Goal: Information Seeking & Learning: Learn about a topic

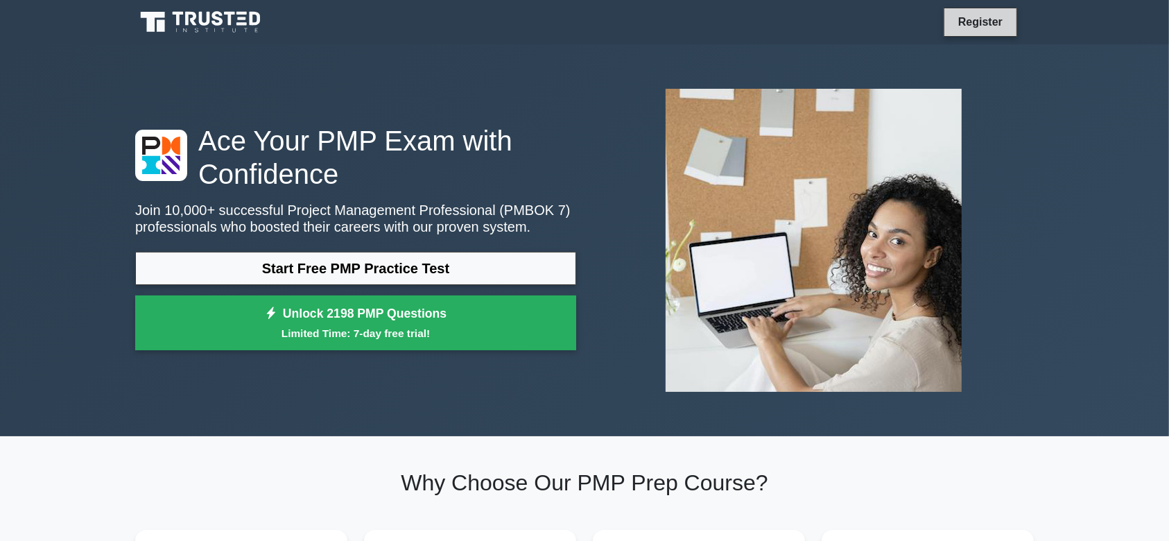
click at [986, 20] on link "Register" at bounding box center [980, 21] width 61 height 17
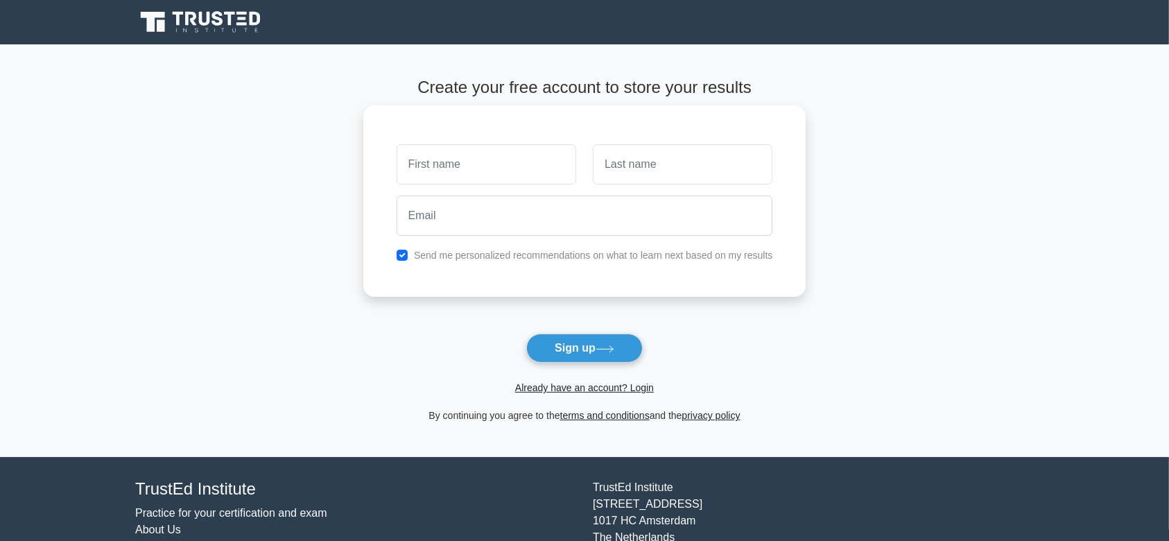
click at [432, 168] on input "text" at bounding box center [486, 164] width 180 height 40
type input "Rami"
type input "Raba"
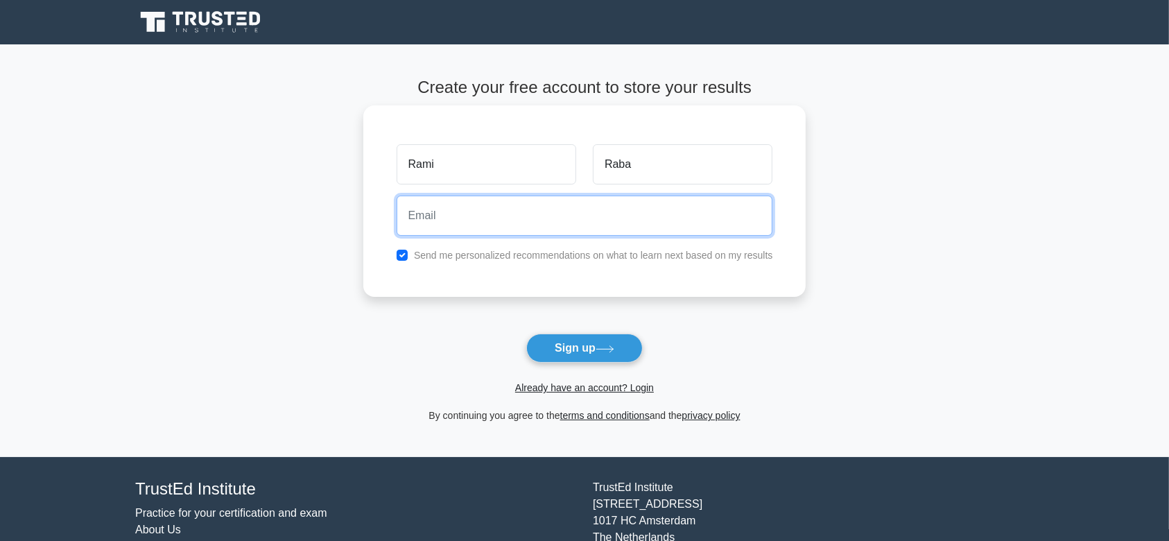
click at [484, 212] on input "email" at bounding box center [584, 215] width 376 height 40
type input "[EMAIL_ADDRESS][DOMAIN_NAME]"
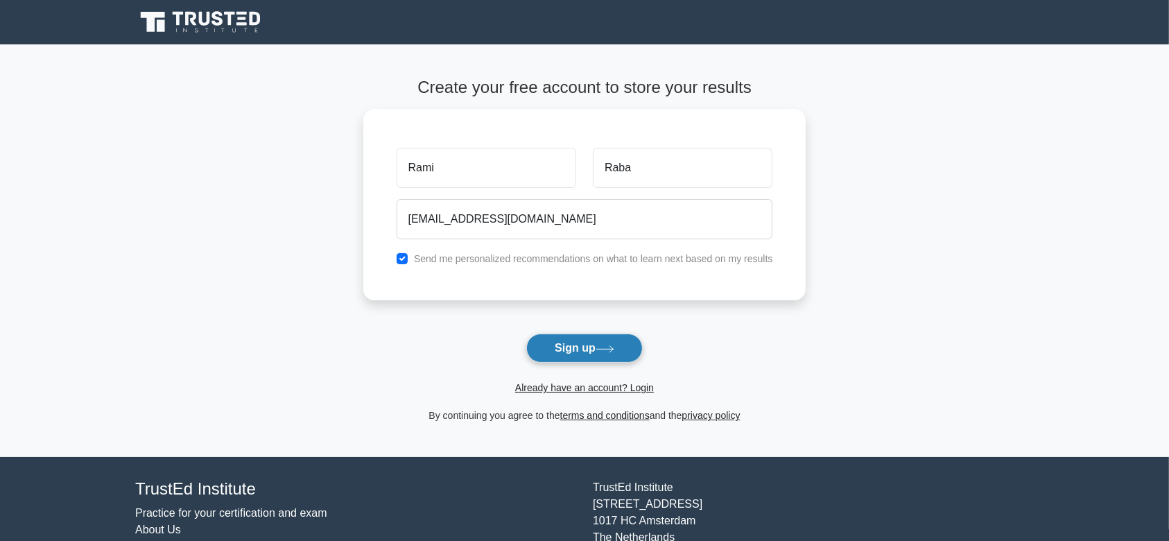
click at [595, 346] on button "Sign up" at bounding box center [584, 347] width 116 height 29
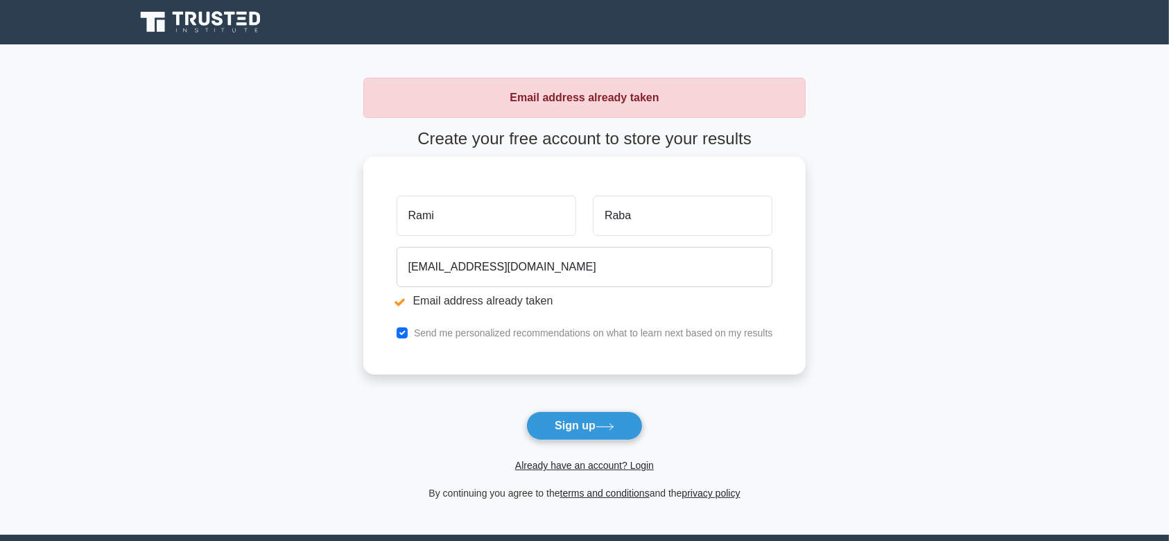
click at [490, 215] on input "Rami" at bounding box center [486, 215] width 180 height 40
type input "Rahmi"
click at [636, 217] on input "Raba" at bounding box center [683, 215] width 180 height 40
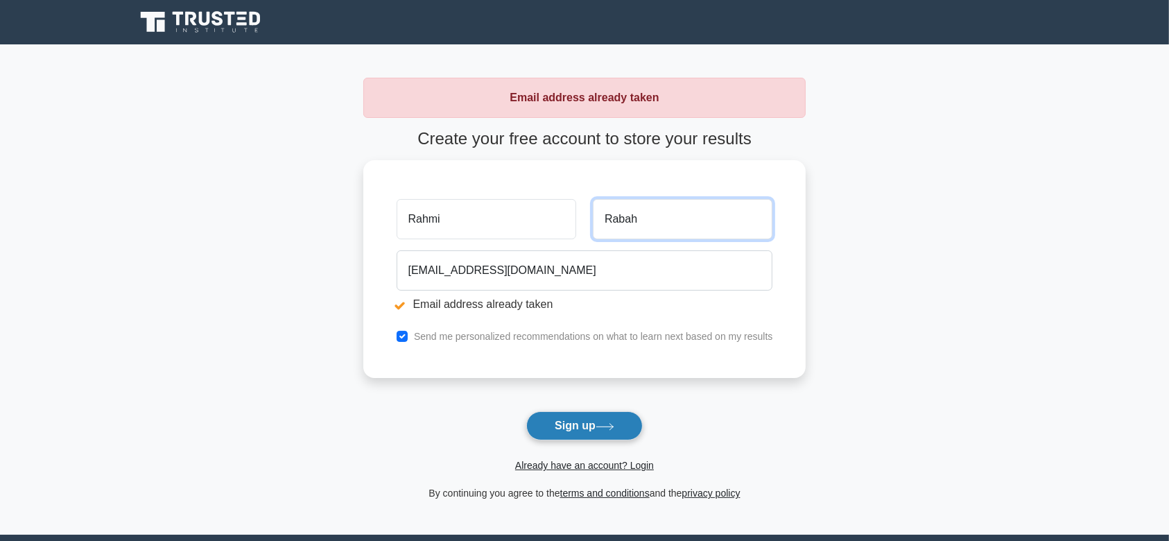
type input "Rabah"
click at [590, 422] on button "Sign up" at bounding box center [584, 425] width 116 height 29
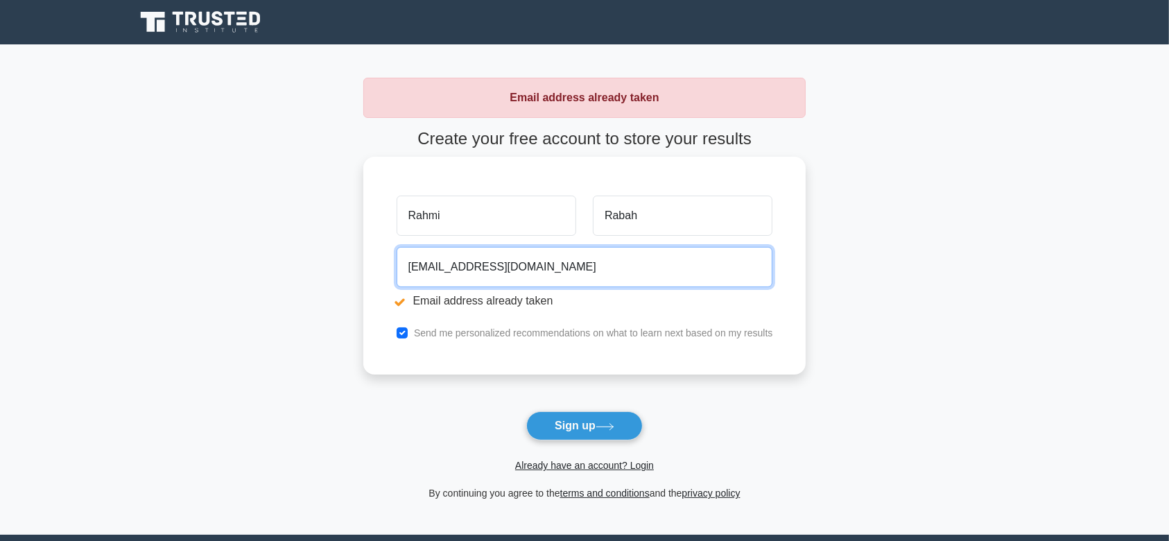
drag, startPoint x: 408, startPoint y: 267, endPoint x: 791, endPoint y: 276, distance: 382.7
click at [791, 276] on div "[PERSON_NAME][GEOGRAPHIC_DATA] [EMAIL_ADDRESS][DOMAIN_NAME] Email address alrea…" at bounding box center [584, 266] width 443 height 218
paste input "youceframi2008@g"
type input "[EMAIL_ADDRESS][DOMAIN_NAME]"
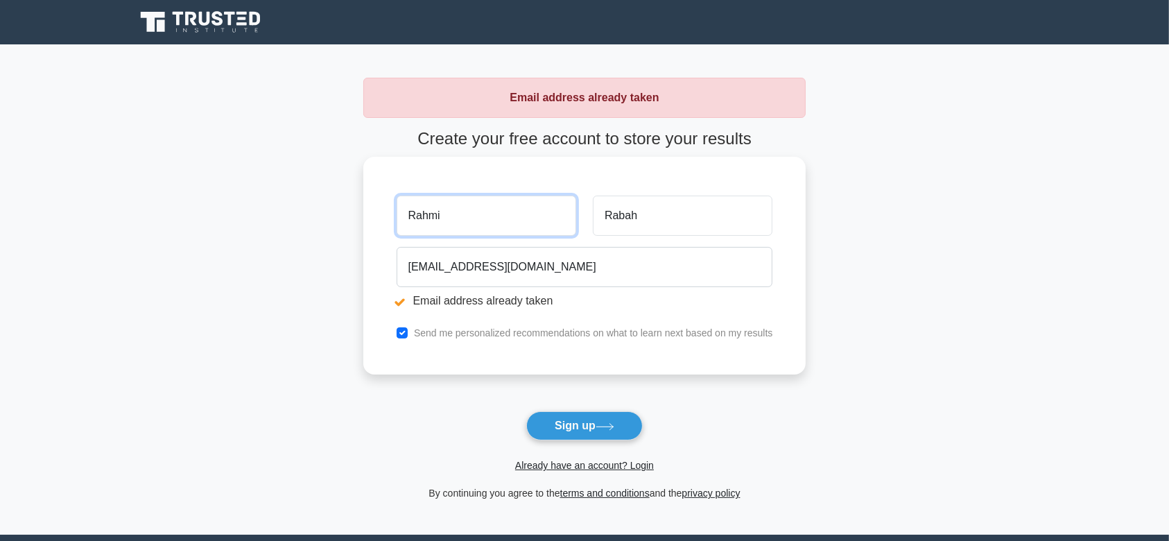
click at [457, 218] on input "Rahmi" at bounding box center [486, 215] width 180 height 40
type input "Rami"
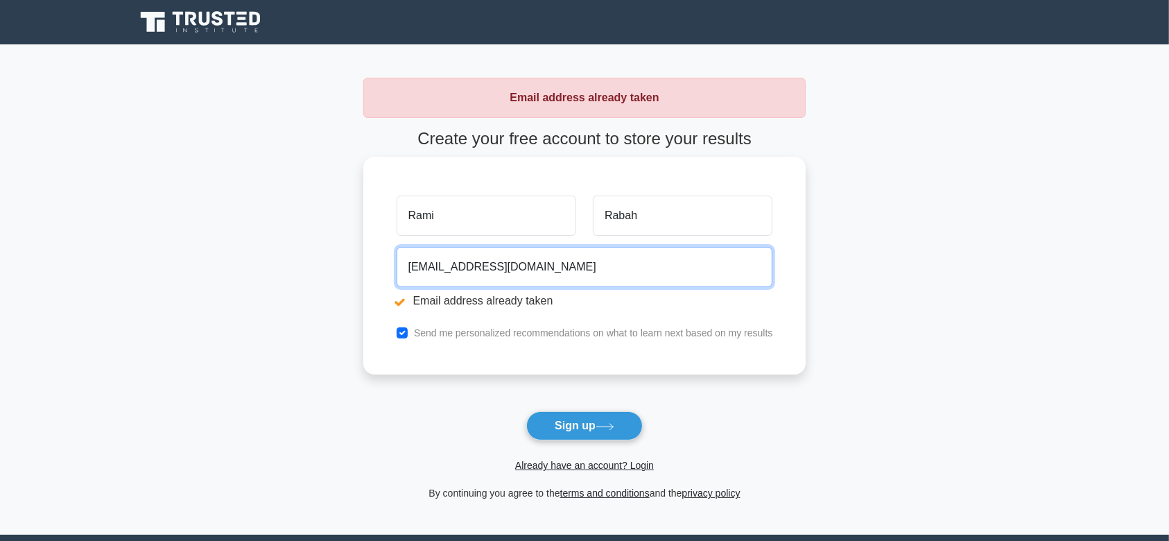
click at [593, 250] on input "youceframi2008@gmail.com" at bounding box center [584, 267] width 376 height 40
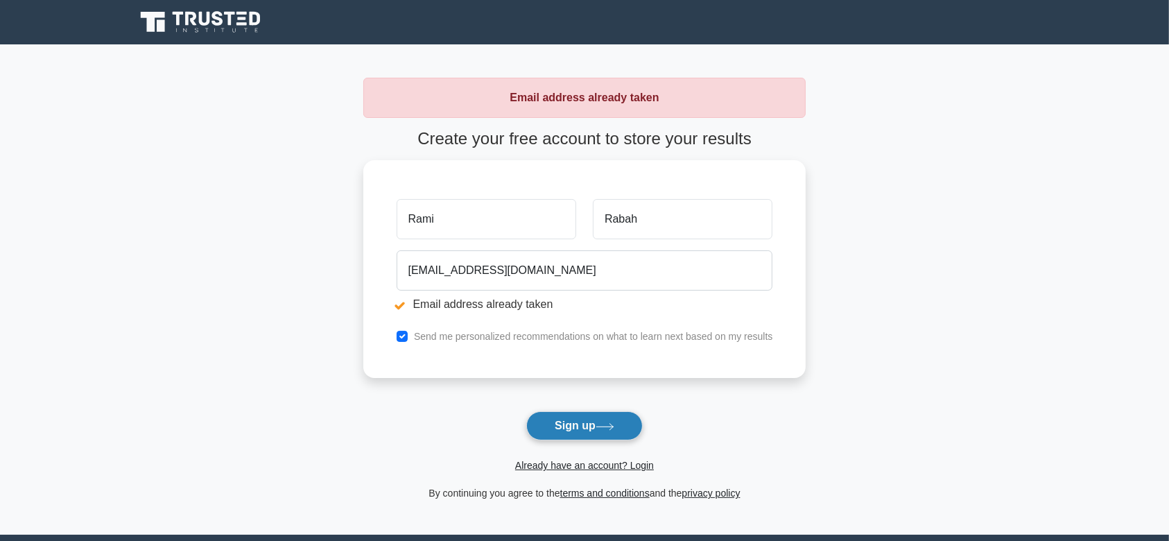
click at [591, 424] on button "Sign up" at bounding box center [584, 425] width 116 height 29
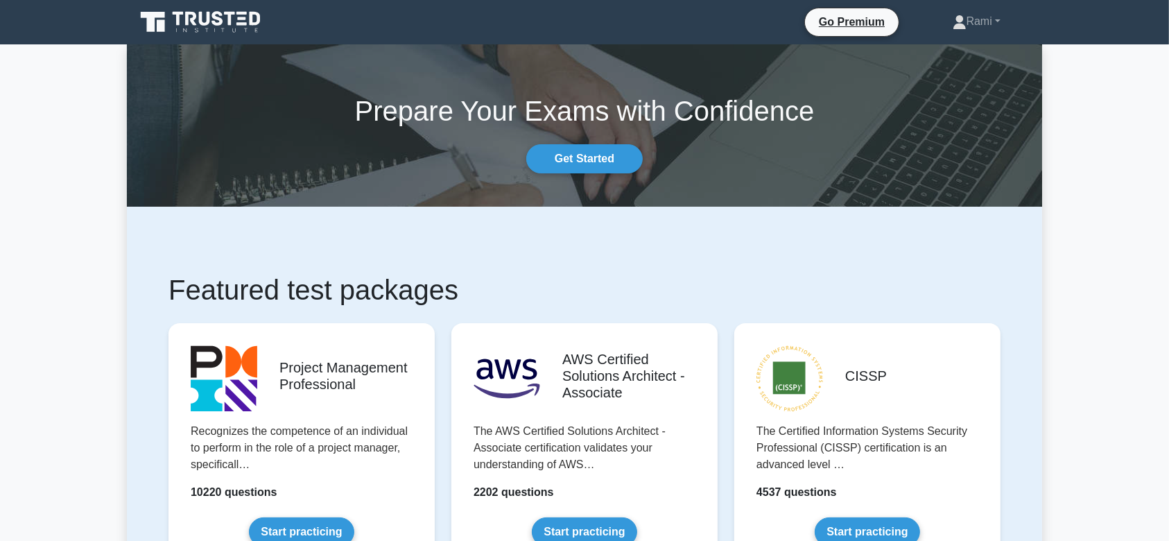
click at [227, 21] on icon at bounding box center [201, 22] width 133 height 26
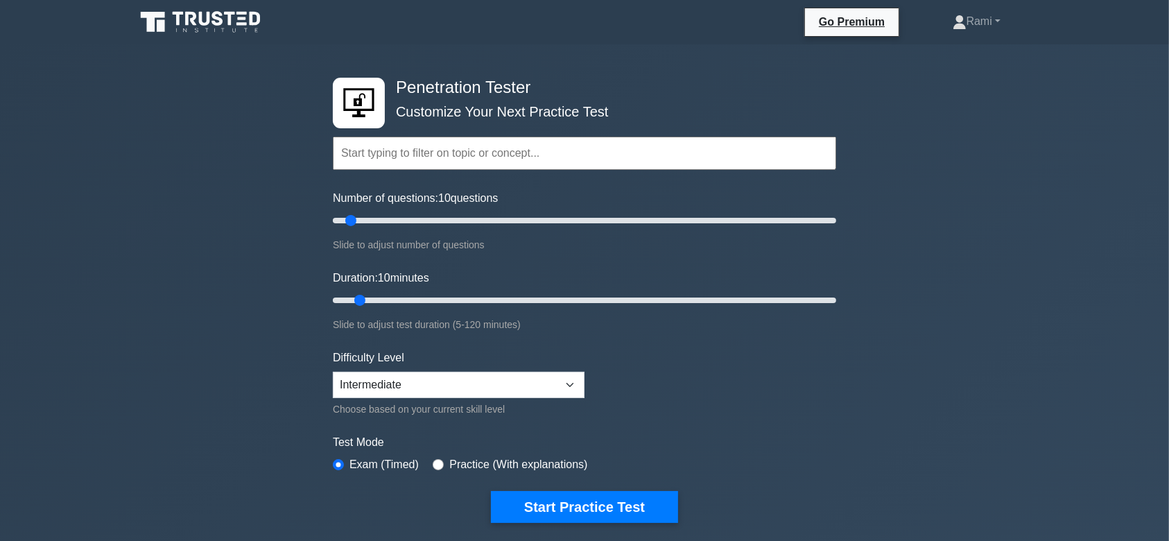
click at [473, 150] on input "text" at bounding box center [584, 153] width 503 height 33
type input "pmp"
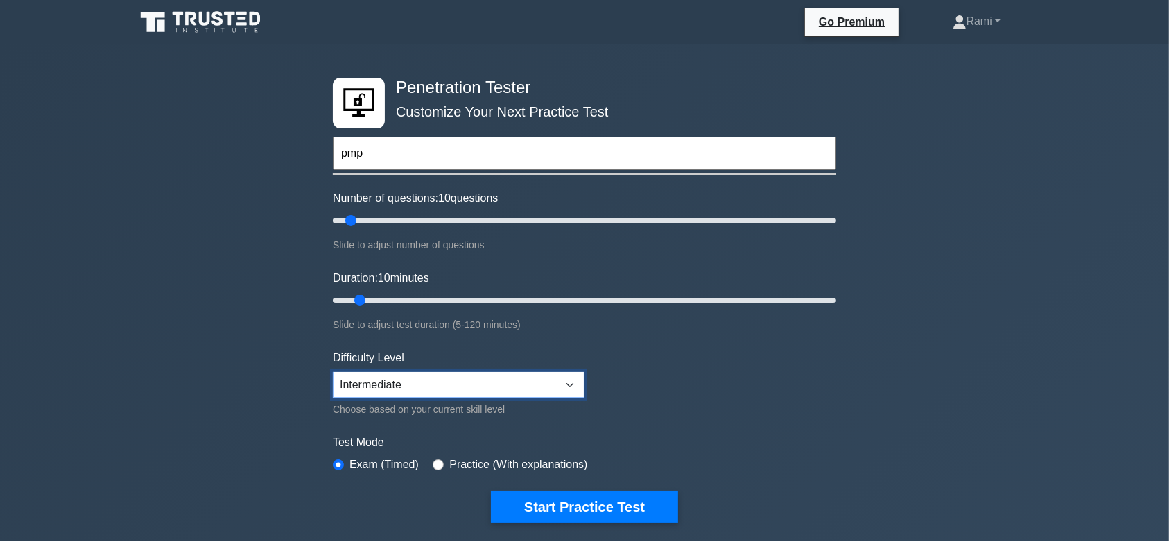
click at [475, 385] on select "Beginner Intermediate Expert" at bounding box center [459, 384] width 252 height 26
select select "expert"
click at [333, 371] on select "Beginner Intermediate Expert" at bounding box center [459, 384] width 252 height 26
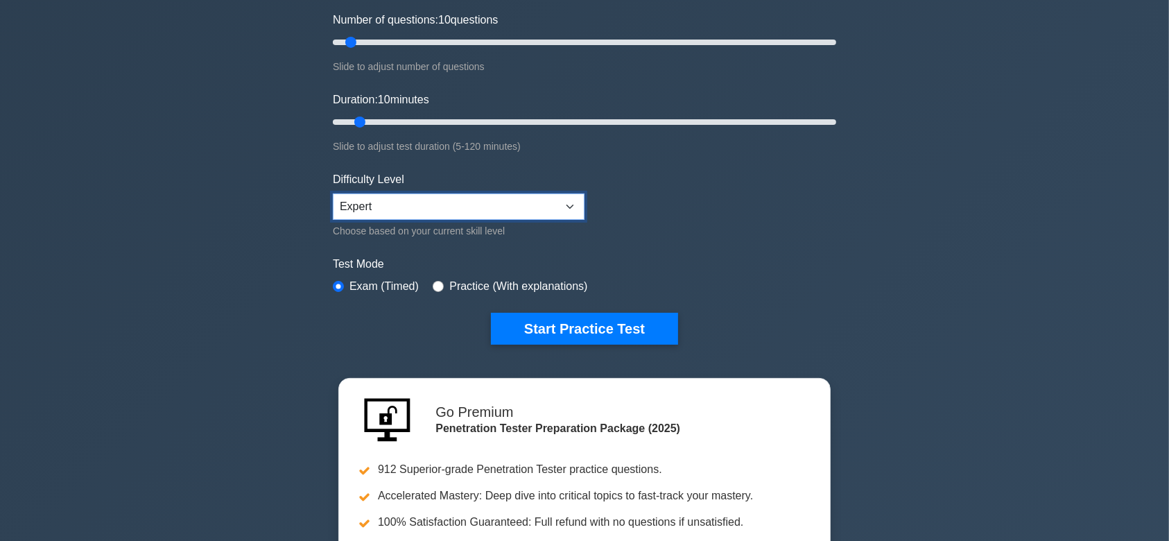
scroll to position [184, 0]
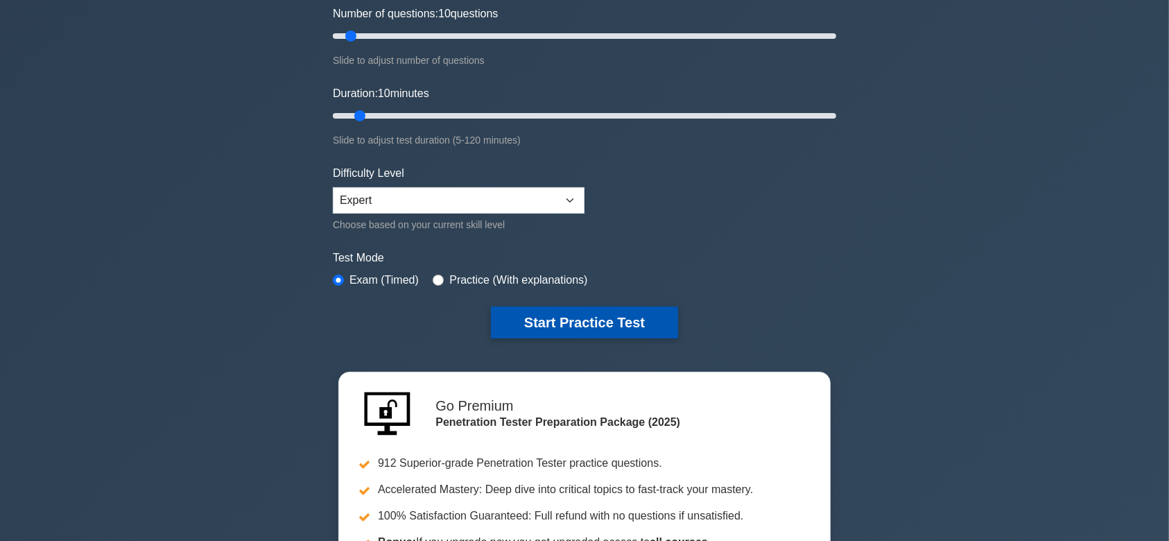
click at [615, 315] on button "Start Practice Test" at bounding box center [584, 322] width 187 height 32
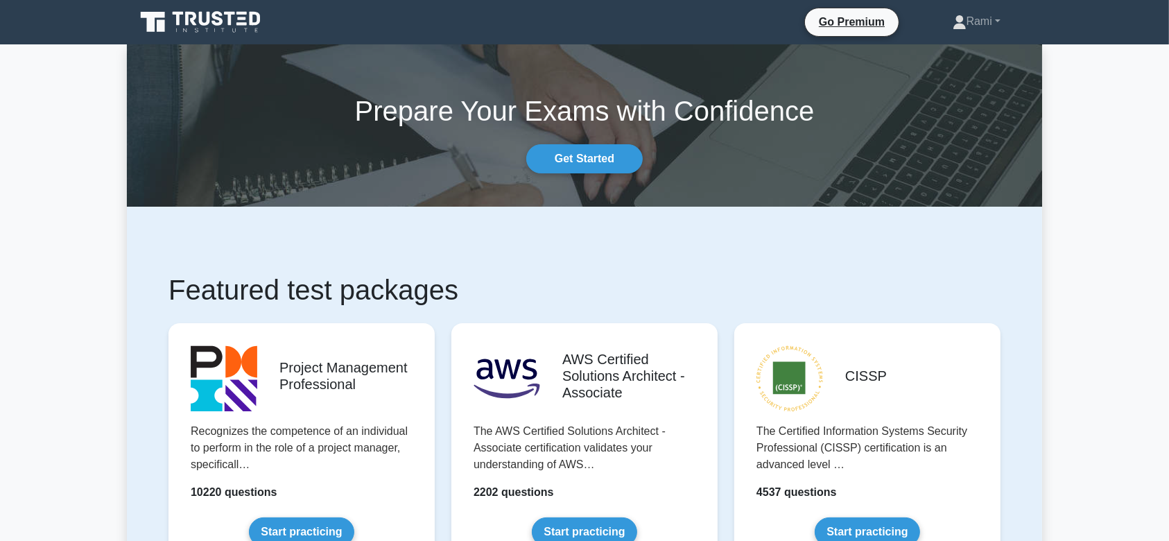
click at [233, 26] on icon at bounding box center [201, 22] width 133 height 26
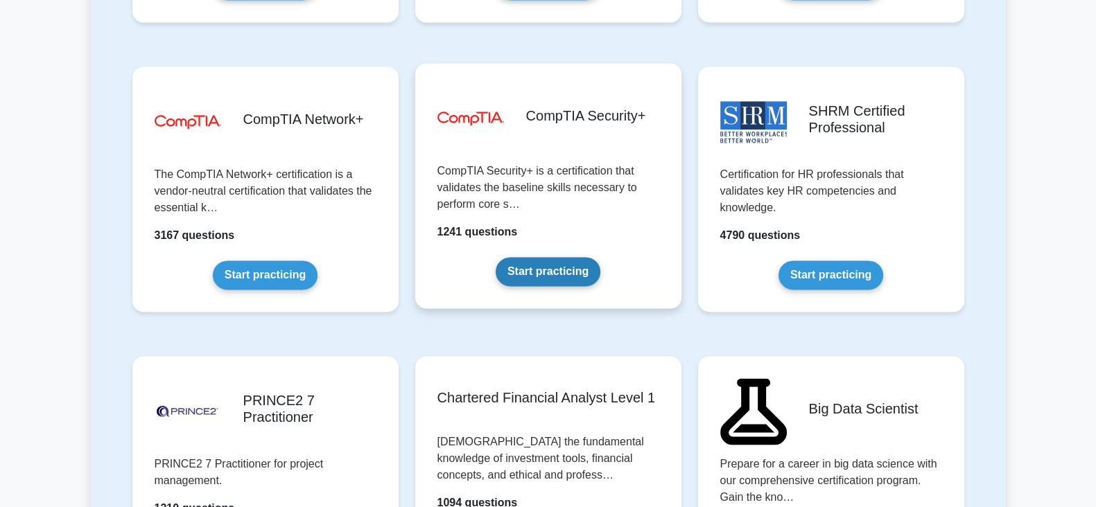
scroll to position [2228, 0]
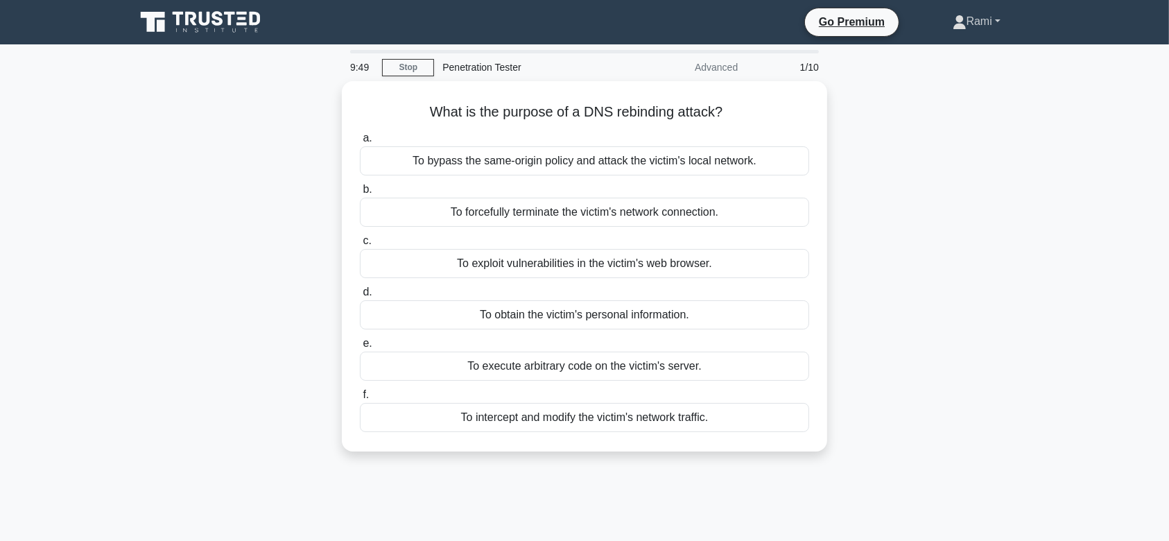
click at [980, 24] on link "Rami" at bounding box center [976, 22] width 114 height 28
click at [970, 52] on link "Profile" at bounding box center [975, 54] width 110 height 22
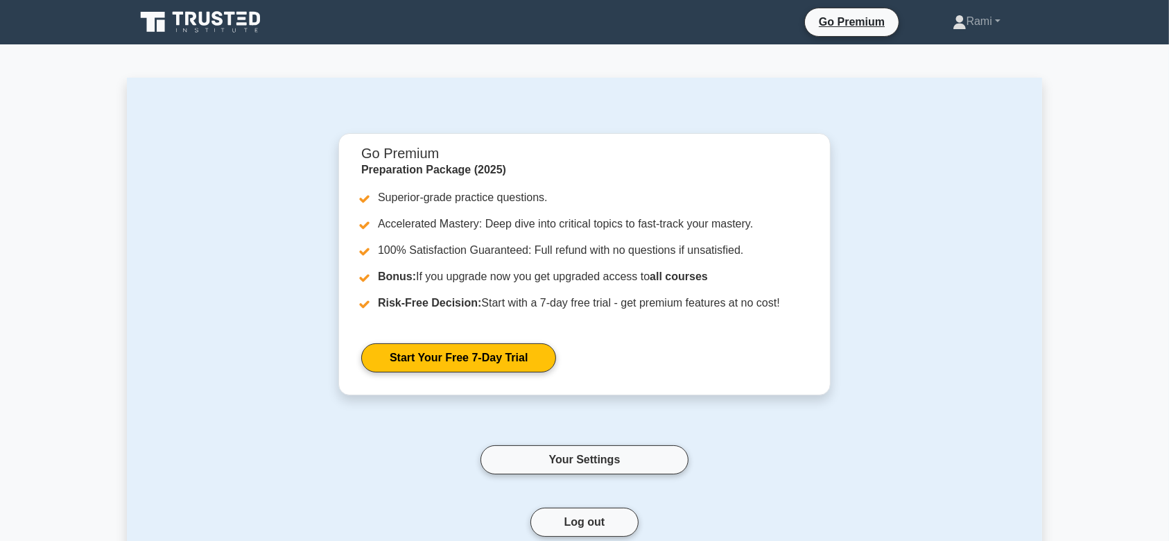
click at [231, 19] on icon at bounding box center [230, 19] width 11 height 14
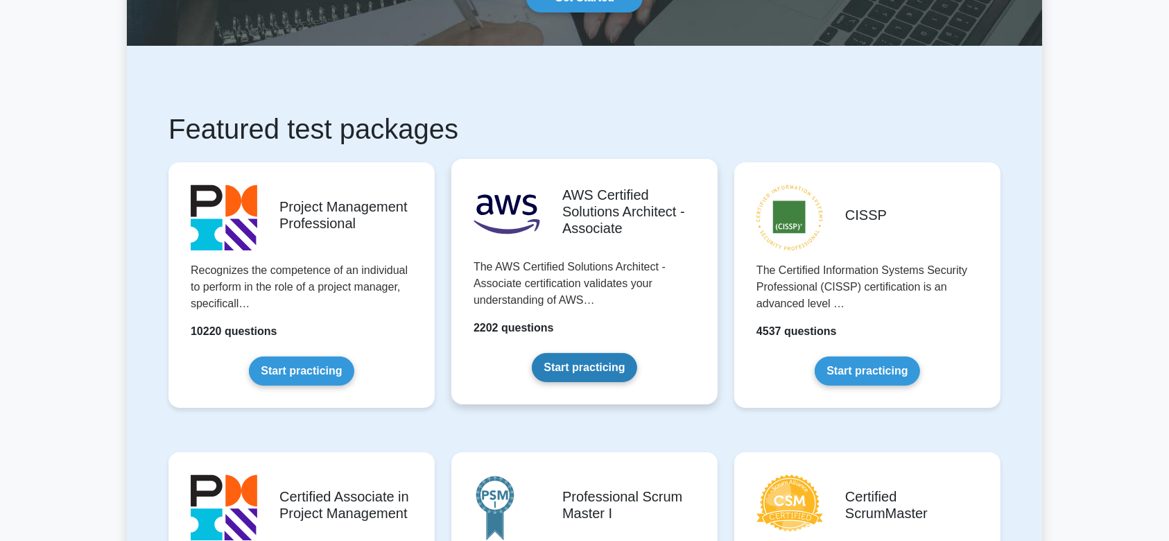
scroll to position [184, 0]
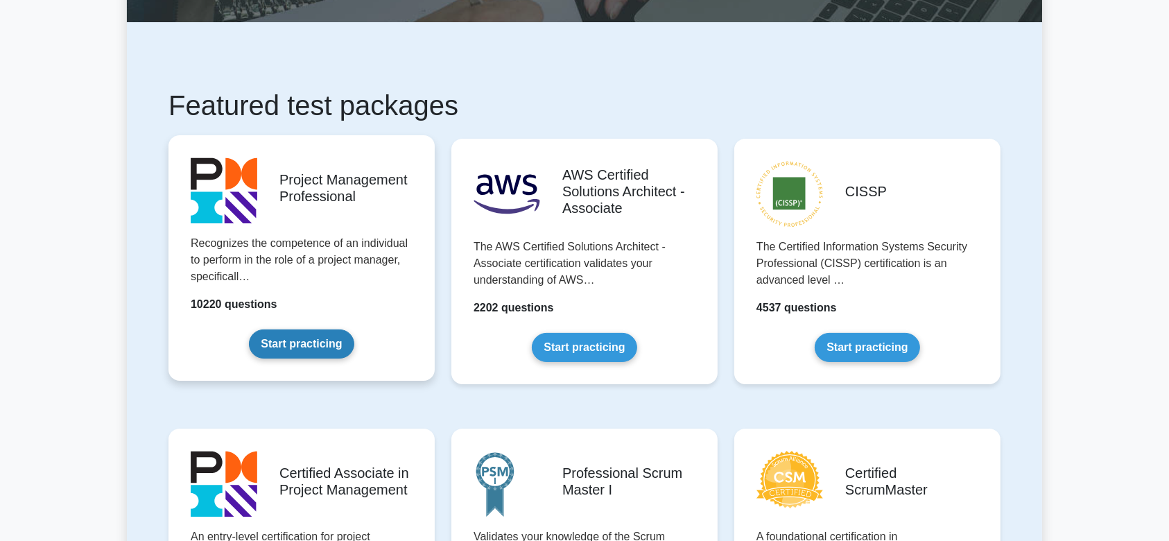
click at [312, 340] on link "Start practicing" at bounding box center [301, 343] width 105 height 29
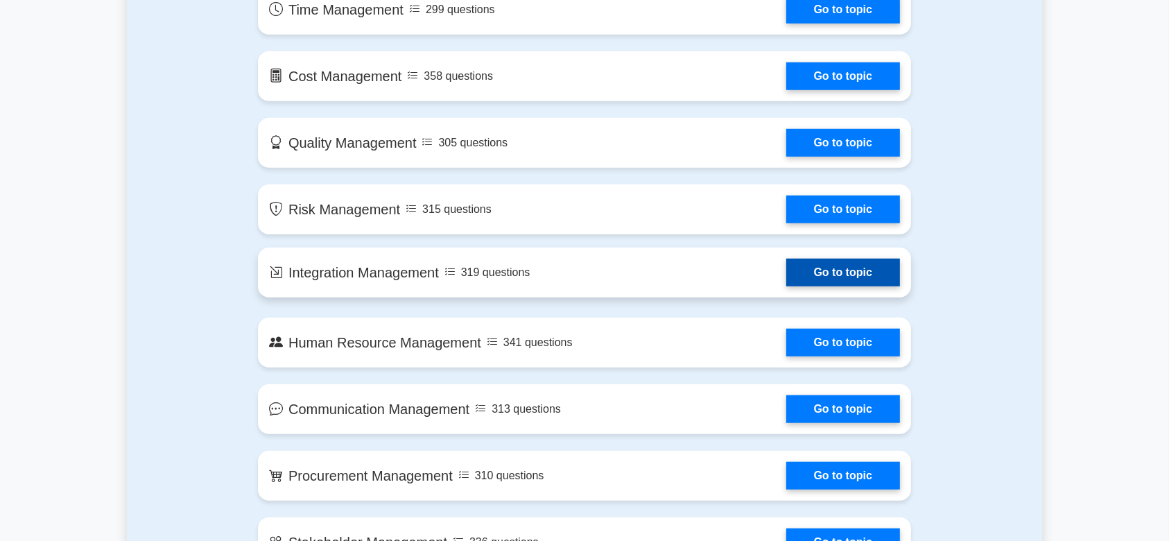
scroll to position [1201, 0]
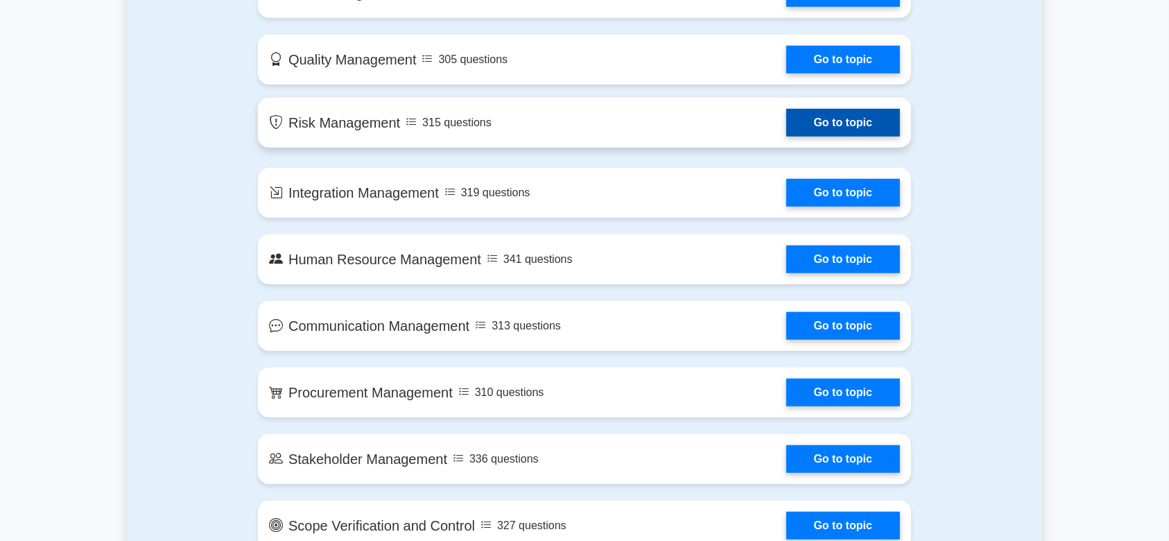
click at [786, 120] on link "Go to topic" at bounding box center [843, 123] width 114 height 28
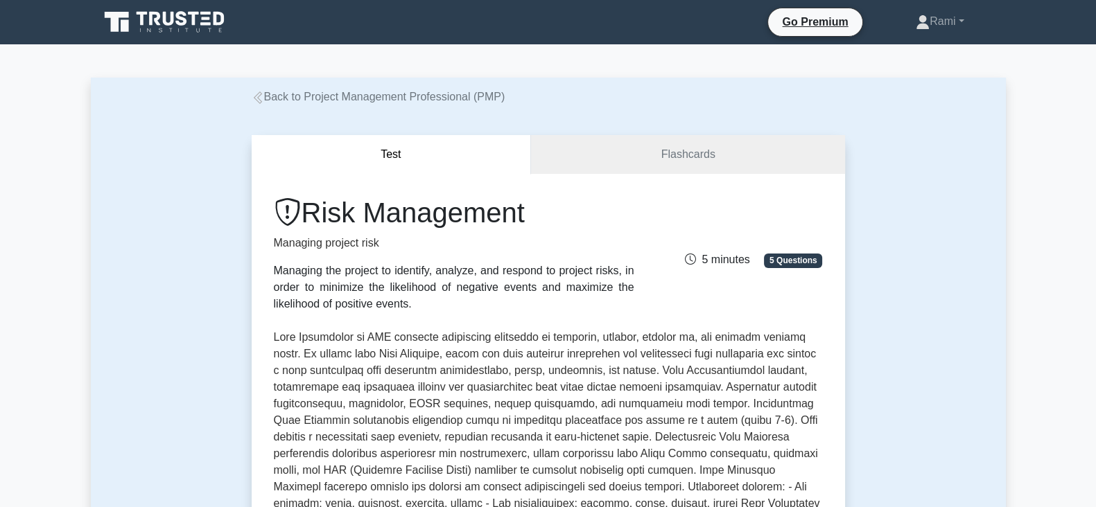
click at [804, 259] on span "5 Questions" at bounding box center [793, 261] width 58 height 14
click at [404, 294] on div "Managing the project to identify, analyze, and respond to project risks, in ord…" at bounding box center [454, 288] width 360 height 50
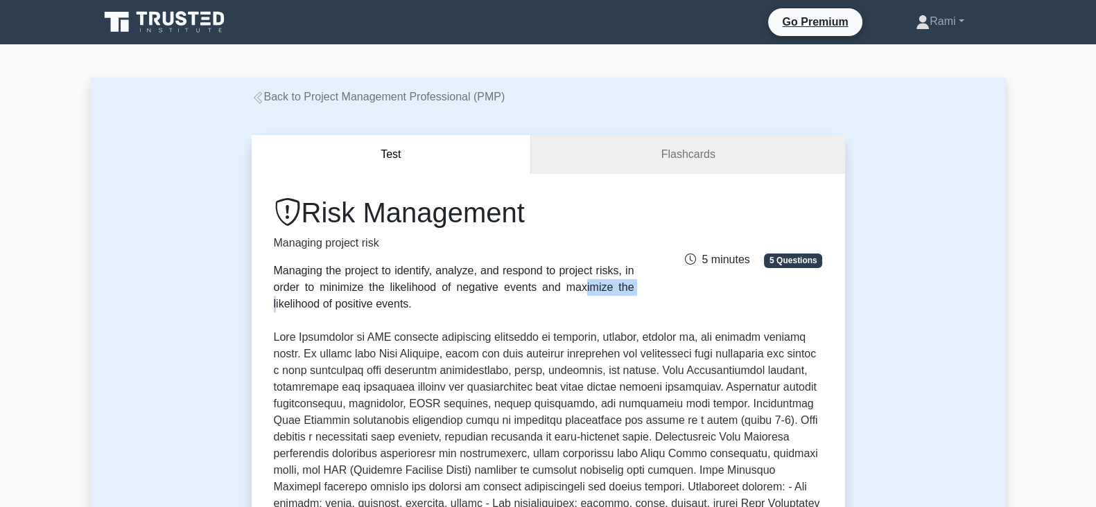
click at [404, 294] on div "Managing the project to identify, analyze, and respond to project risks, in ord…" at bounding box center [454, 288] width 360 height 50
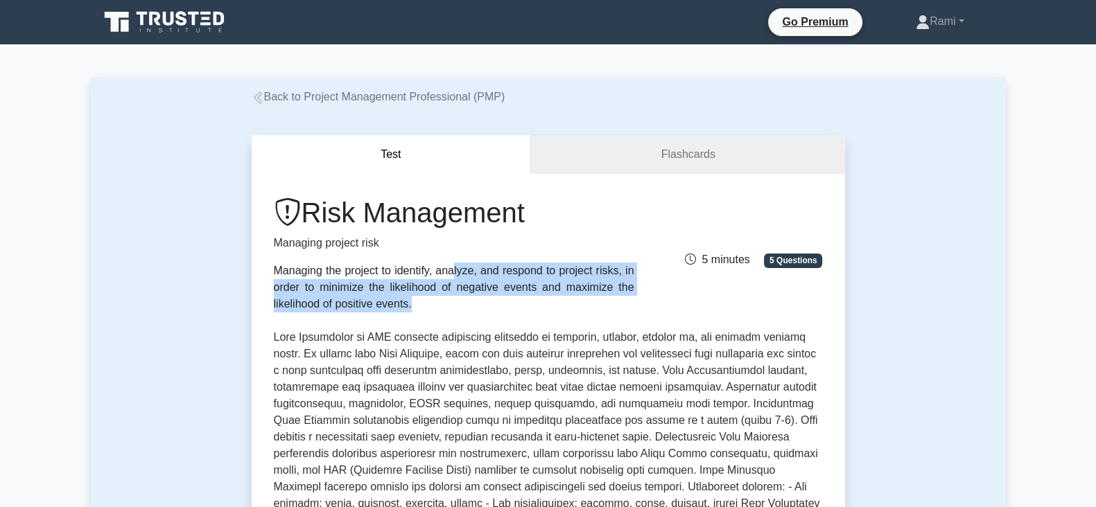
click at [405, 294] on div "Managing the project to identify, analyze, and respond to project risks, in ord…" at bounding box center [454, 288] width 360 height 50
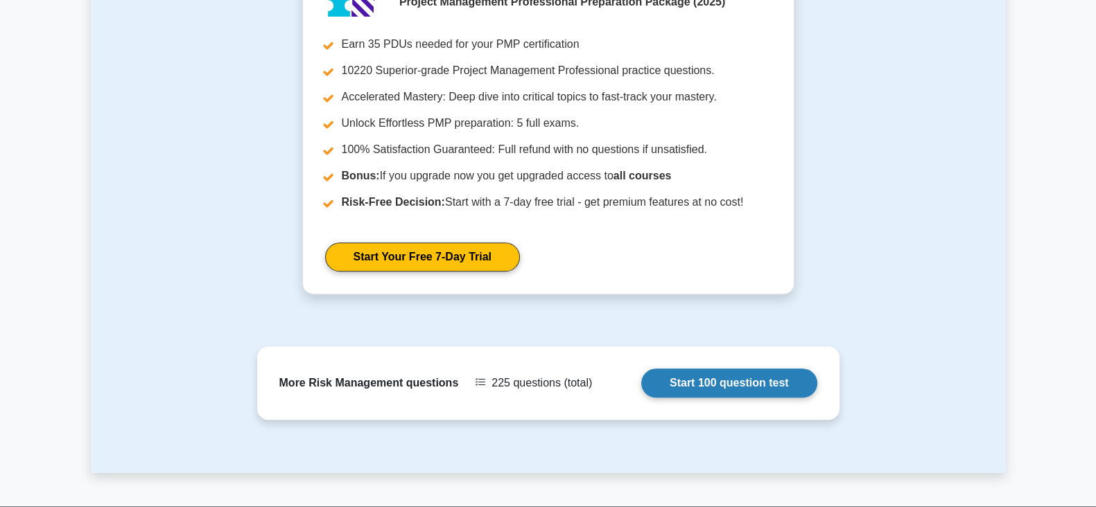
scroll to position [1473, 0]
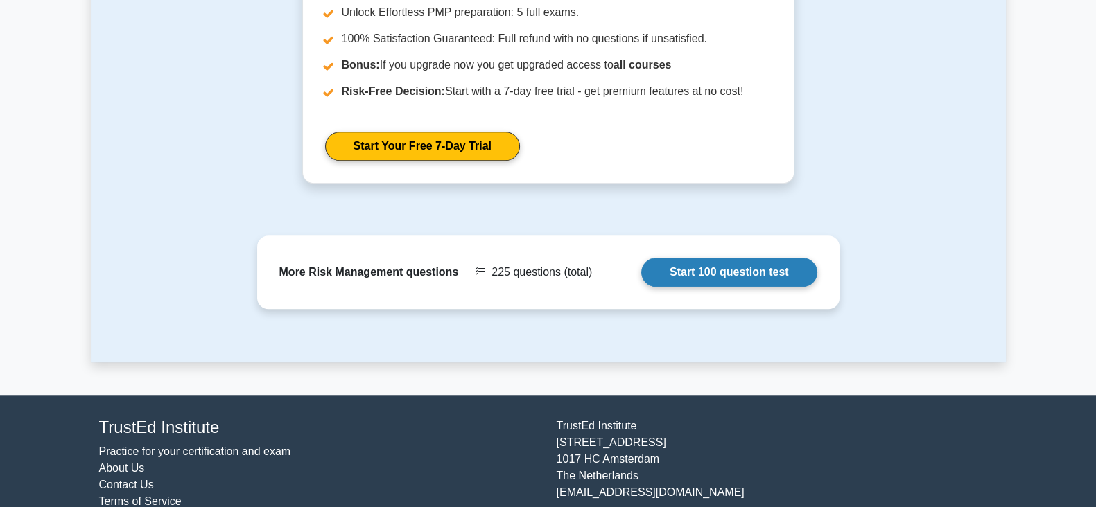
click at [699, 258] on link "Start 100 question test" at bounding box center [729, 272] width 176 height 29
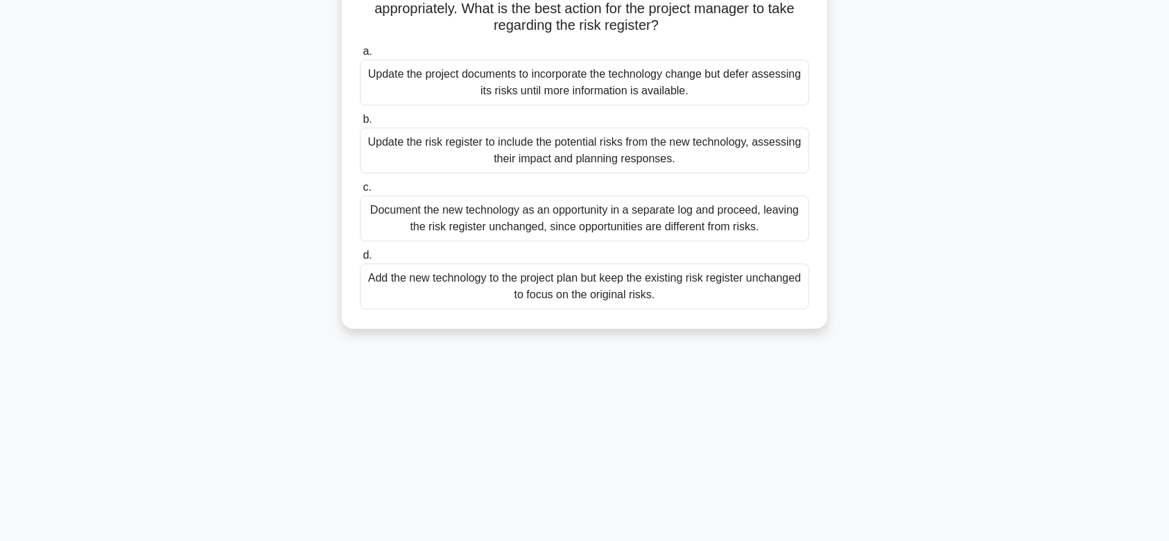
scroll to position [184, 0]
click at [654, 158] on div "Update the risk register to include the potential risks from the new technology…" at bounding box center [584, 149] width 449 height 46
click at [360, 123] on input "b. Update the risk register to include the potential risks from the new technol…" at bounding box center [360, 118] width 0 height 9
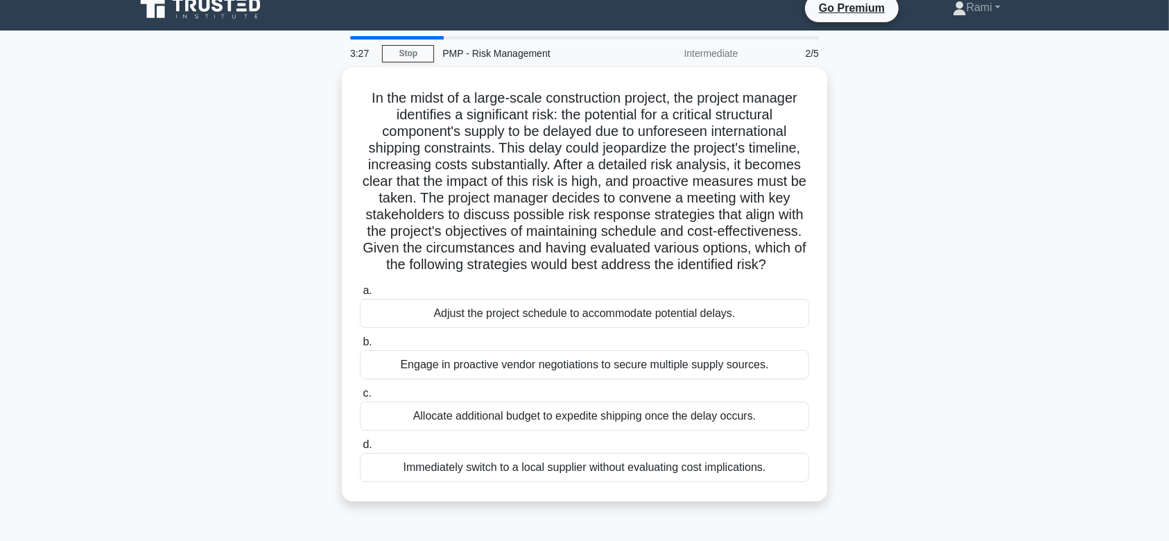
scroll to position [0, 0]
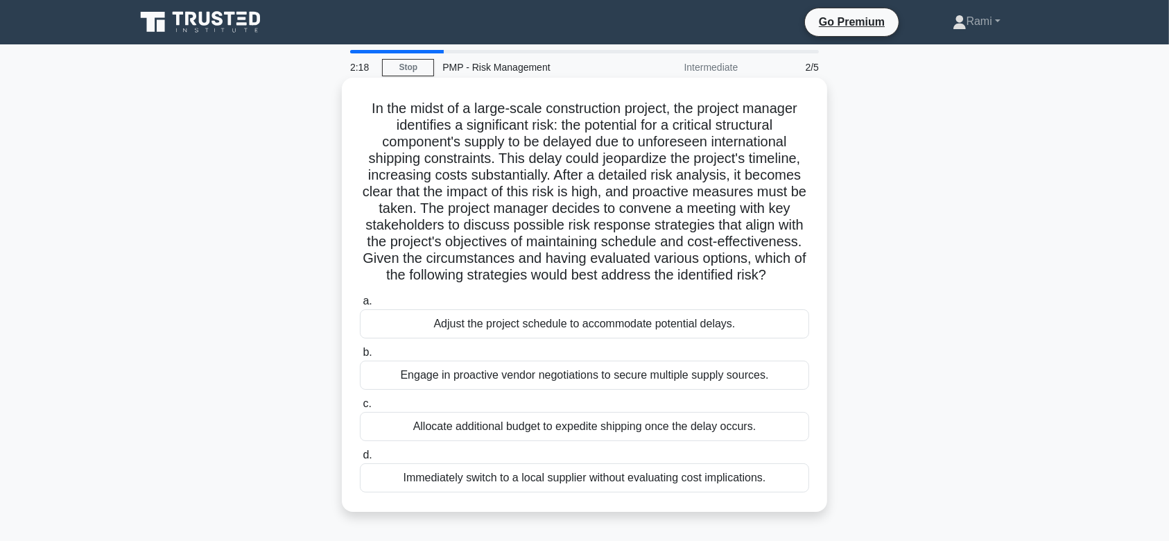
click at [566, 374] on div "Engage in proactive vendor negotiations to secure multiple supply sources." at bounding box center [584, 374] width 449 height 29
click at [360, 357] on input "b. Engage in proactive vendor negotiations to secure multiple supply sources." at bounding box center [360, 352] width 0 height 9
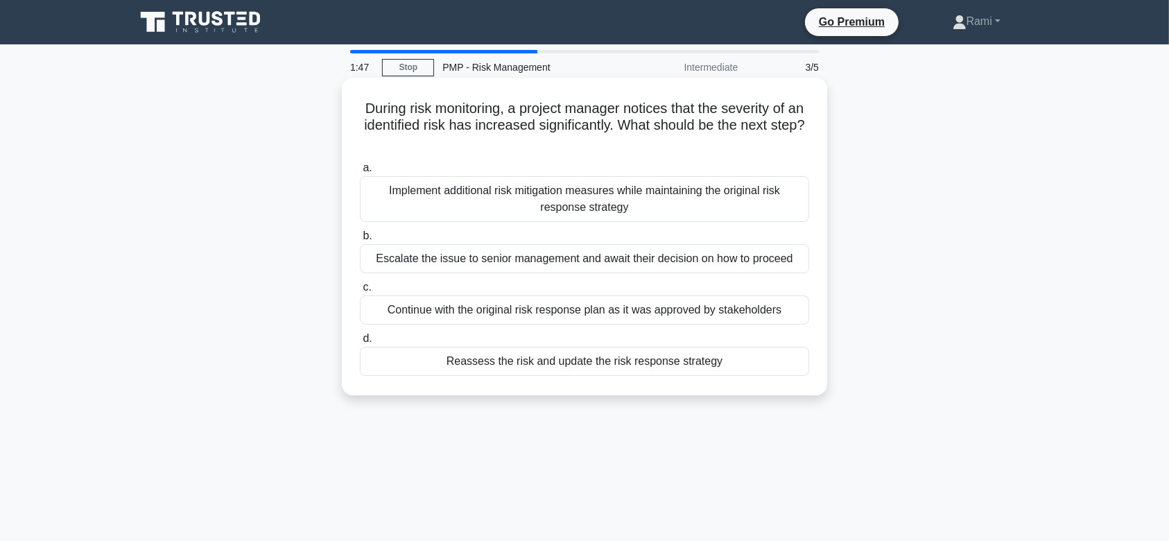
click at [605, 362] on div "Reassess the risk and update the risk response strategy" at bounding box center [584, 361] width 449 height 29
click at [360, 343] on input "d. Reassess the risk and update the risk response strategy" at bounding box center [360, 338] width 0 height 9
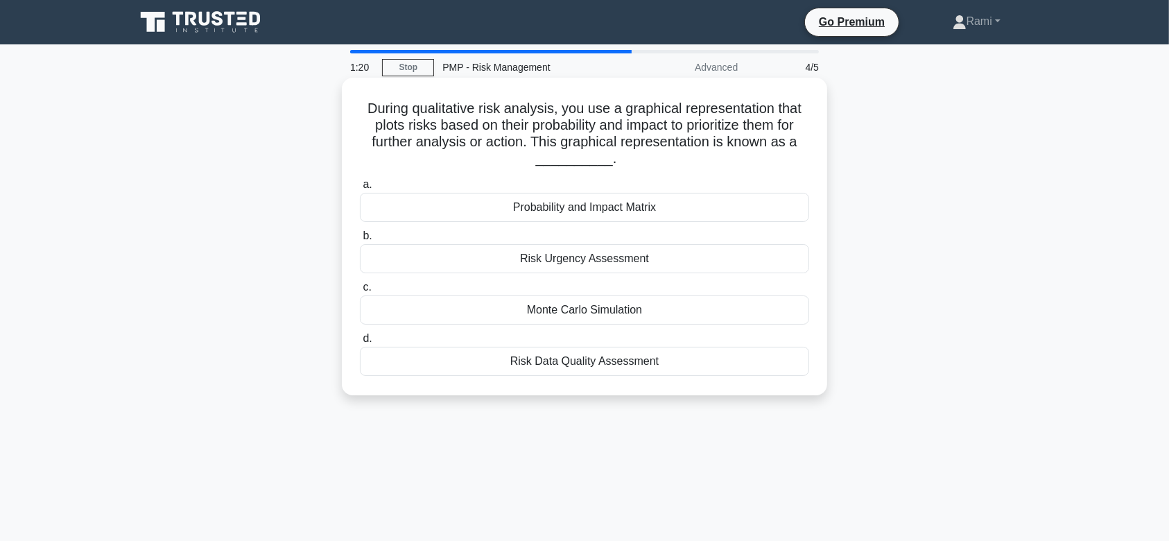
click at [606, 209] on div "Probability and Impact Matrix" at bounding box center [584, 207] width 449 height 29
click at [360, 189] on input "a. Probability and Impact Matrix" at bounding box center [360, 184] width 0 height 9
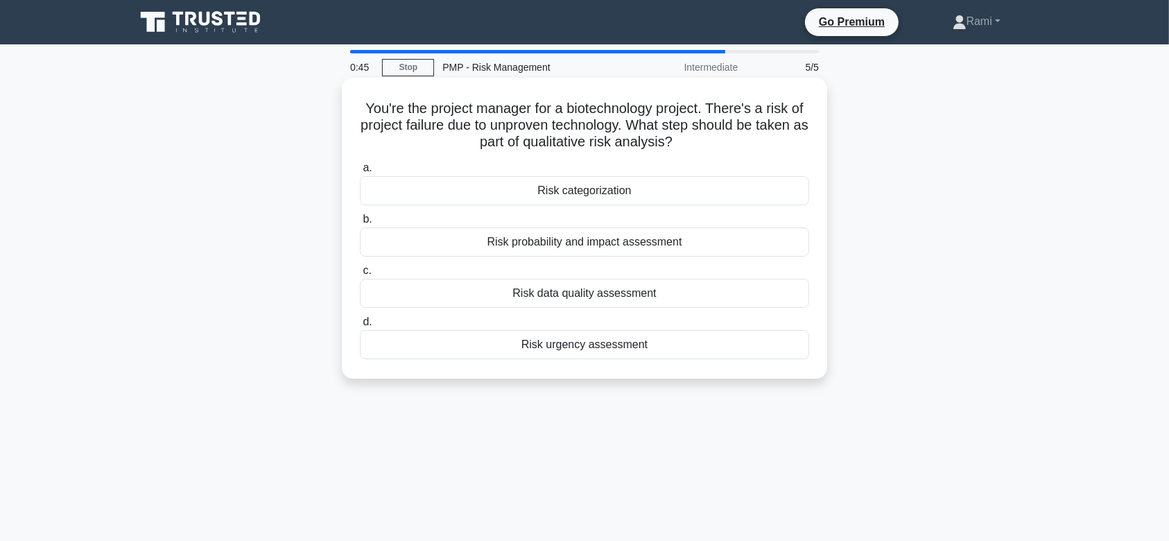
click at [651, 242] on div "Risk probability and impact assessment" at bounding box center [584, 241] width 449 height 29
click at [360, 224] on input "b. Risk probability and impact assessment" at bounding box center [360, 219] width 0 height 9
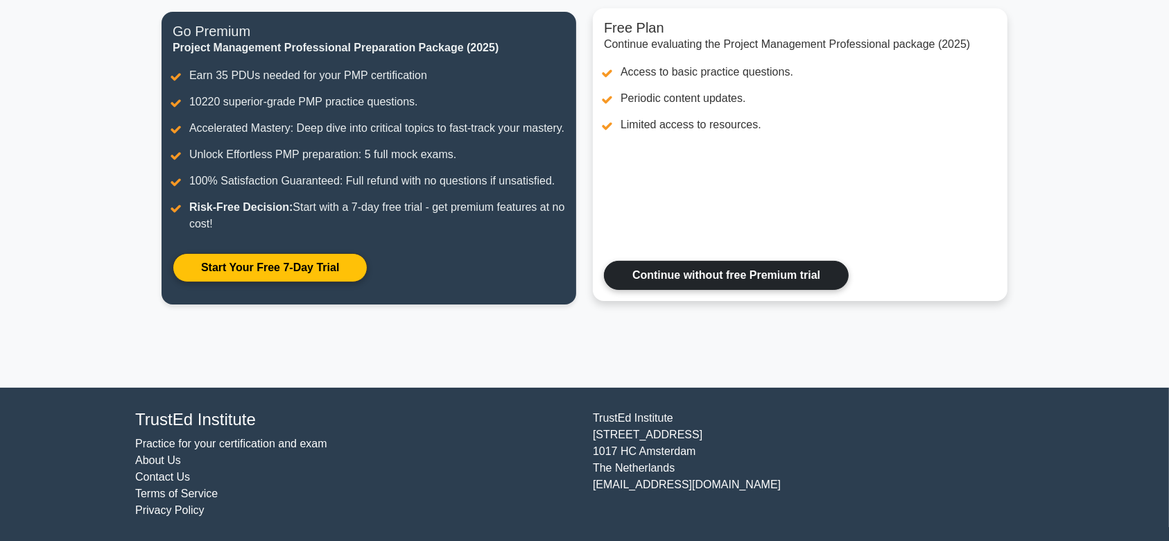
scroll to position [194, 0]
click at [751, 272] on link "Continue without free Premium trial" at bounding box center [726, 275] width 245 height 29
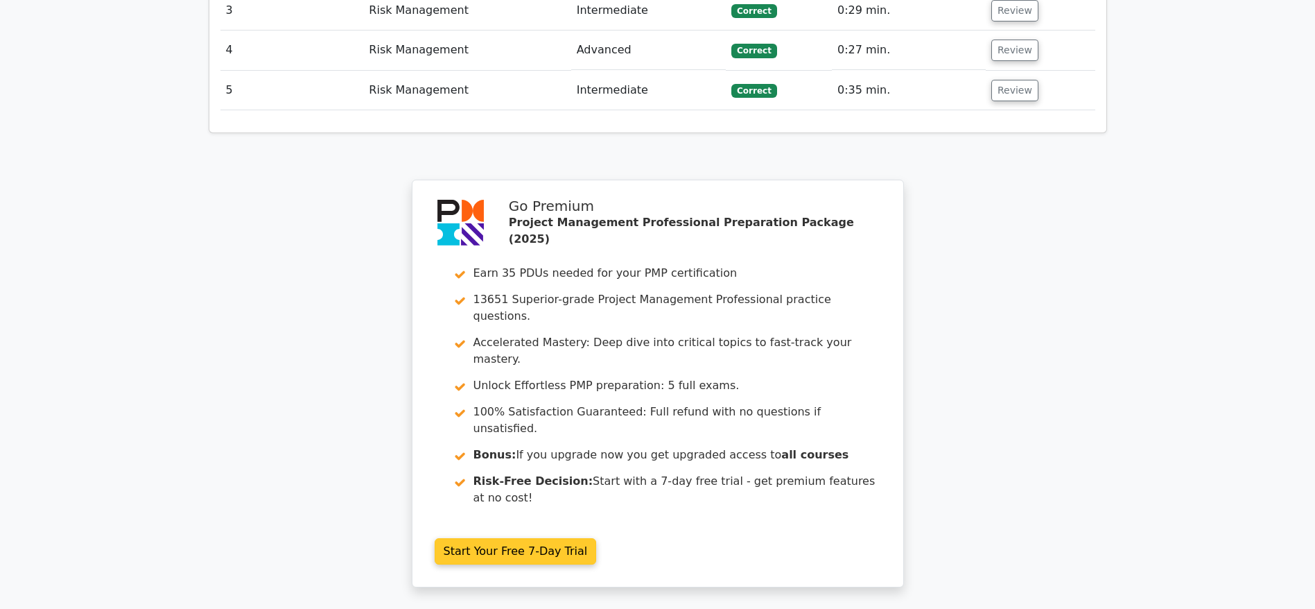
scroll to position [1918, 0]
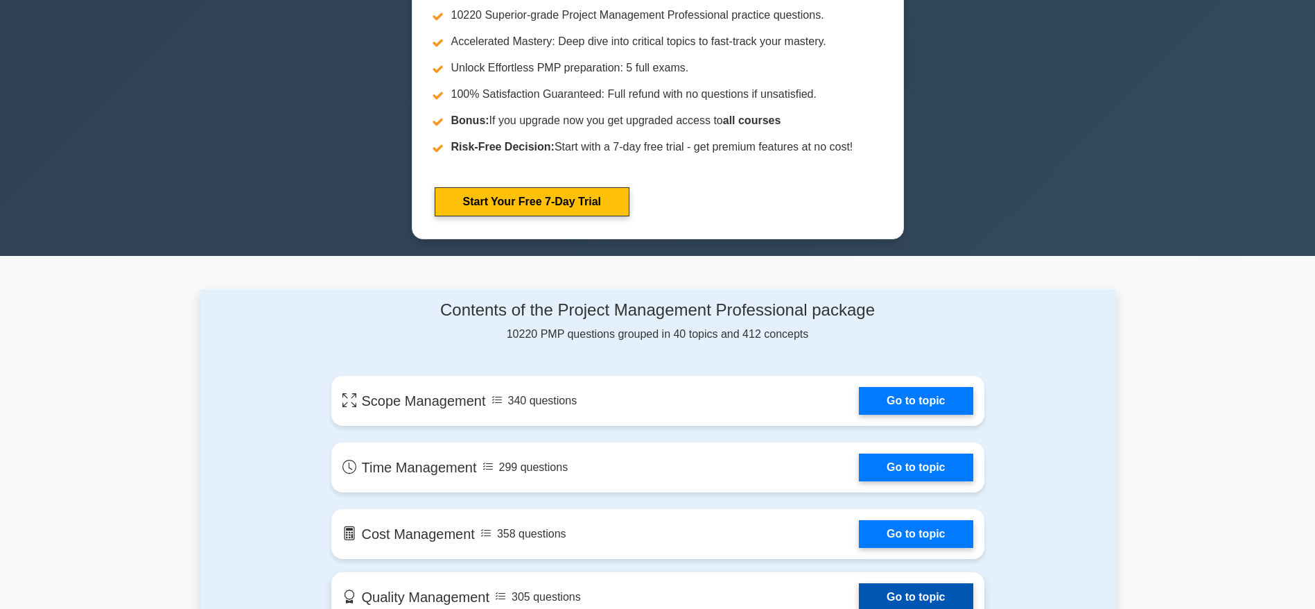
scroll to position [1040, 0]
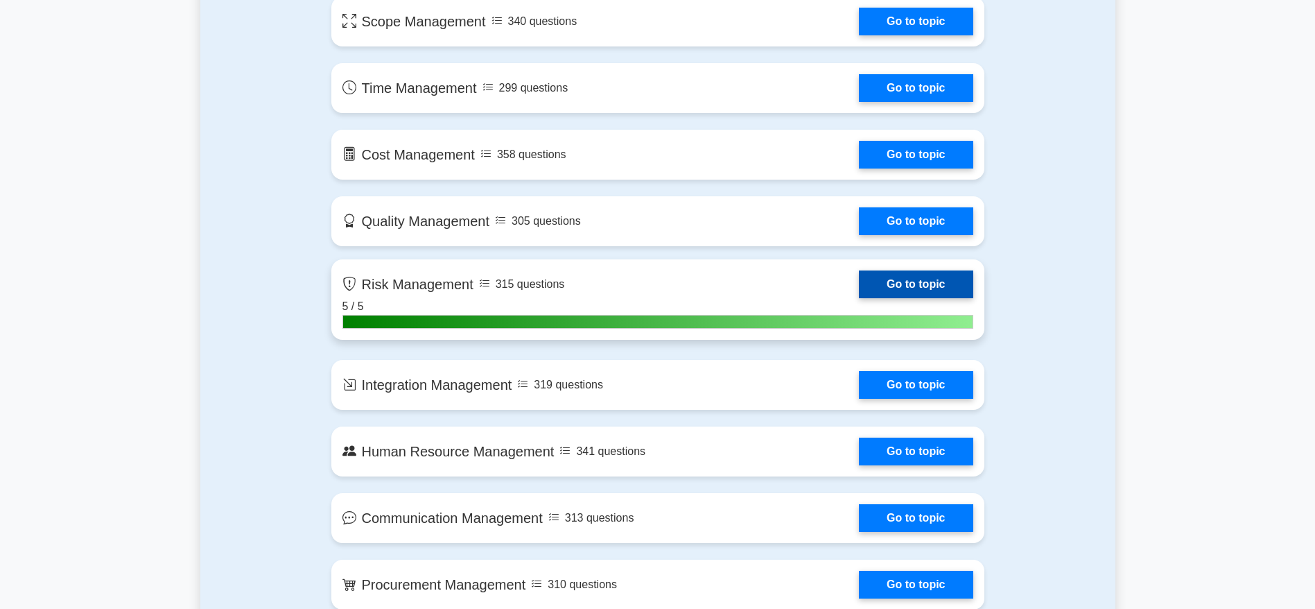
click at [859, 283] on link "Go to topic" at bounding box center [916, 284] width 114 height 28
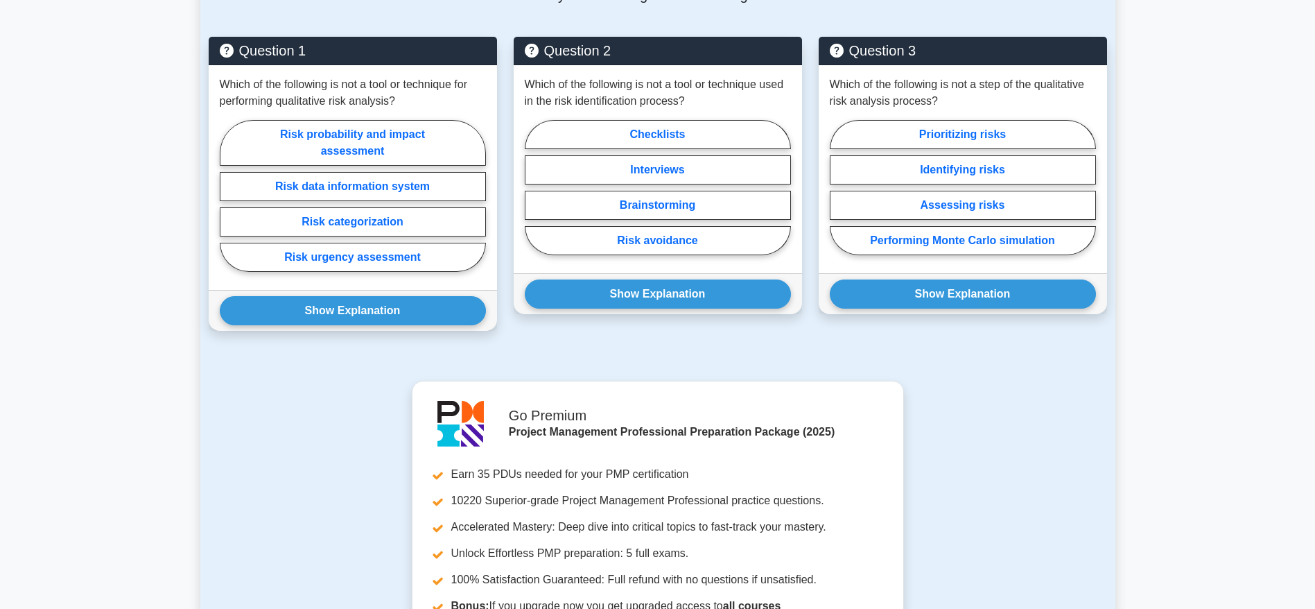
scroll to position [936, 0]
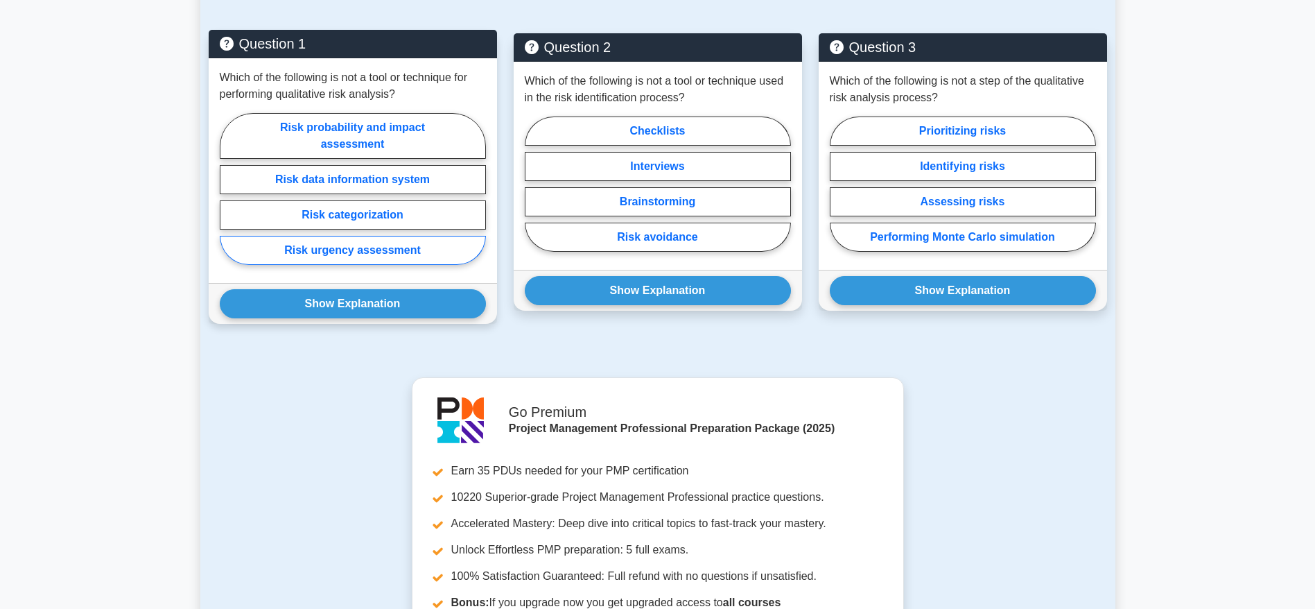
click at [376, 236] on label "Risk urgency assessment" at bounding box center [353, 250] width 266 height 29
click at [229, 198] on input "Risk urgency assessment" at bounding box center [224, 193] width 9 height 9
radio input "true"
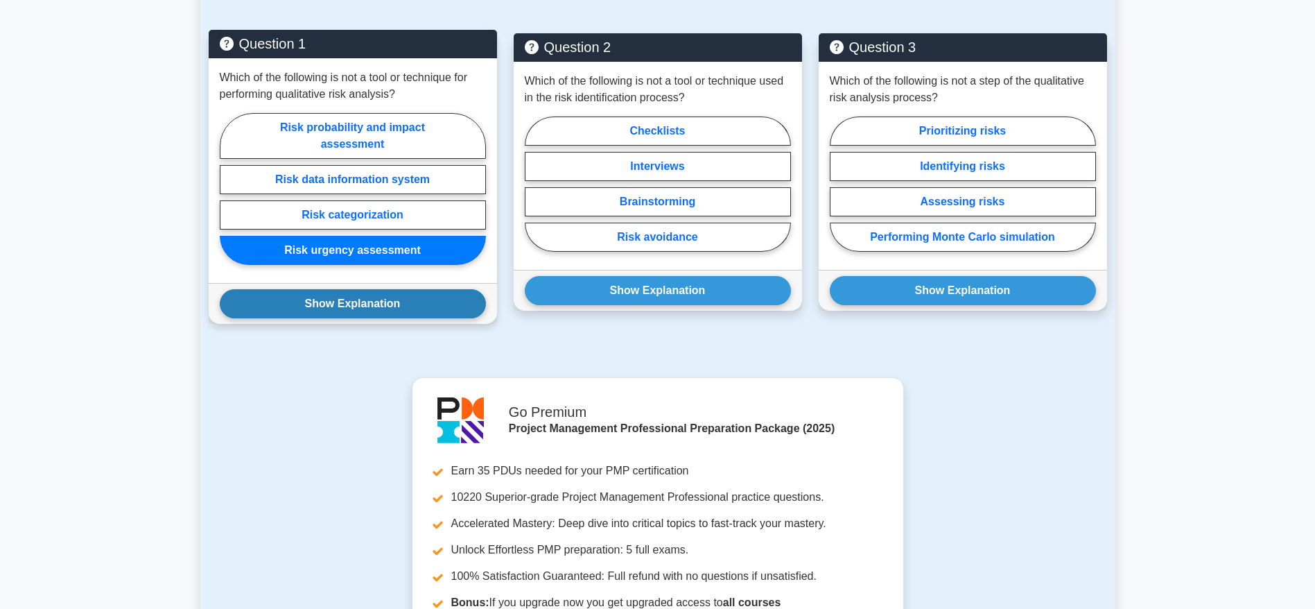
click at [360, 289] on button "Show Explanation" at bounding box center [353, 303] width 266 height 29
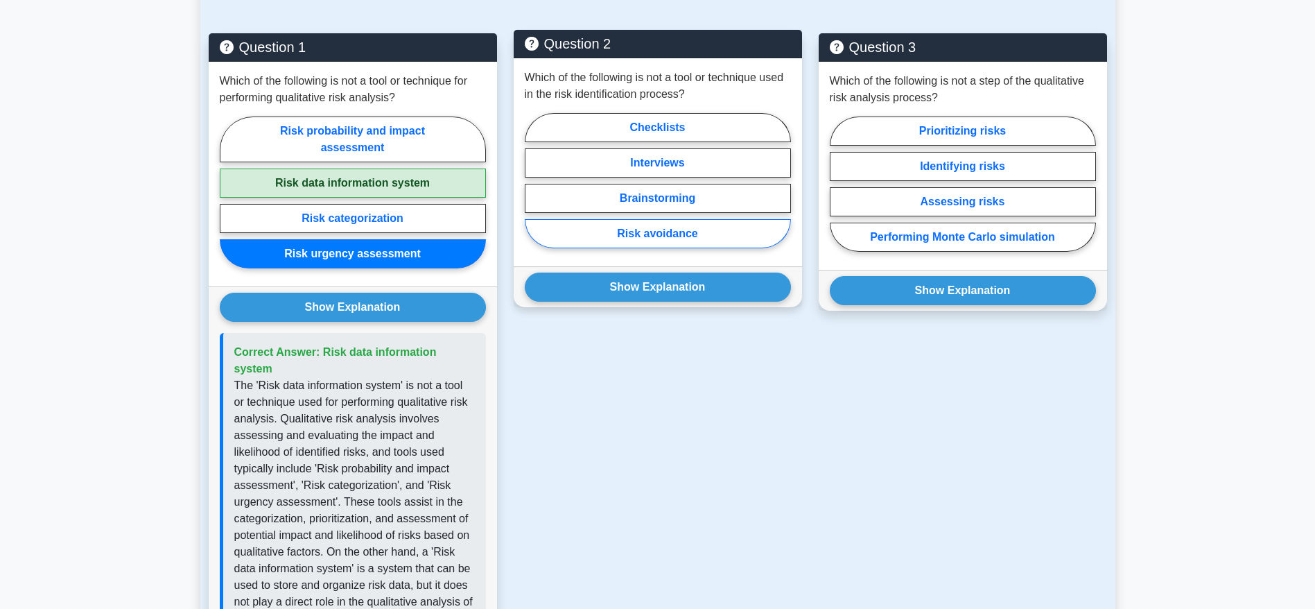
click at [703, 220] on label "Risk avoidance" at bounding box center [658, 233] width 266 height 29
click at [534, 189] on input "Risk avoidance" at bounding box center [529, 184] width 9 height 9
radio input "true"
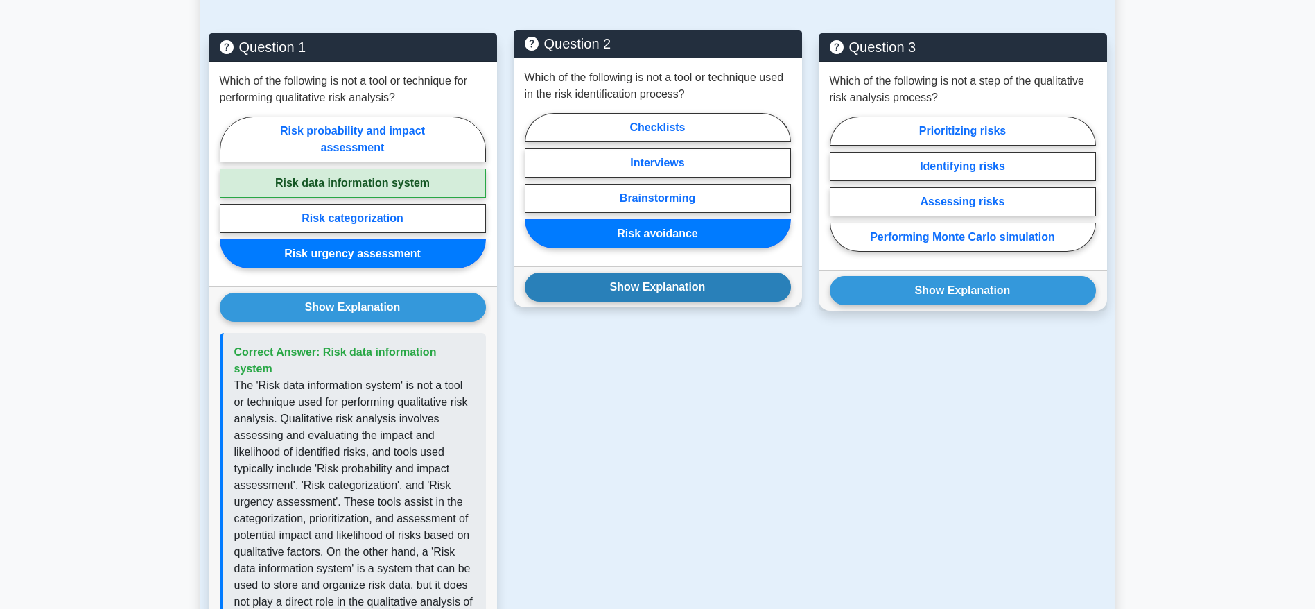
click at [718, 273] on button "Show Explanation" at bounding box center [658, 286] width 266 height 29
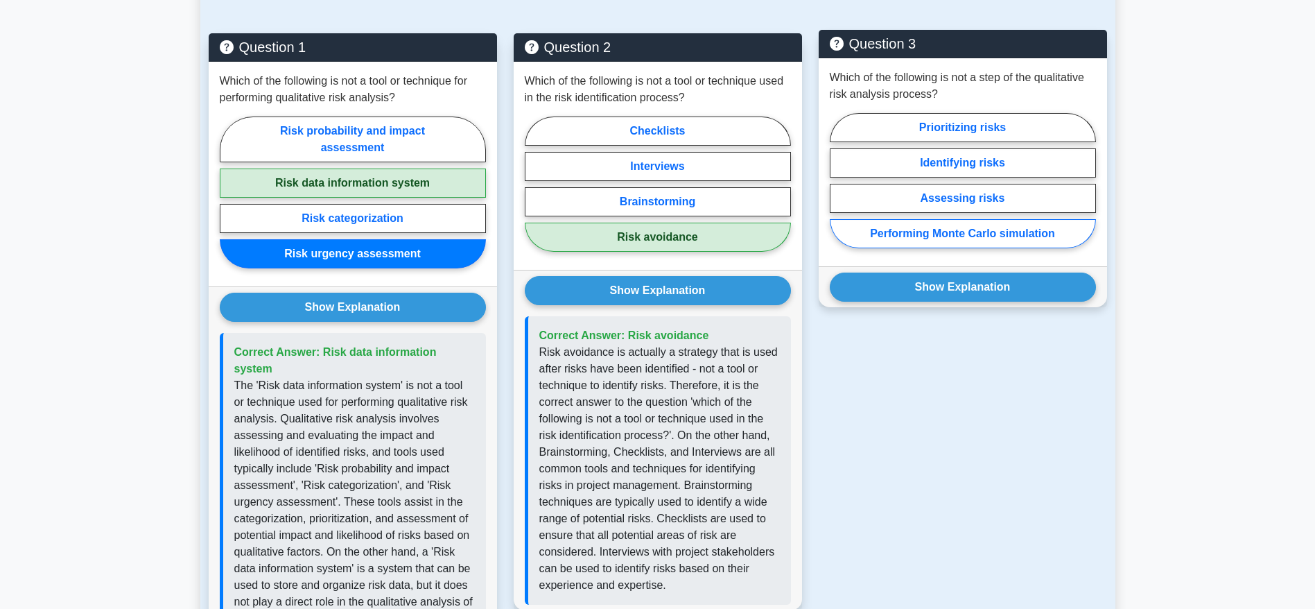
click at [1007, 219] on label "Performing Monte Carlo simulation" at bounding box center [963, 233] width 266 height 29
click at [839, 189] on input "Performing Monte Carlo simulation" at bounding box center [834, 184] width 9 height 9
radio input "true"
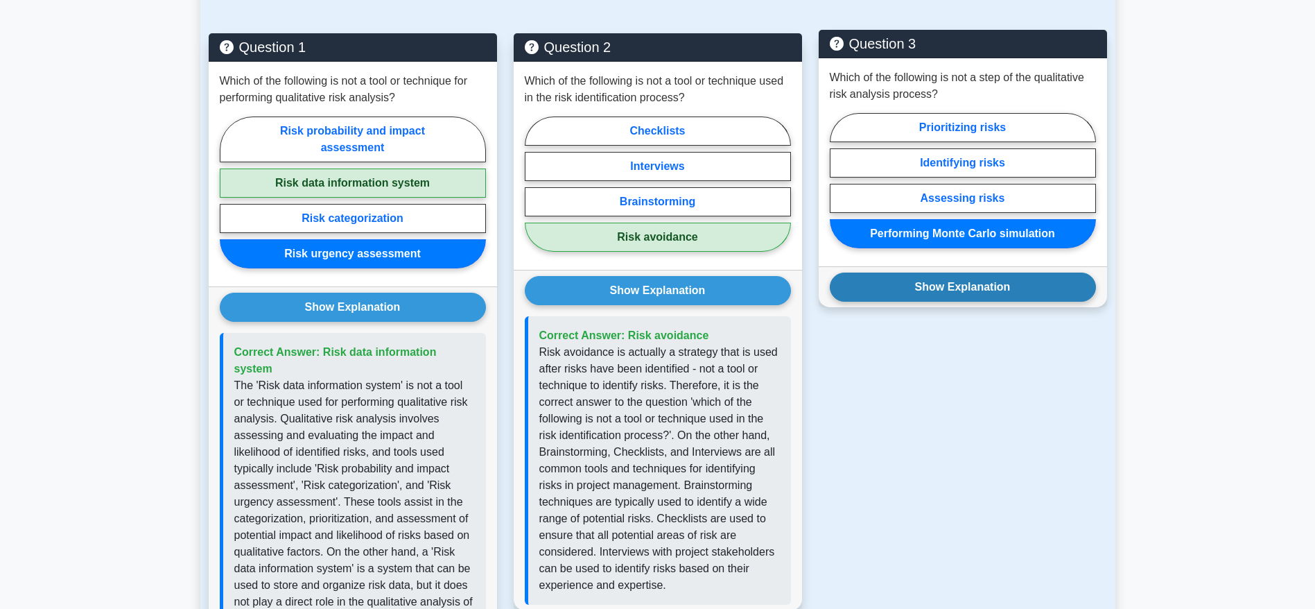
click at [1010, 272] on button "Show Explanation" at bounding box center [963, 286] width 266 height 29
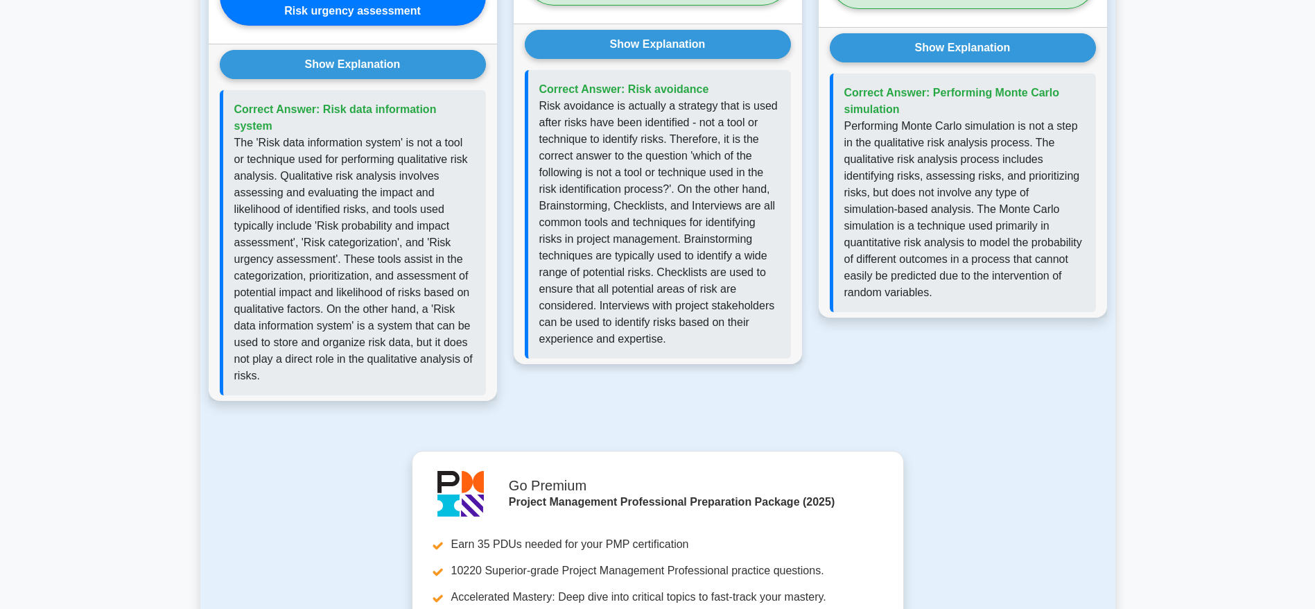
scroll to position [1696, 0]
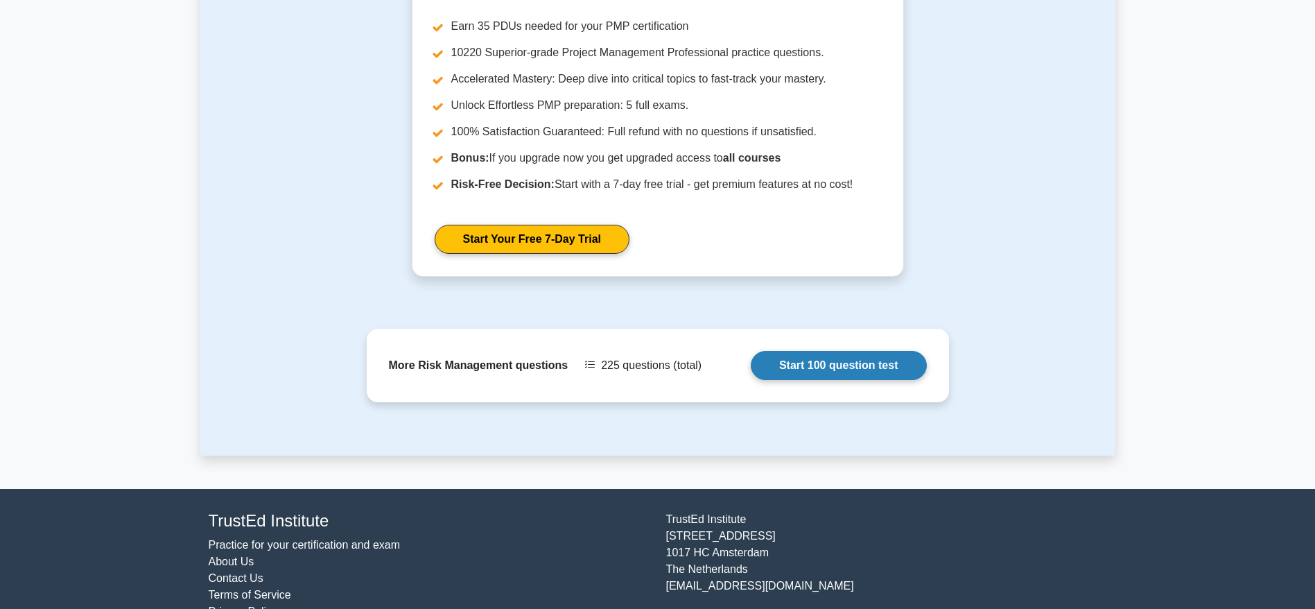
click at [831, 351] on link "Start 100 question test" at bounding box center [839, 365] width 176 height 29
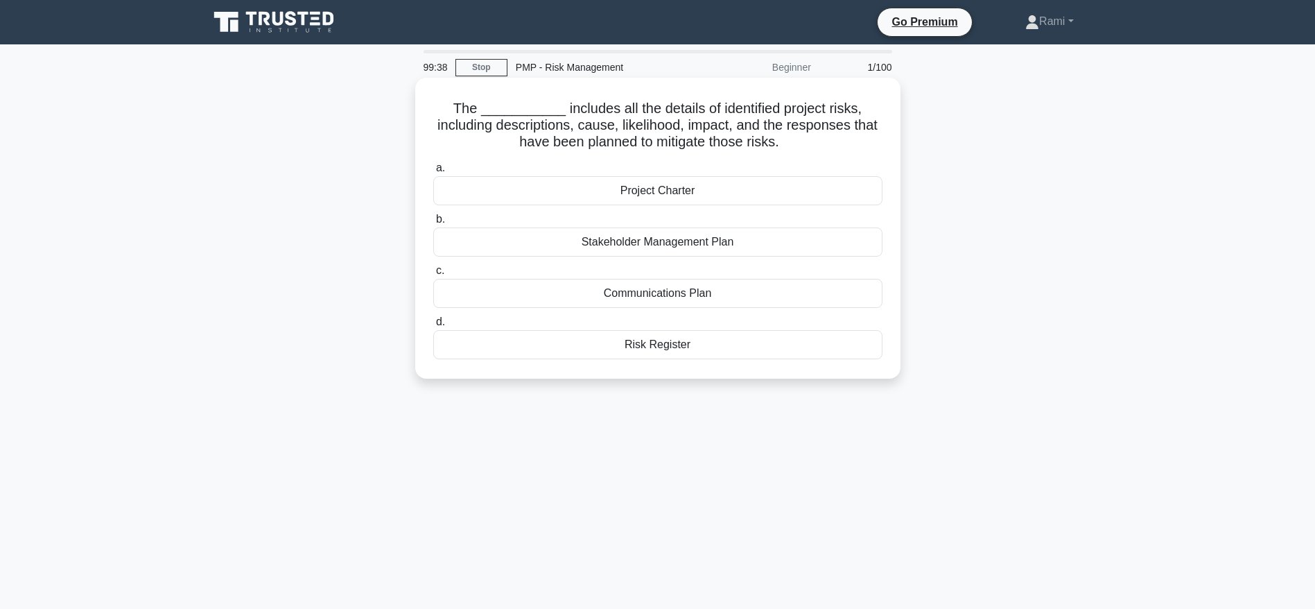
click at [663, 346] on div "Risk Register" at bounding box center [657, 344] width 449 height 29
click at [433, 326] on input "d. Risk Register" at bounding box center [433, 321] width 0 height 9
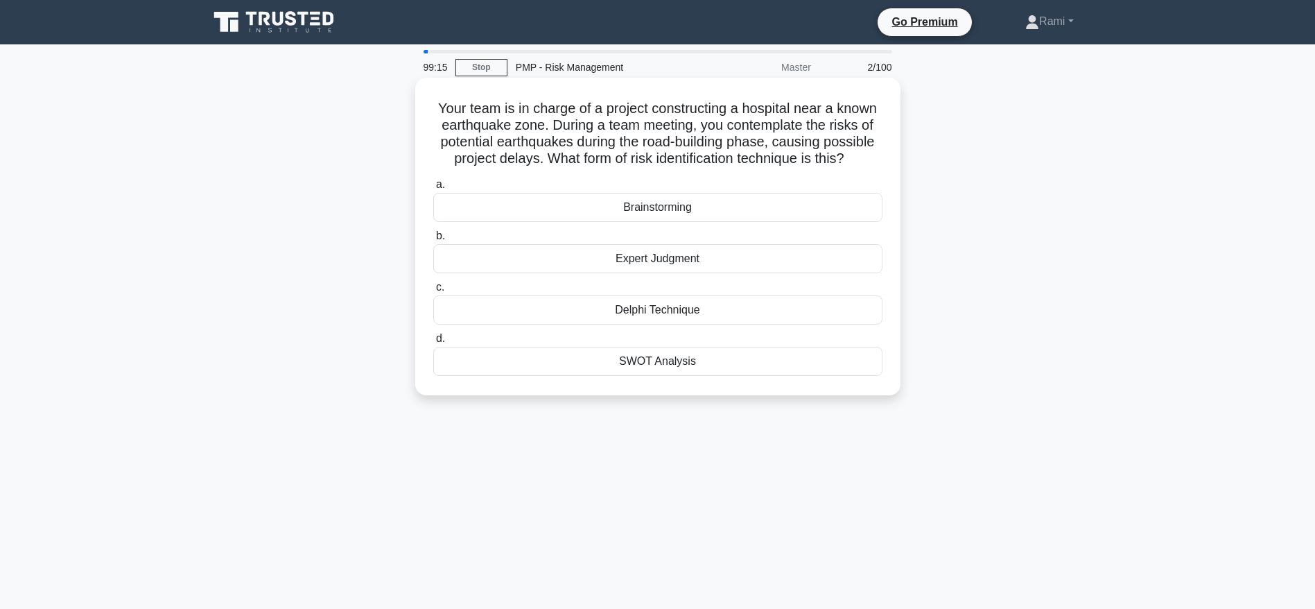
drag, startPoint x: 541, startPoint y: 161, endPoint x: 855, endPoint y: 165, distance: 314.7
click at [855, 165] on h5 "Your team is in charge of a project constructing a hospital near a known earthq…" at bounding box center [658, 134] width 452 height 68
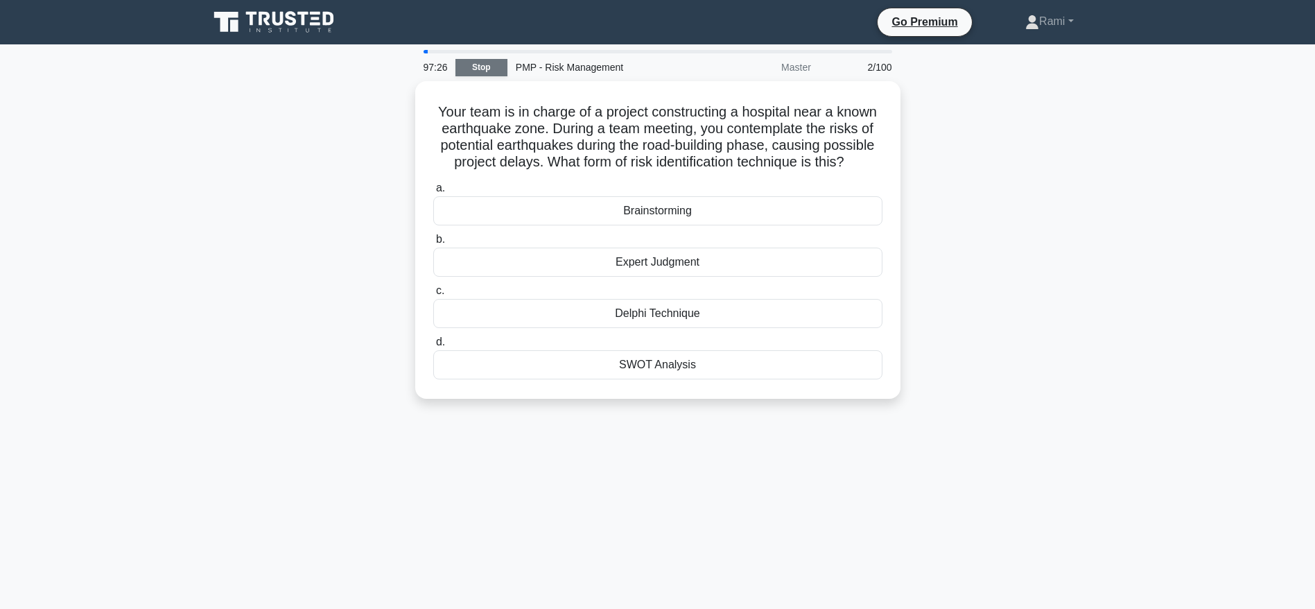
click at [484, 59] on link "Stop" at bounding box center [481, 67] width 52 height 17
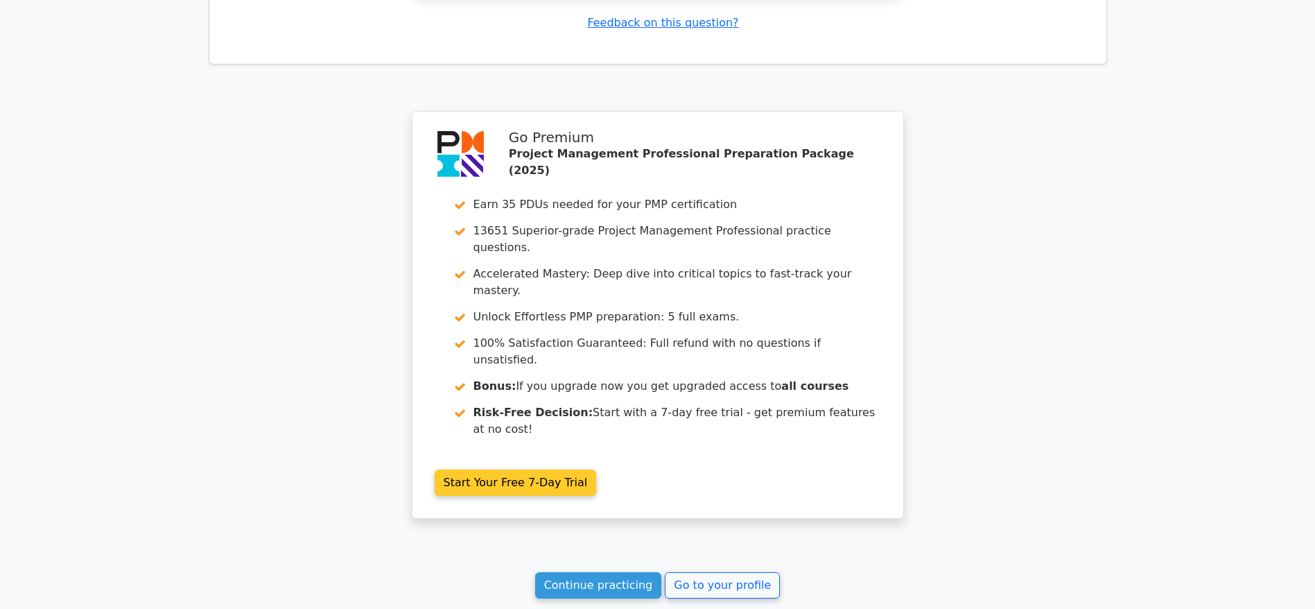
scroll to position [1900, 0]
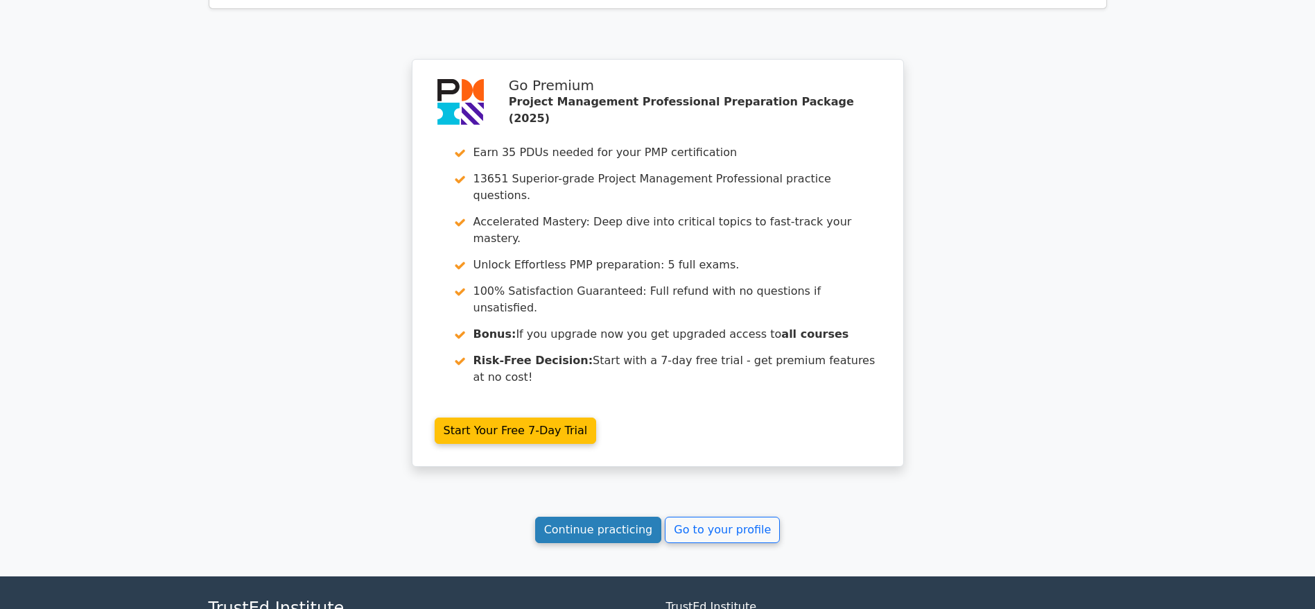
click at [588, 516] on link "Continue practicing" at bounding box center [598, 529] width 127 height 26
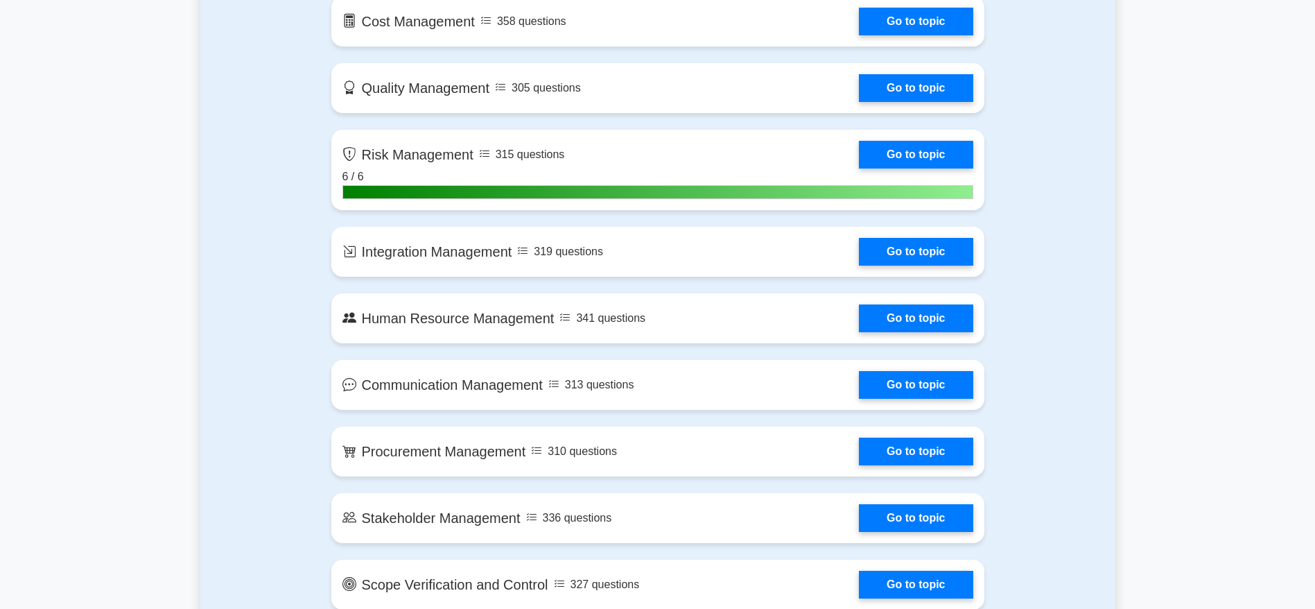
scroll to position [1040, 0]
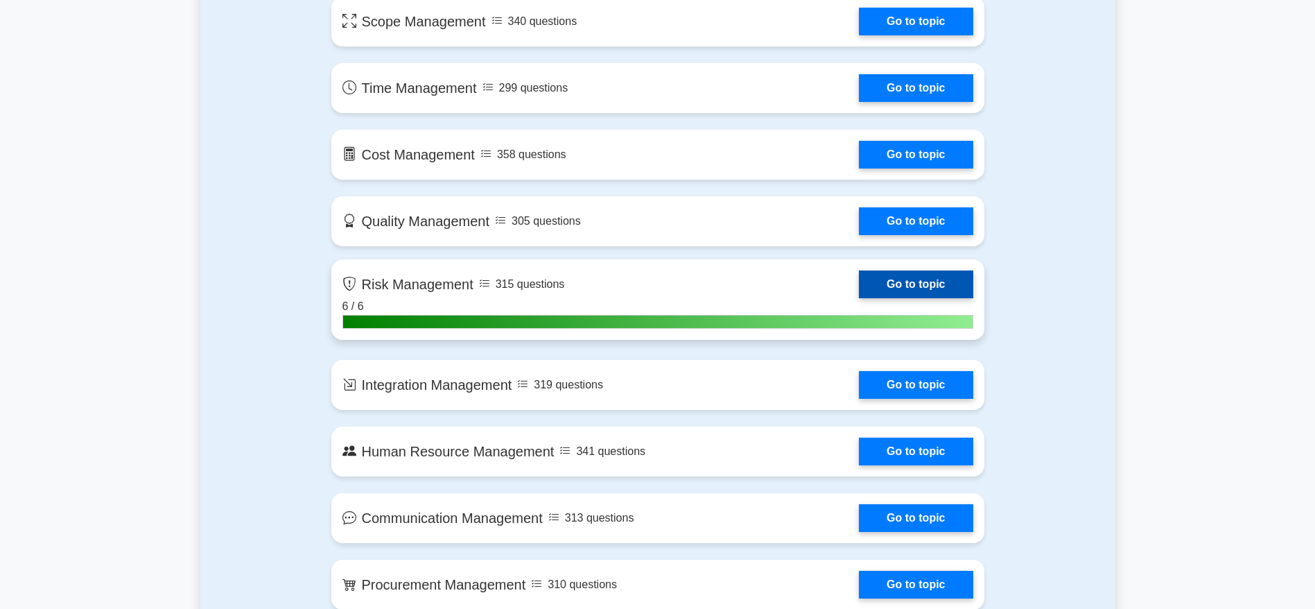
click at [890, 279] on link "Go to topic" at bounding box center [916, 284] width 114 height 28
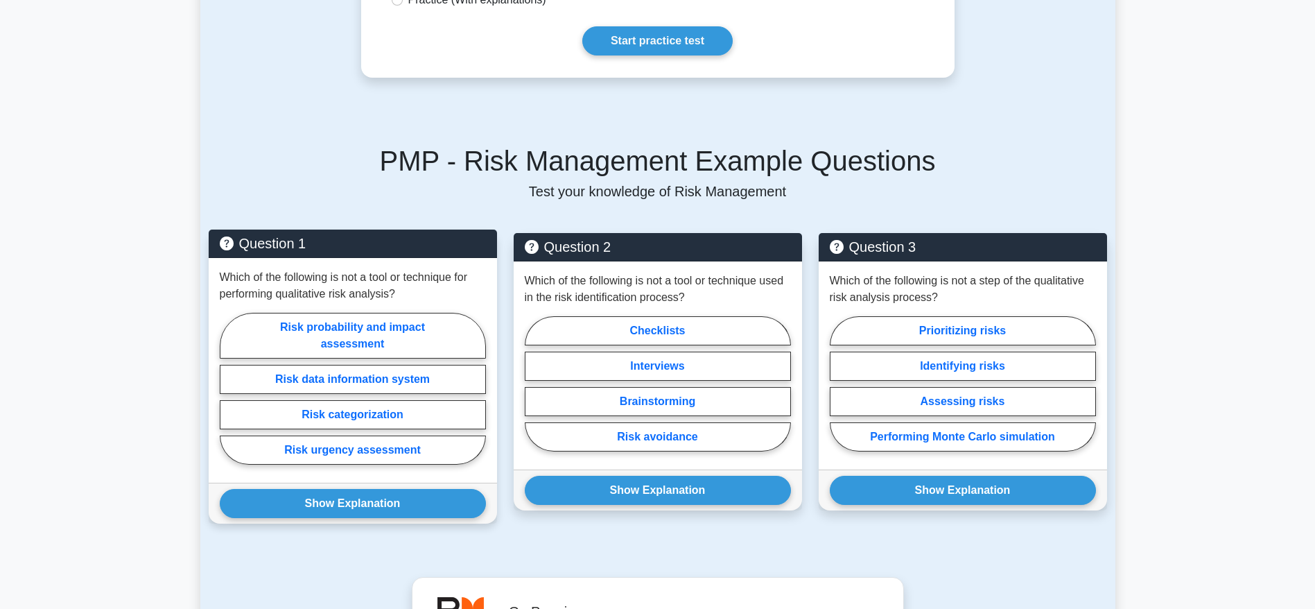
scroll to position [877, 0]
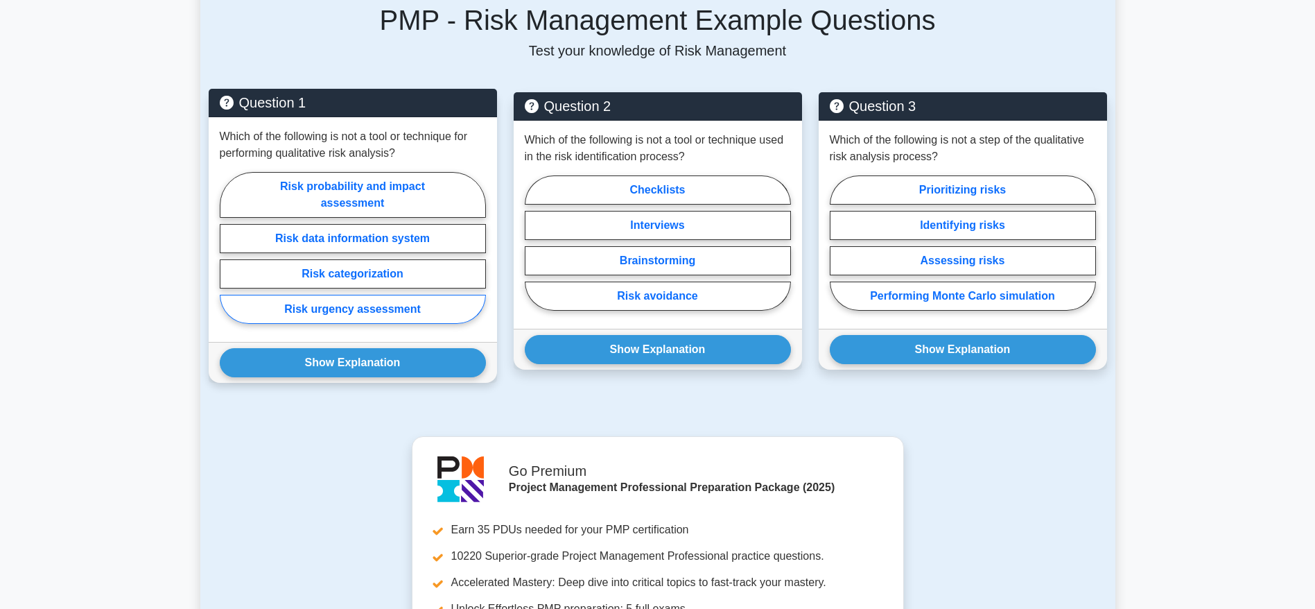
click at [347, 295] on label "Risk urgency assessment" at bounding box center [353, 309] width 266 height 29
click at [229, 256] on input "Risk urgency assessment" at bounding box center [224, 251] width 9 height 9
radio input "true"
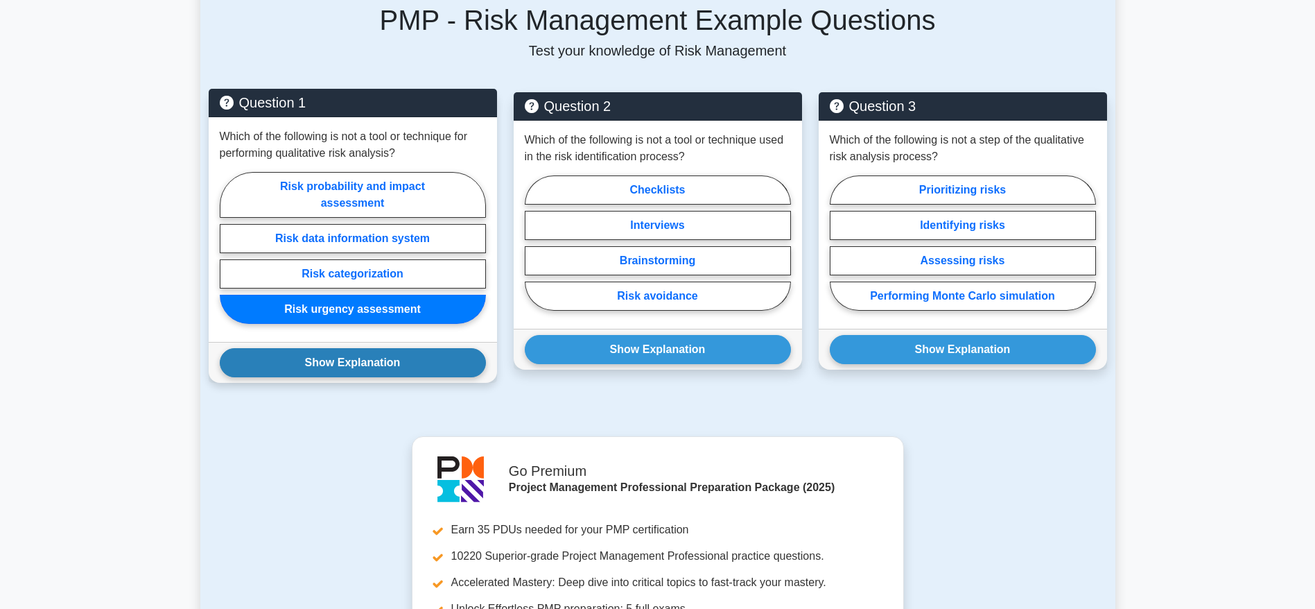
click at [387, 348] on button "Show Explanation" at bounding box center [353, 362] width 266 height 29
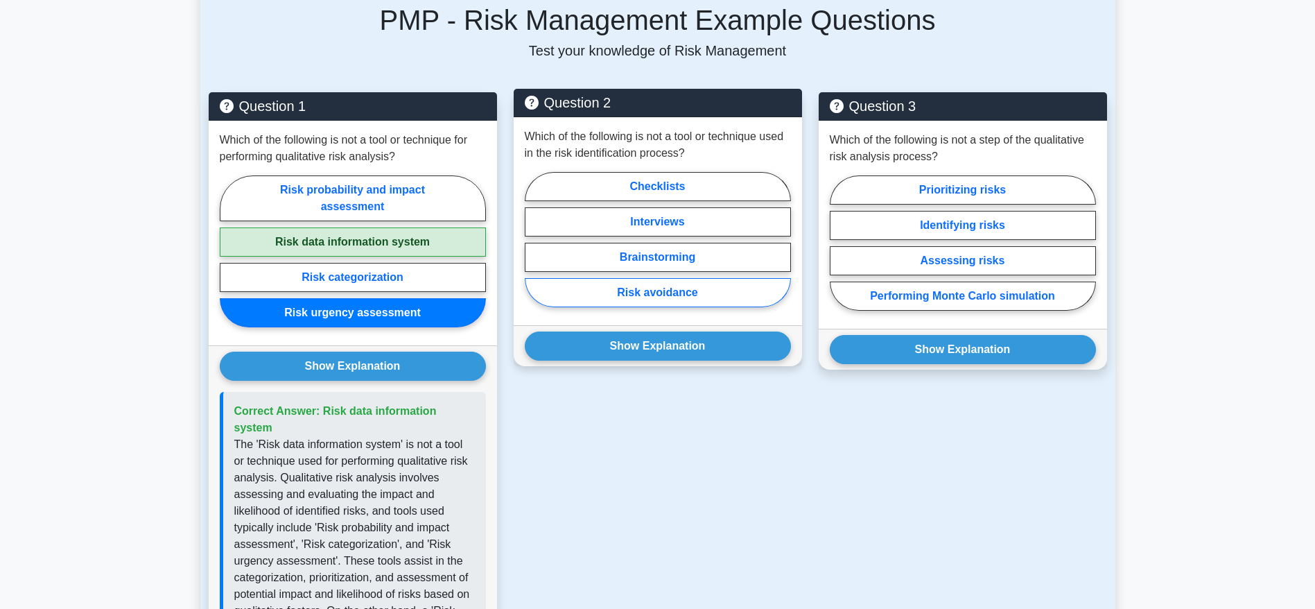
click at [683, 278] on label "Risk avoidance" at bounding box center [658, 292] width 266 height 29
click at [534, 248] on input "Risk avoidance" at bounding box center [529, 243] width 9 height 9
radio input "true"
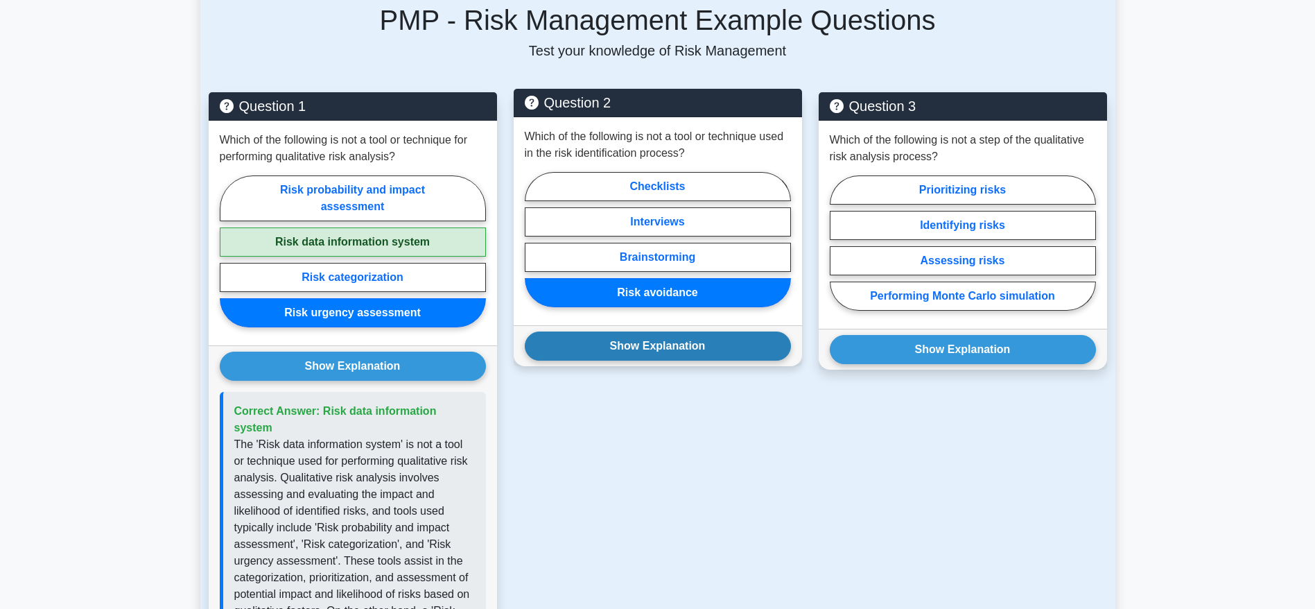
click at [686, 331] on button "Show Explanation" at bounding box center [658, 345] width 266 height 29
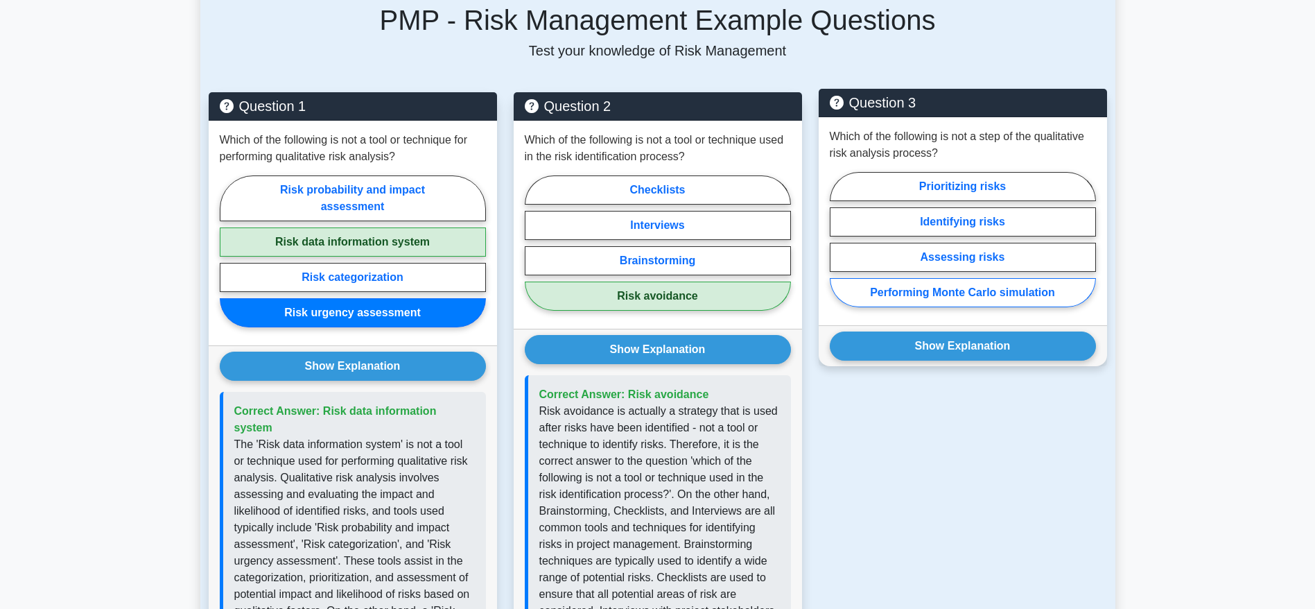
click at [987, 278] on label "Performing Monte Carlo simulation" at bounding box center [963, 292] width 266 height 29
click at [839, 248] on input "Performing Monte Carlo simulation" at bounding box center [834, 243] width 9 height 9
radio input "true"
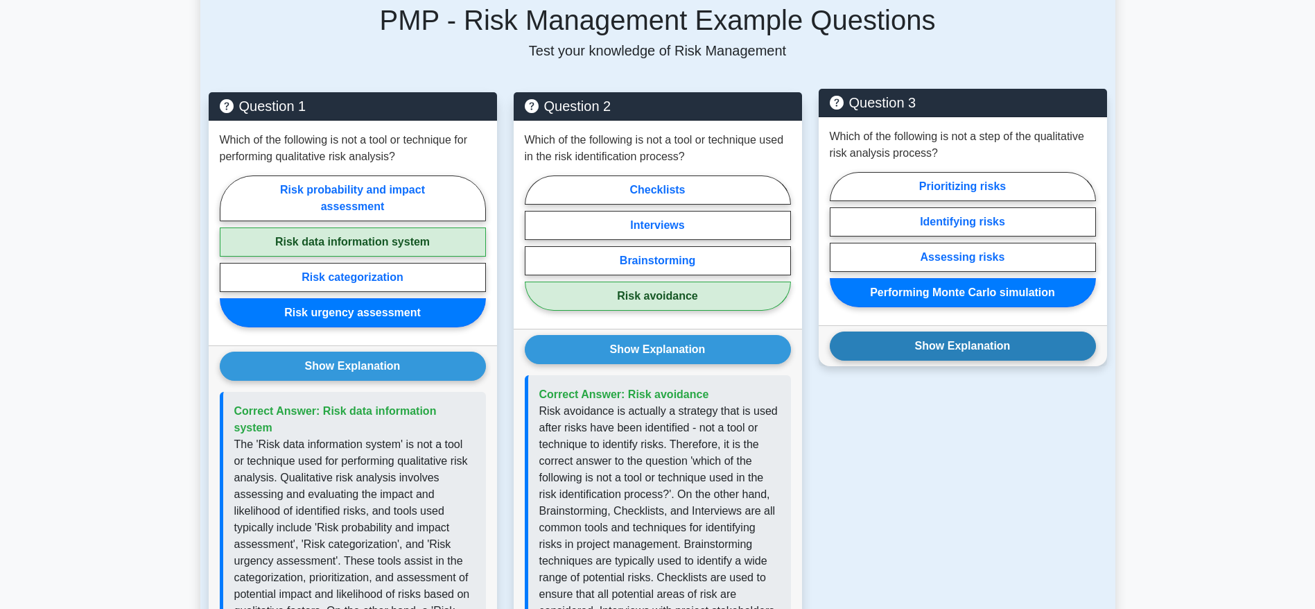
click at [966, 331] on button "Show Explanation" at bounding box center [963, 345] width 266 height 29
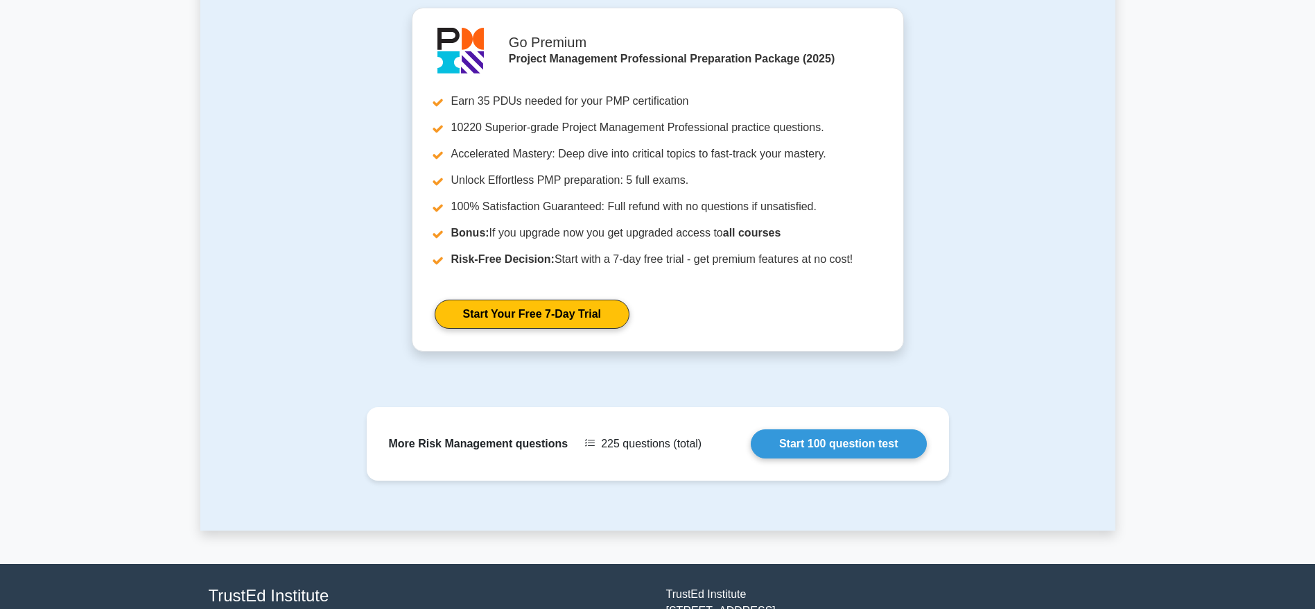
scroll to position [1663, 0]
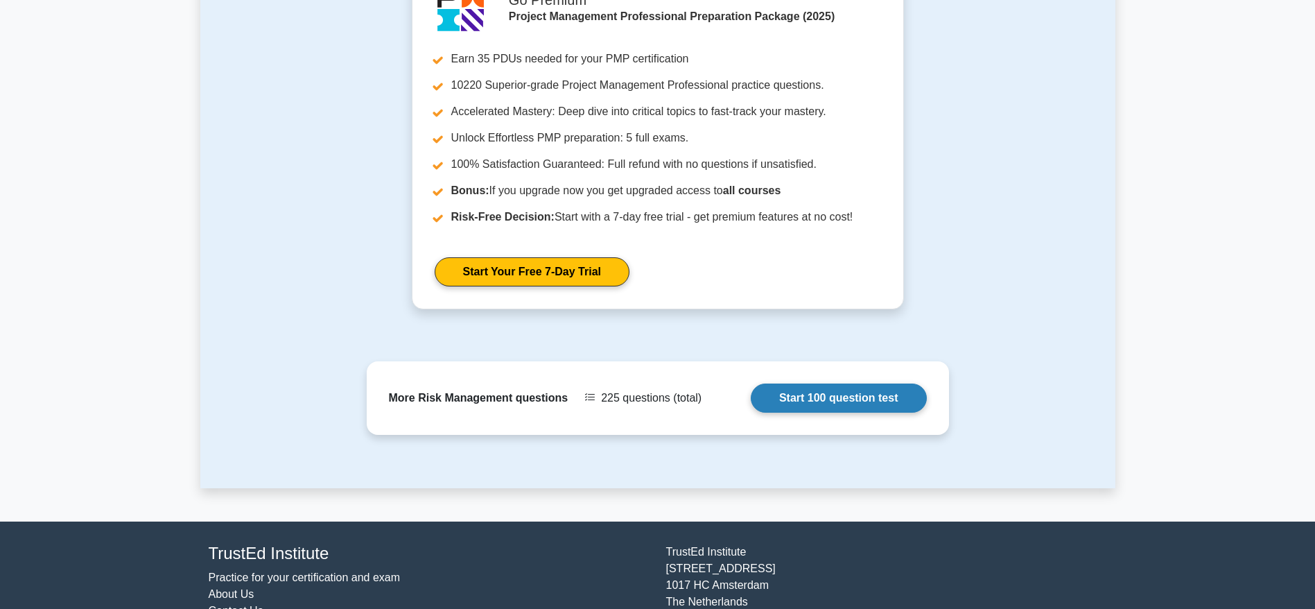
click at [859, 383] on link "Start 100 question test" at bounding box center [839, 397] width 176 height 29
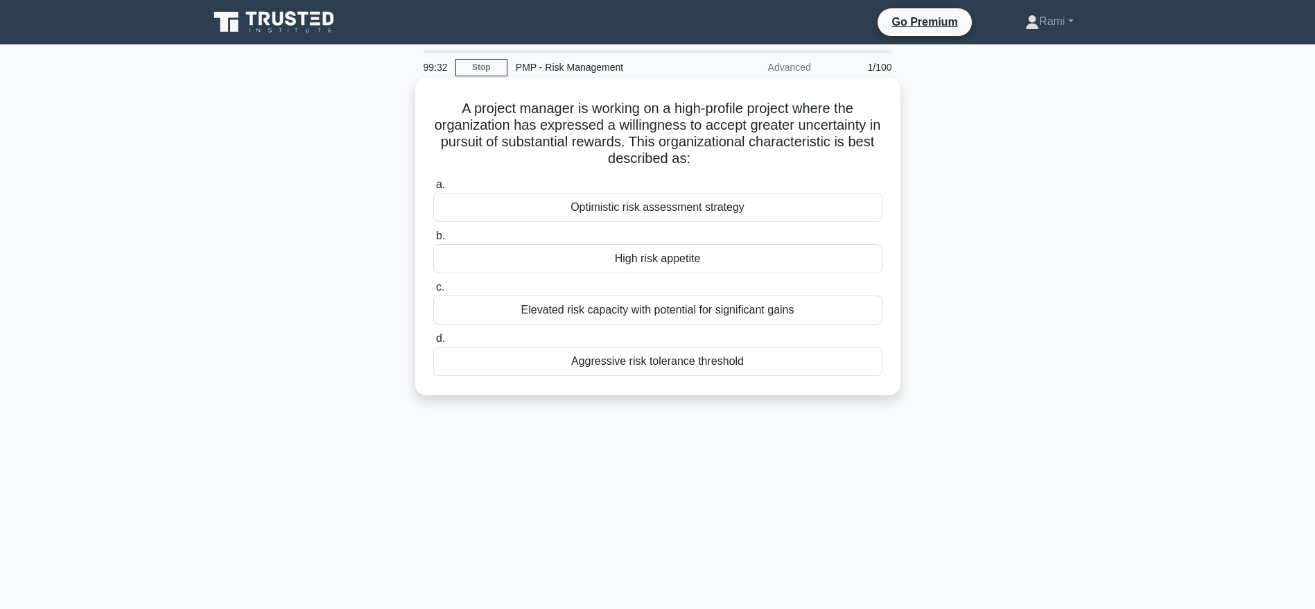
click at [685, 262] on div "High risk appetite" at bounding box center [657, 258] width 449 height 29
click at [433, 240] on input "b. High risk appetite" at bounding box center [433, 235] width 0 height 9
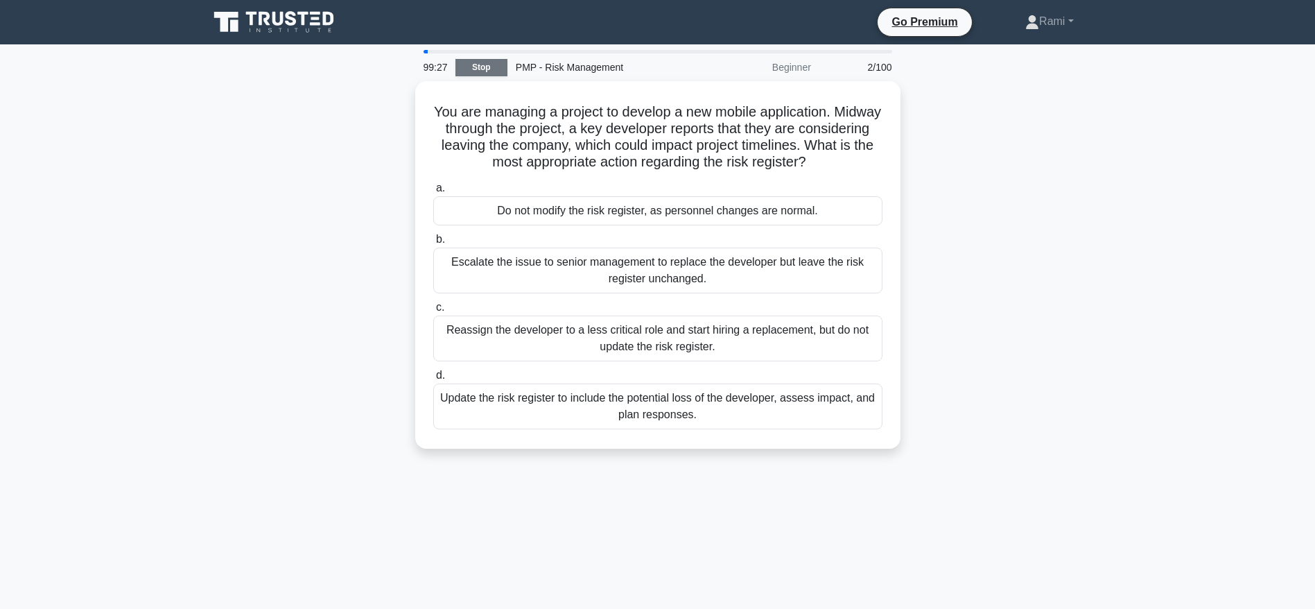
click at [476, 62] on link "Stop" at bounding box center [481, 67] width 52 height 17
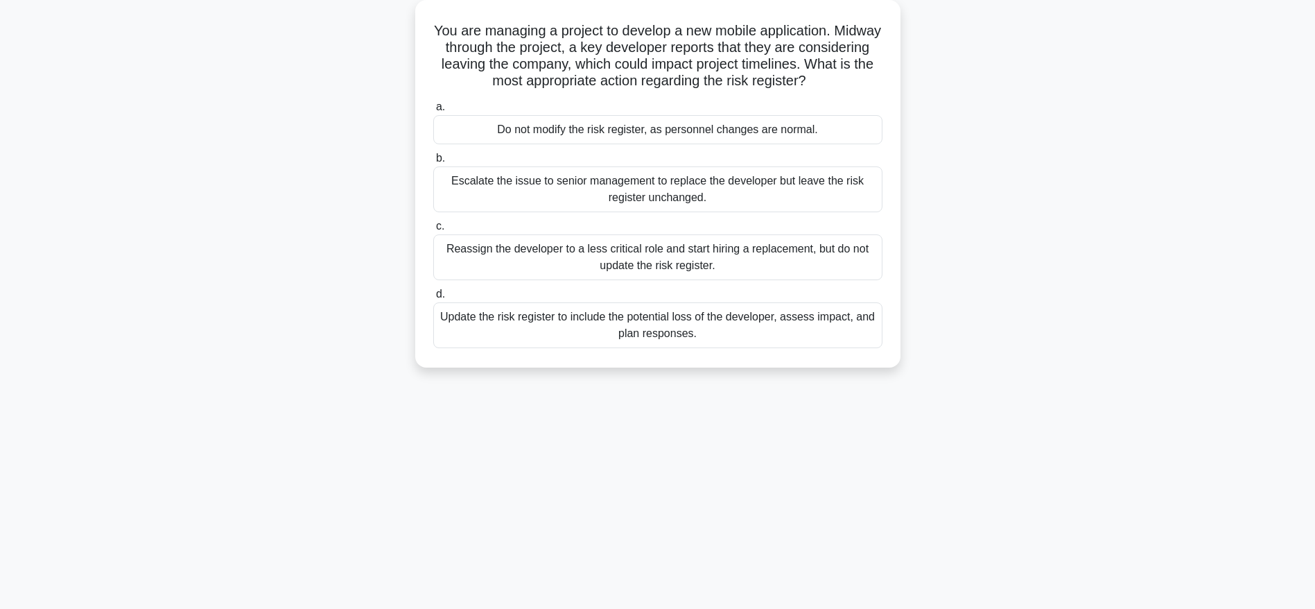
scroll to position [140, 0]
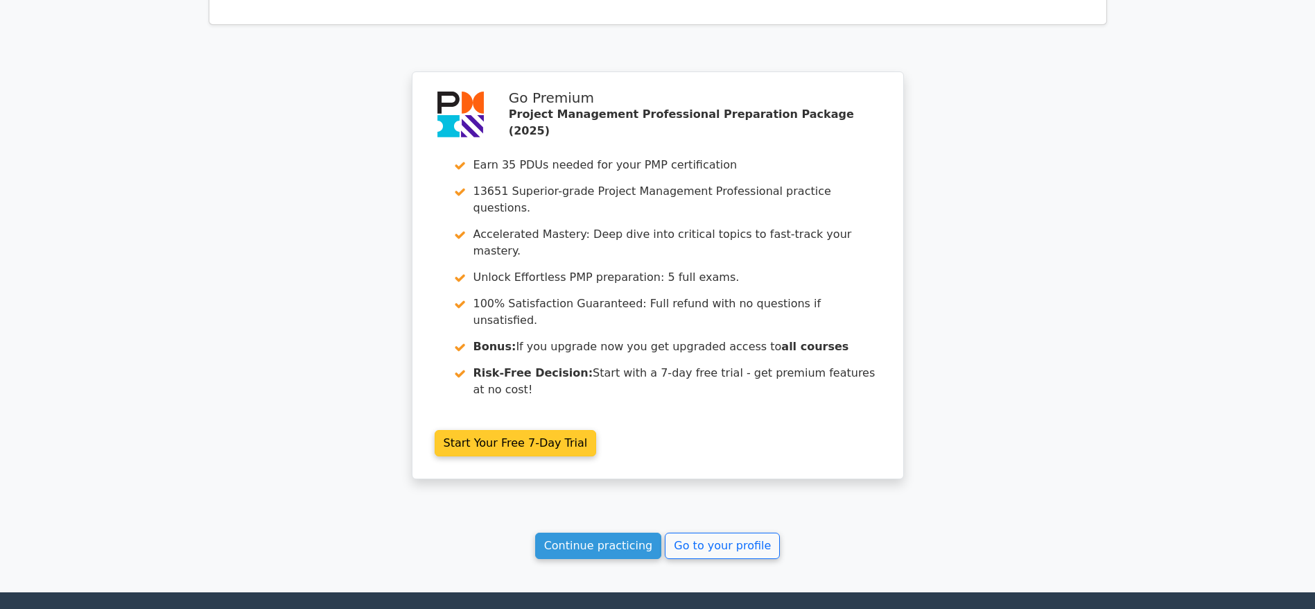
scroll to position [1942, 0]
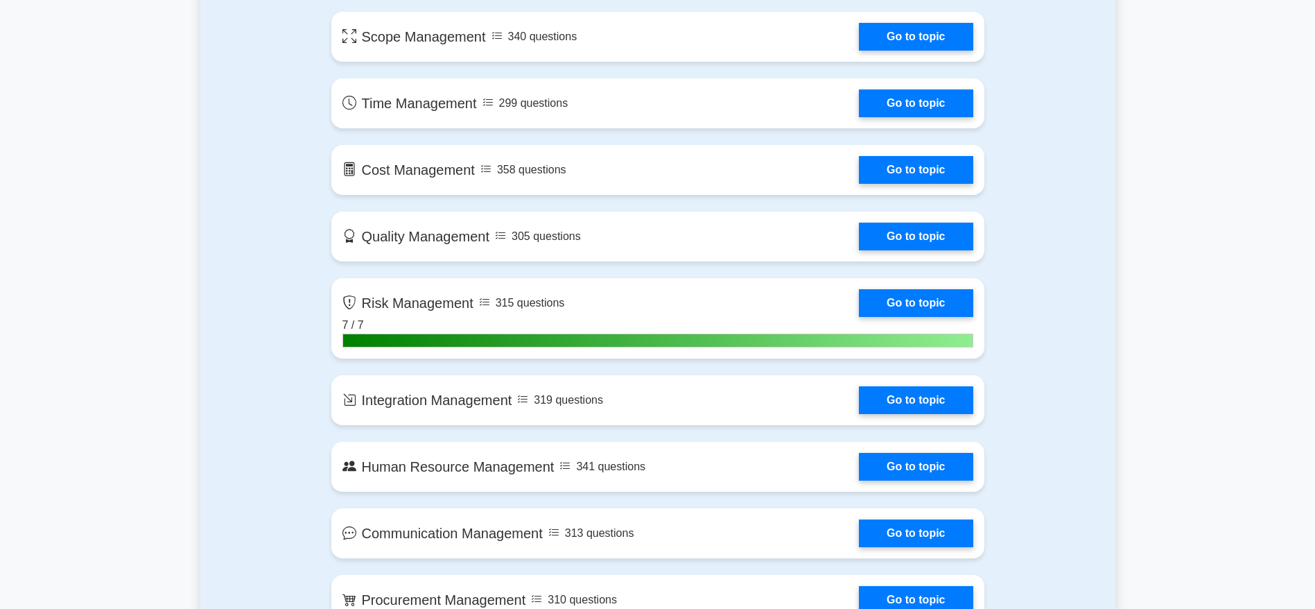
scroll to position [1248, 0]
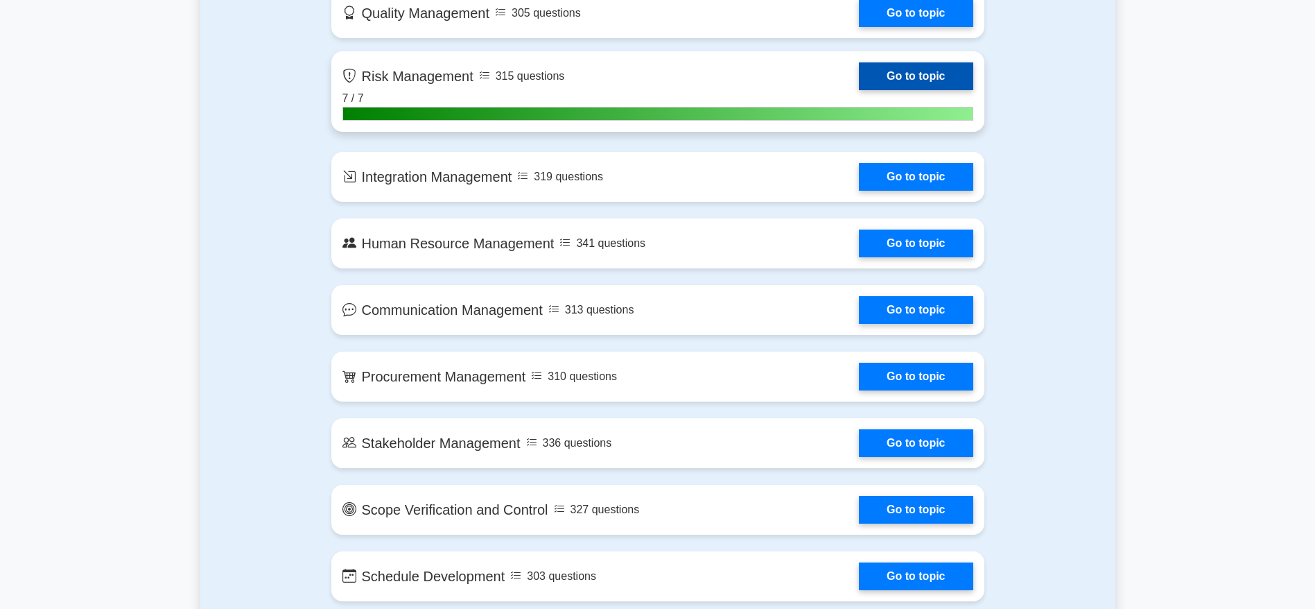
click at [859, 90] on link "Go to topic" at bounding box center [916, 76] width 114 height 28
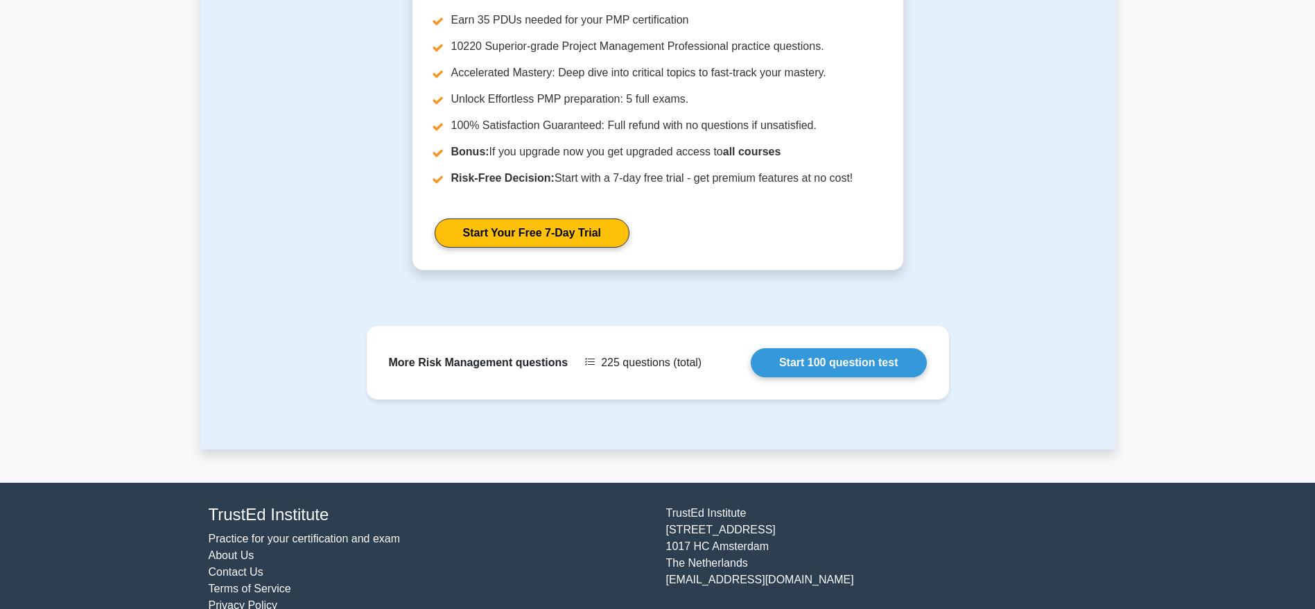
scroll to position [1397, 0]
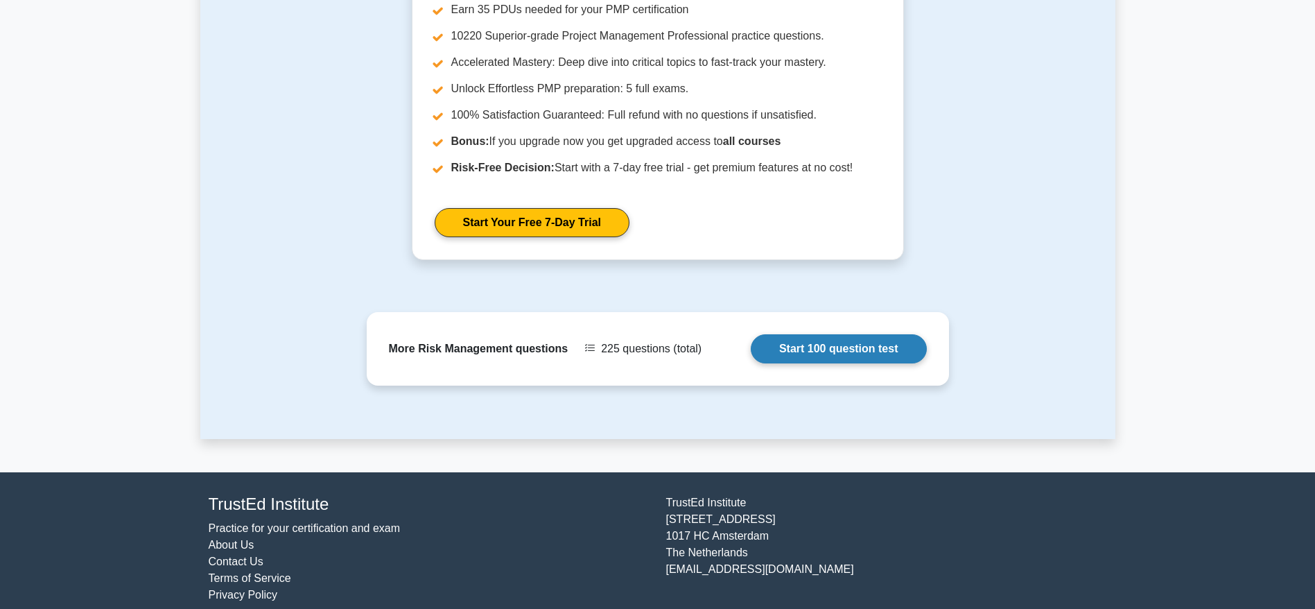
click at [849, 334] on link "Start 100 question test" at bounding box center [839, 348] width 176 height 29
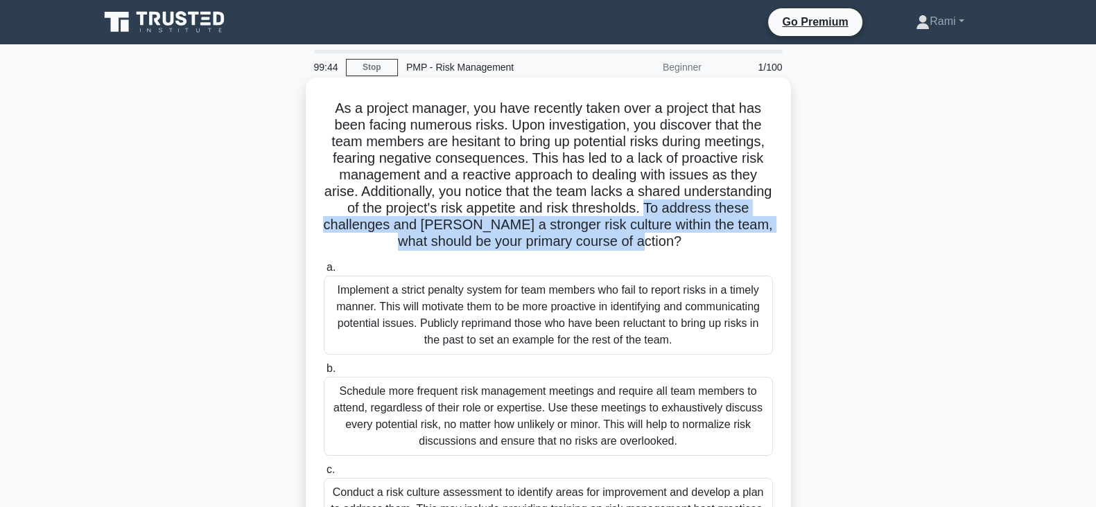
drag, startPoint x: 741, startPoint y: 207, endPoint x: 774, endPoint y: 240, distance: 46.6
click at [774, 240] on div "As a project manager, you have recently taken over a project that has been faci…" at bounding box center [548, 394] width 474 height 622
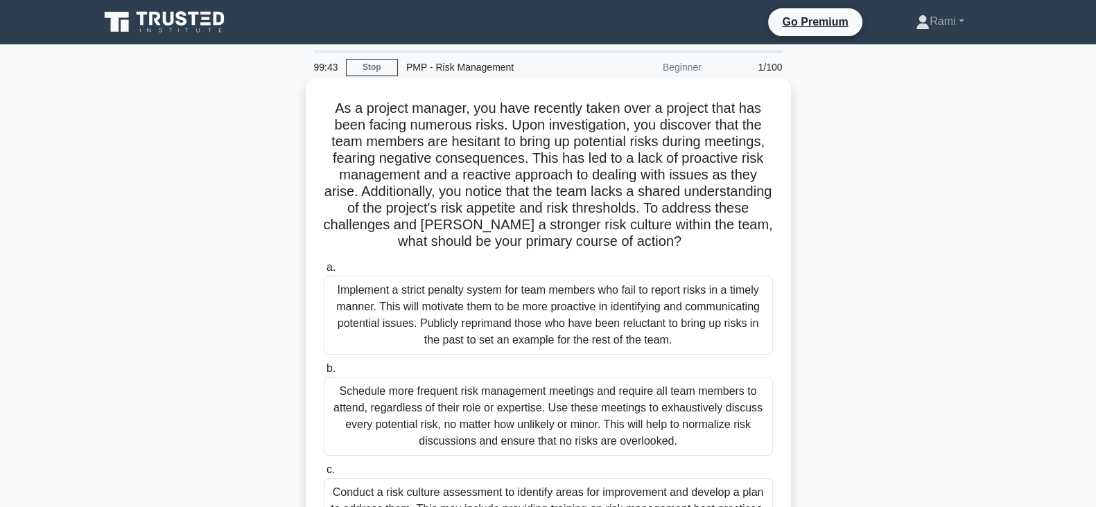
click at [748, 241] on h5 "As a project manager, you have recently taken over a project that has been faci…" at bounding box center [548, 175] width 452 height 151
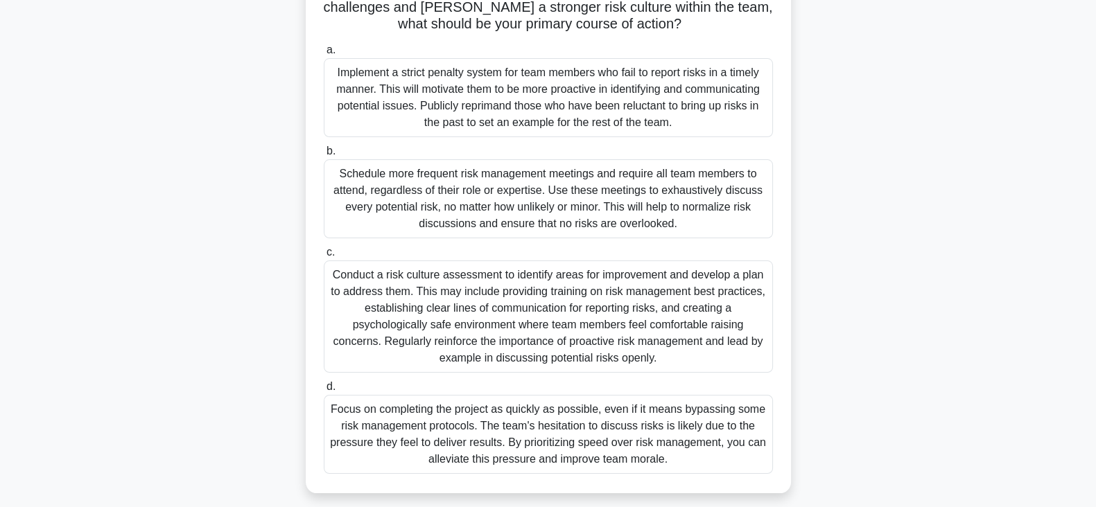
scroll to position [242, 0]
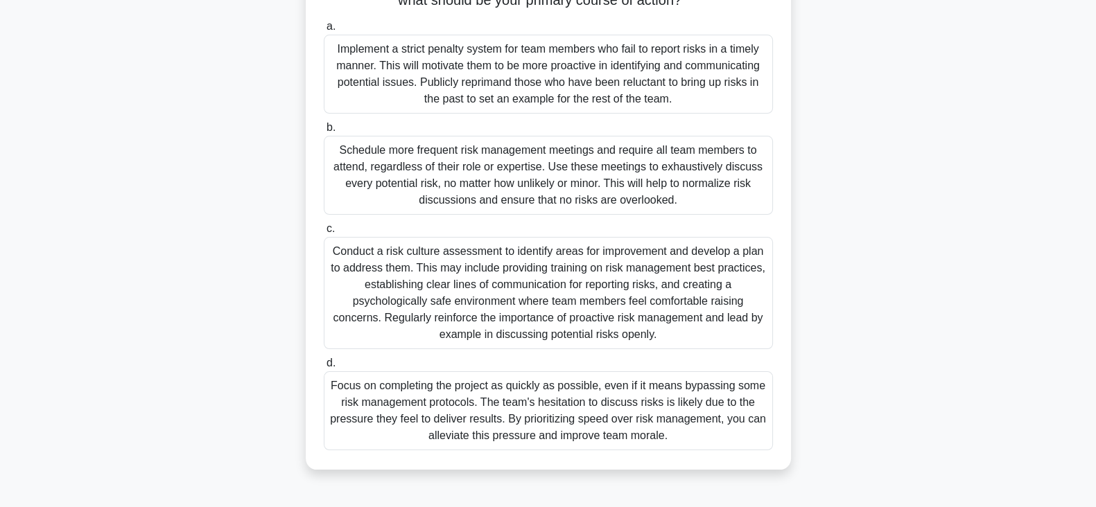
click at [564, 269] on div "Conduct a risk culture assessment to identify areas for improvement and develop…" at bounding box center [548, 293] width 449 height 112
click at [324, 234] on input "c. Conduct a risk culture assessment to identify areas for improvement and deve…" at bounding box center [324, 229] width 0 height 9
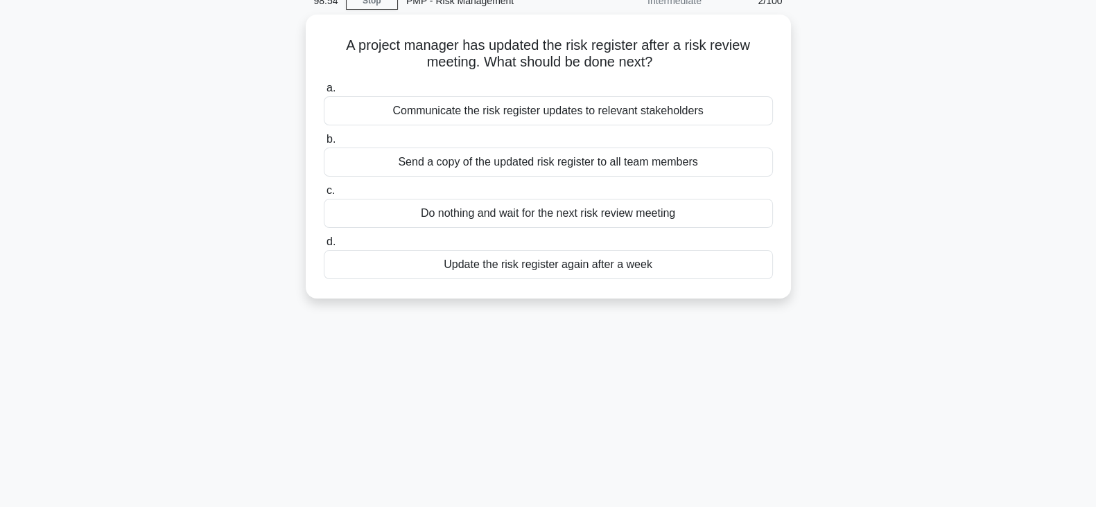
scroll to position [0, 0]
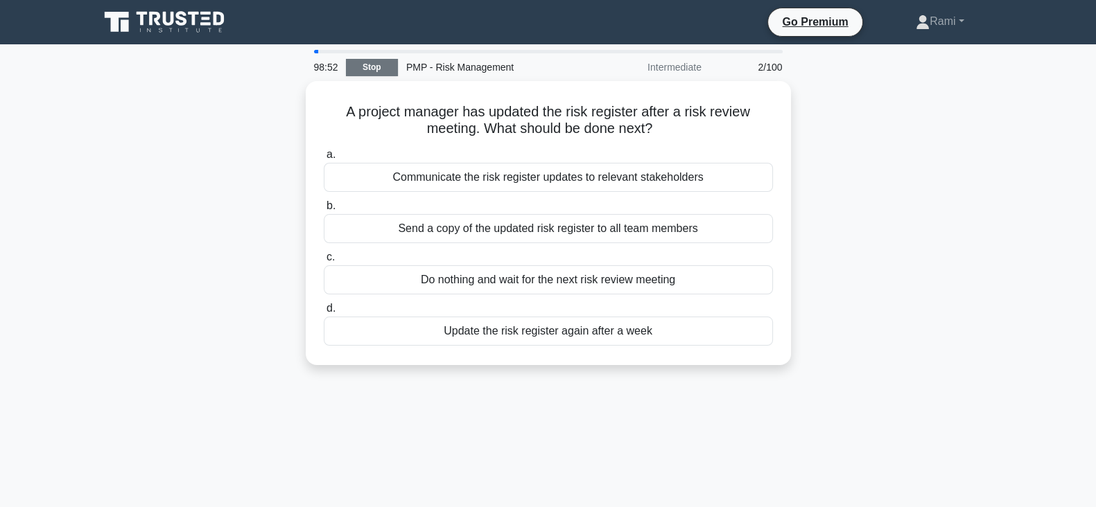
click at [367, 64] on link "Stop" at bounding box center [372, 67] width 52 height 17
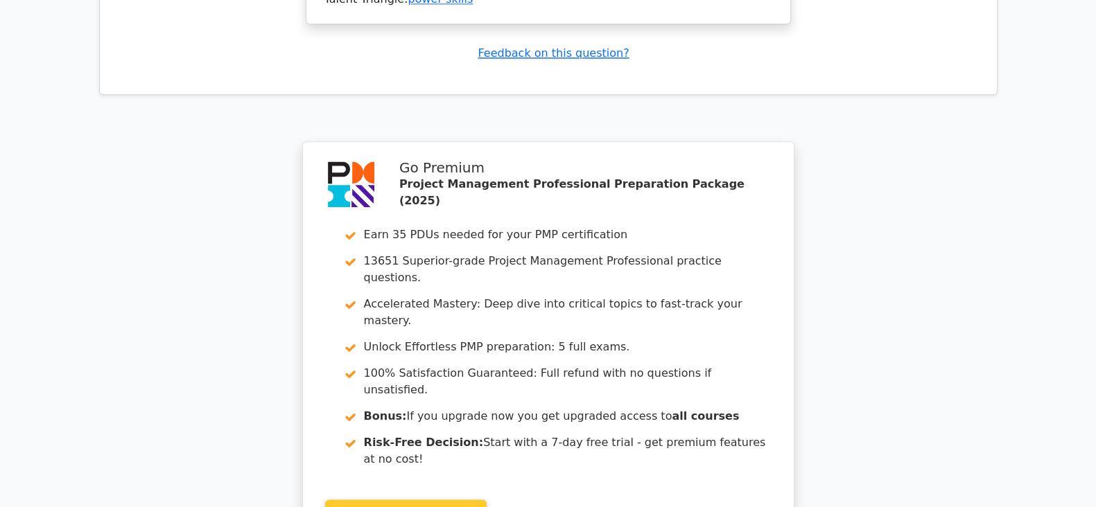
scroll to position [2280, 0]
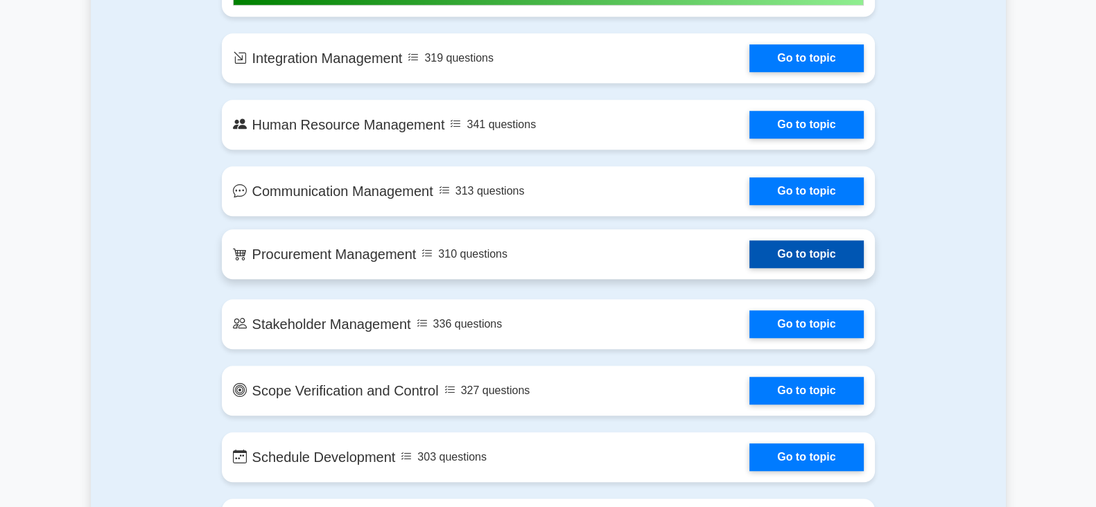
scroll to position [1126, 0]
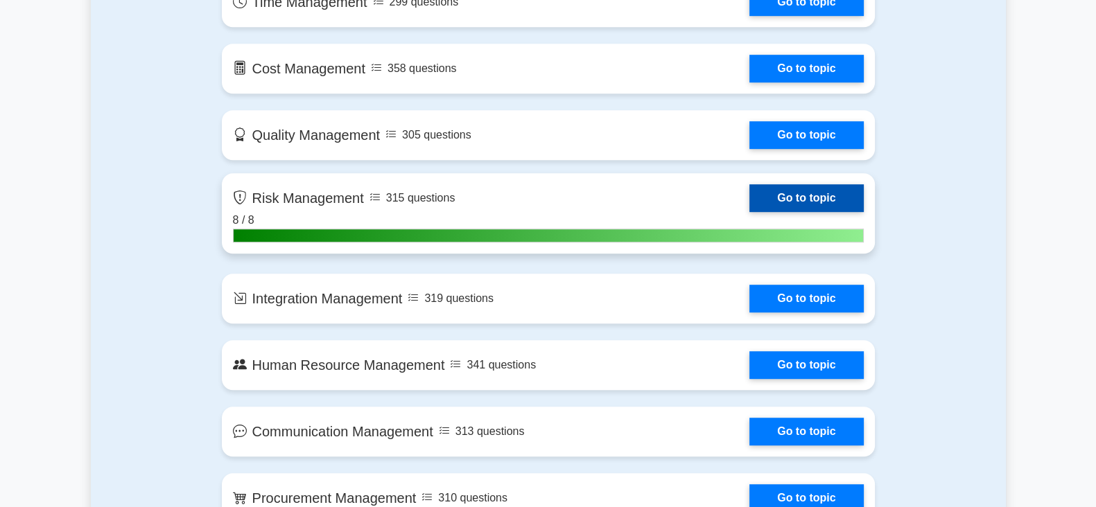
click at [749, 212] on link "Go to topic" at bounding box center [806, 198] width 114 height 28
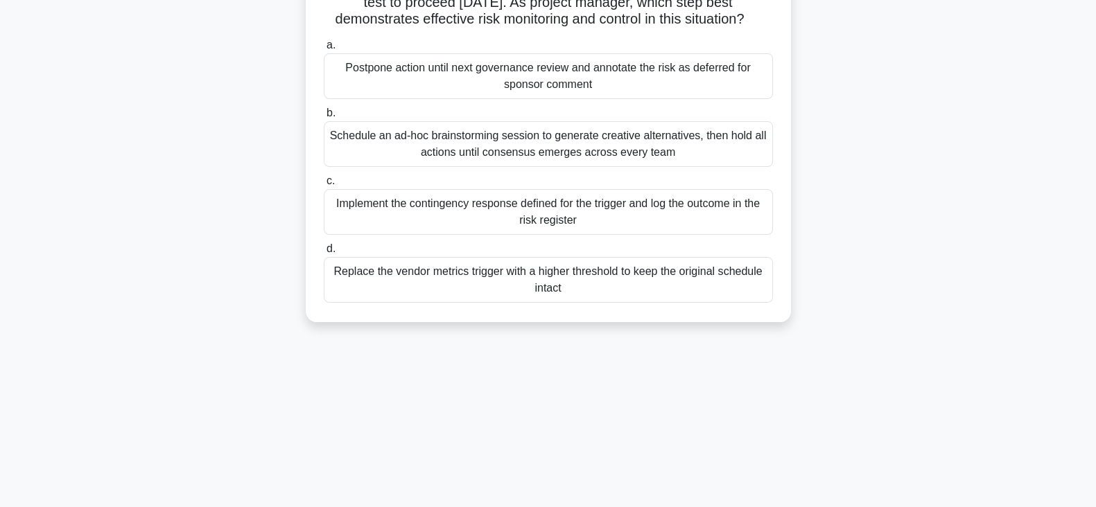
scroll to position [86, 0]
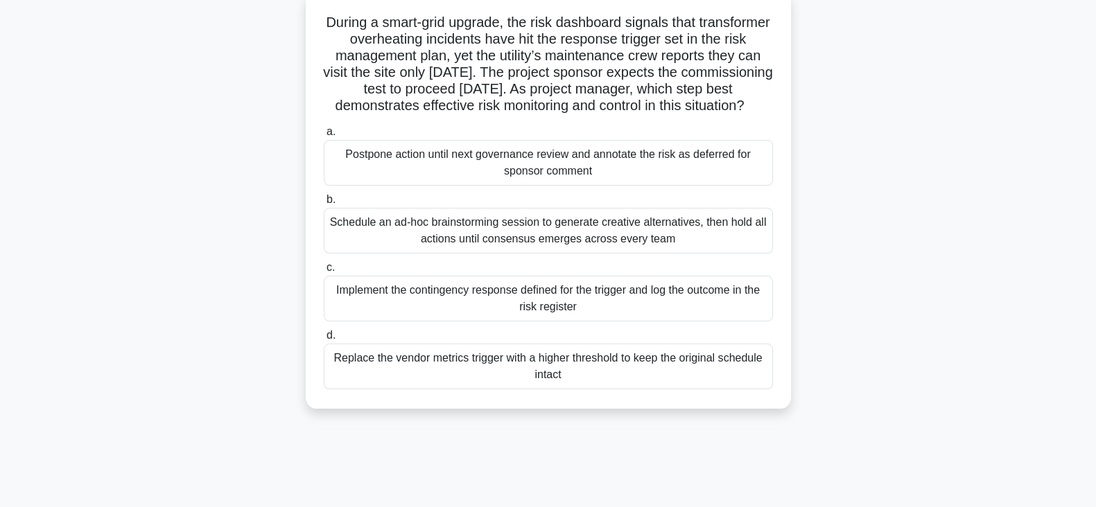
click at [534, 314] on div "Implement the contingency response defined for the trigger and log the outcome …" at bounding box center [548, 299] width 449 height 46
click at [324, 272] on input "c. Implement the contingency response defined for the trigger and log the outco…" at bounding box center [324, 267] width 0 height 9
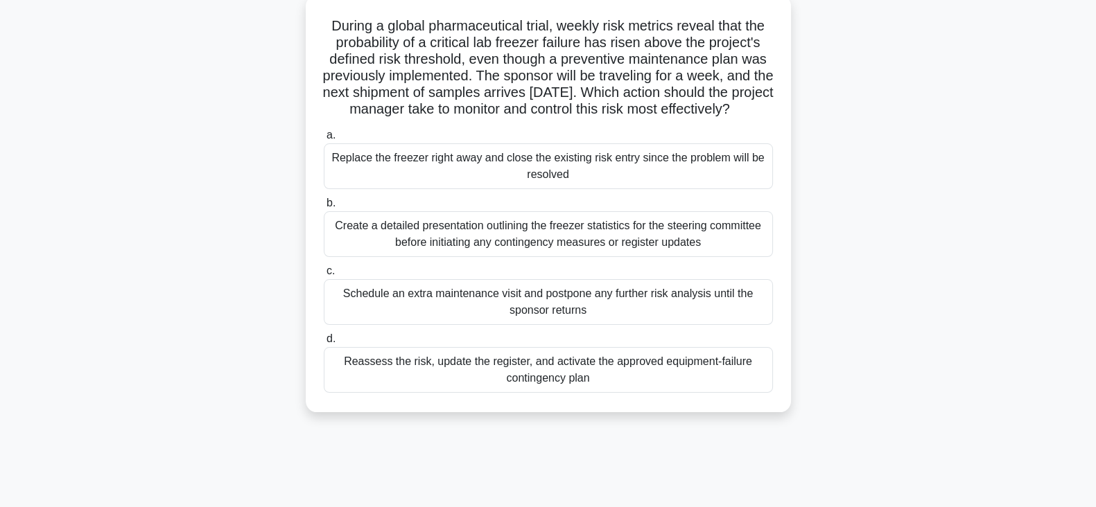
scroll to position [0, 0]
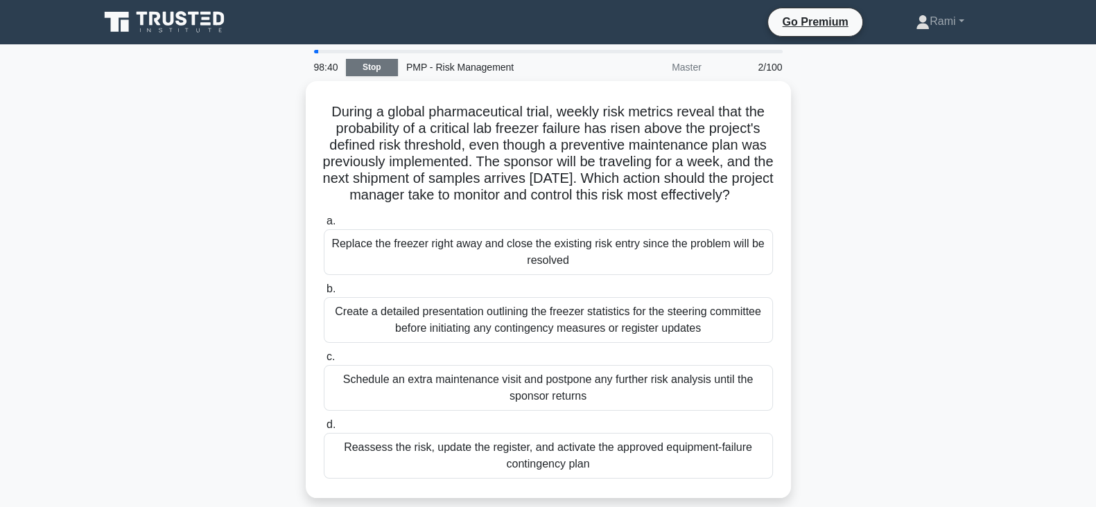
click at [373, 65] on link "Stop" at bounding box center [372, 67] width 52 height 17
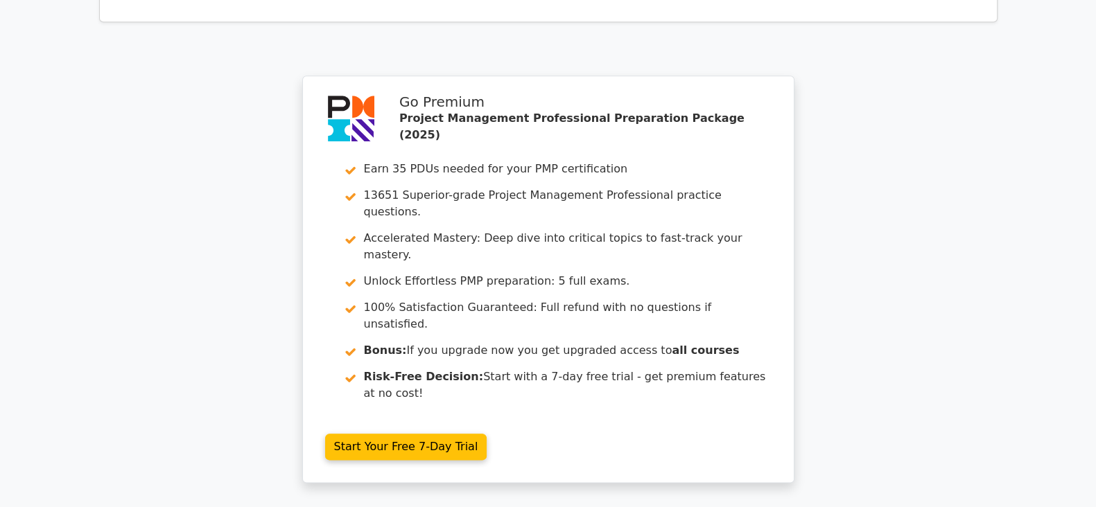
scroll to position [2075, 0]
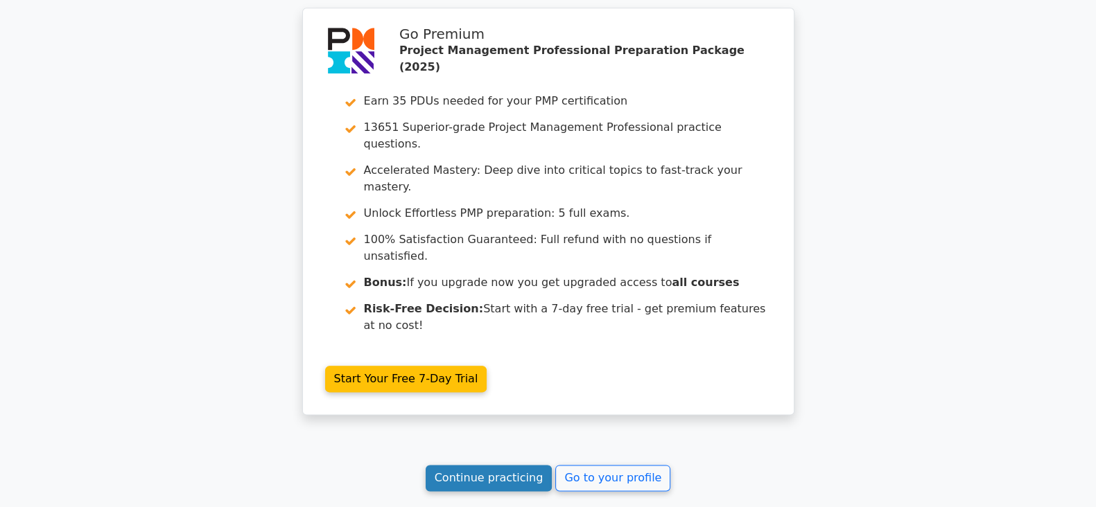
click at [501, 465] on link "Continue practicing" at bounding box center [489, 478] width 127 height 26
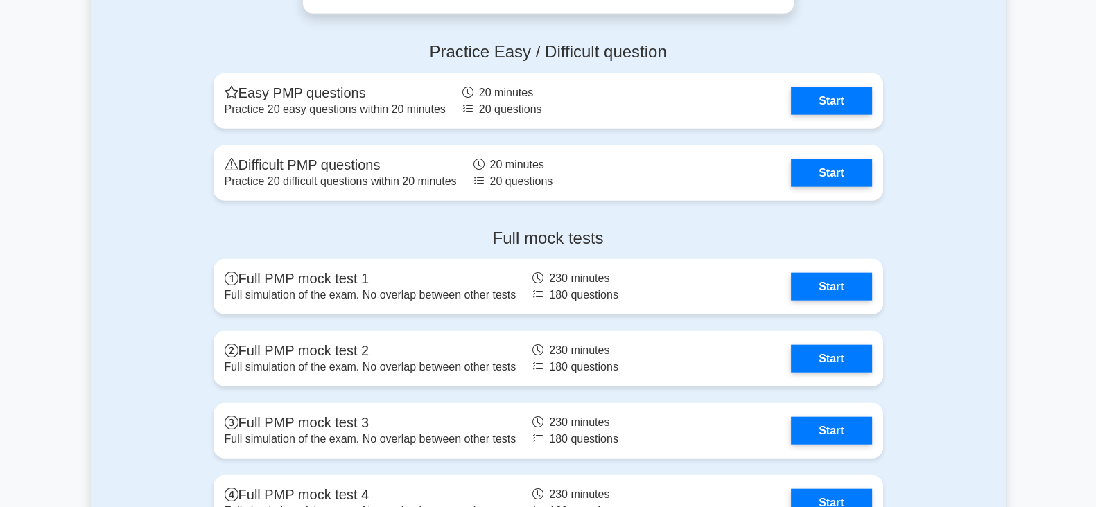
scroll to position [4072, 0]
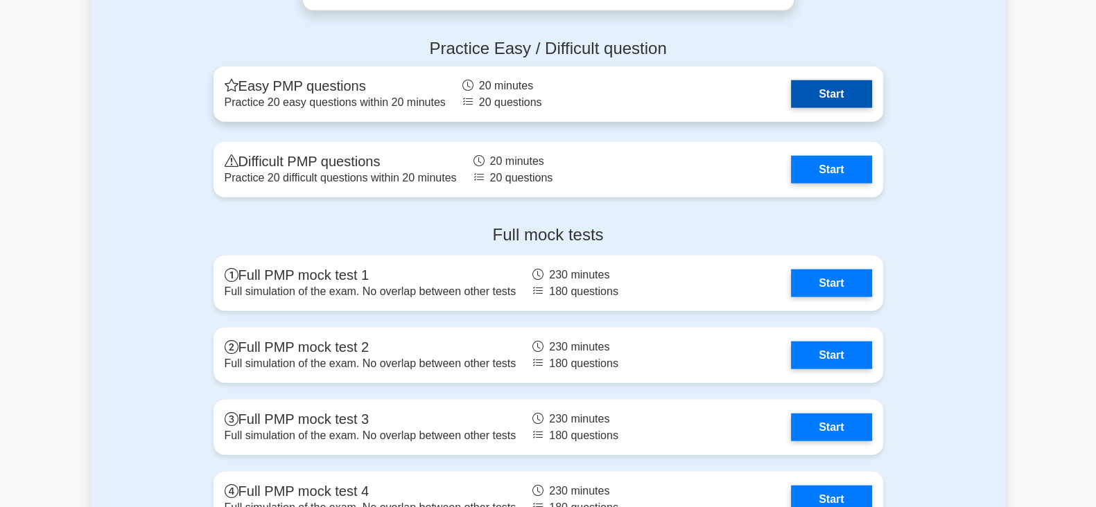
click at [843, 80] on link "Start" at bounding box center [831, 94] width 80 height 28
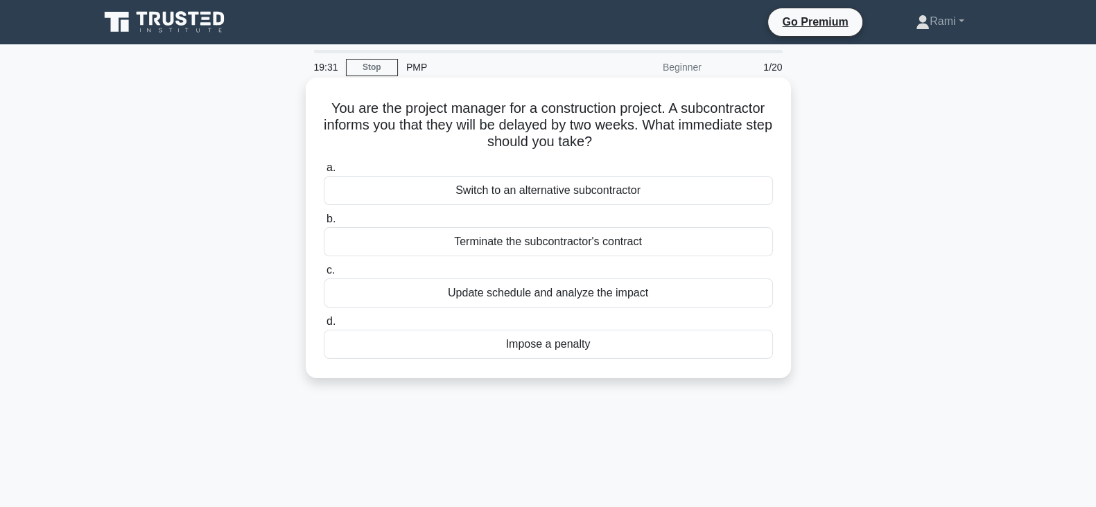
click at [548, 292] on div "Update schedule and analyze the impact" at bounding box center [548, 293] width 449 height 29
click at [450, 292] on div "Update schedule and analyze the impact" at bounding box center [548, 293] width 449 height 29
click at [324, 275] on input "c. Update schedule and analyze the impact" at bounding box center [324, 270] width 0 height 9
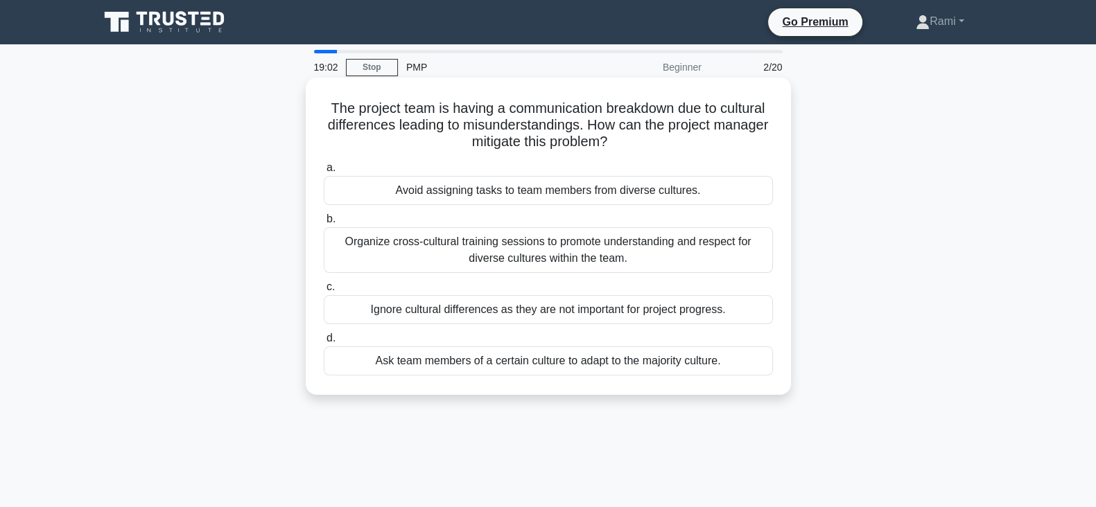
click at [624, 252] on div "Organize cross-cultural training sessions to promote understanding and respect …" at bounding box center [548, 250] width 449 height 46
click at [324, 224] on input "b. Organize cross-cultural training sessions to promote understanding and respe…" at bounding box center [324, 219] width 0 height 9
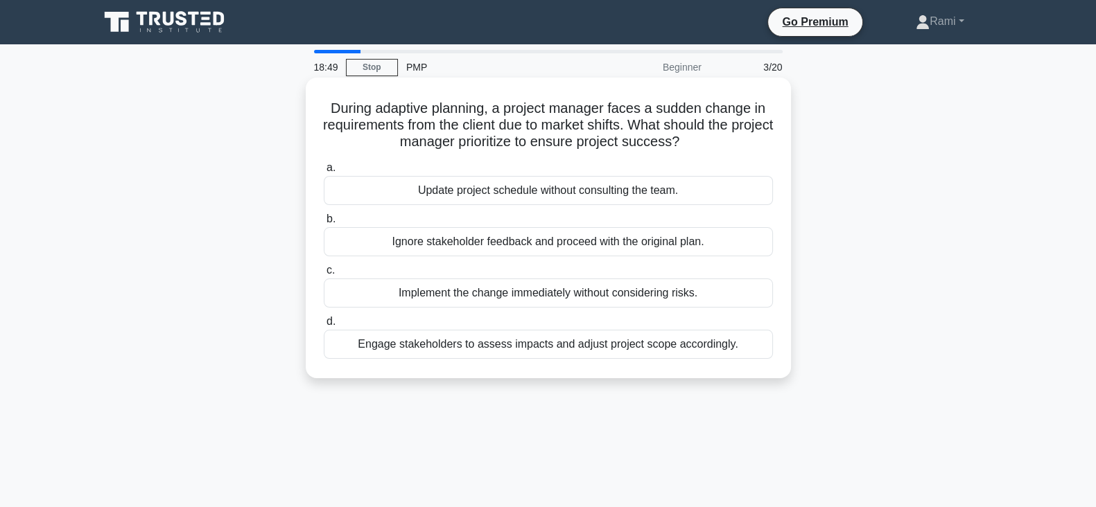
drag, startPoint x: 653, startPoint y: 126, endPoint x: 728, endPoint y: 151, distance: 78.9
click at [728, 151] on h5 "During adaptive planning, a project manager faces a sudden change in requiremen…" at bounding box center [548, 125] width 452 height 51
click at [478, 344] on div "Engage stakeholders to assess impacts and adjust project scope accordingly." at bounding box center [548, 344] width 449 height 29
click at [324, 326] on input "d. Engage stakeholders to assess impacts and adjust project scope accordingly." at bounding box center [324, 321] width 0 height 9
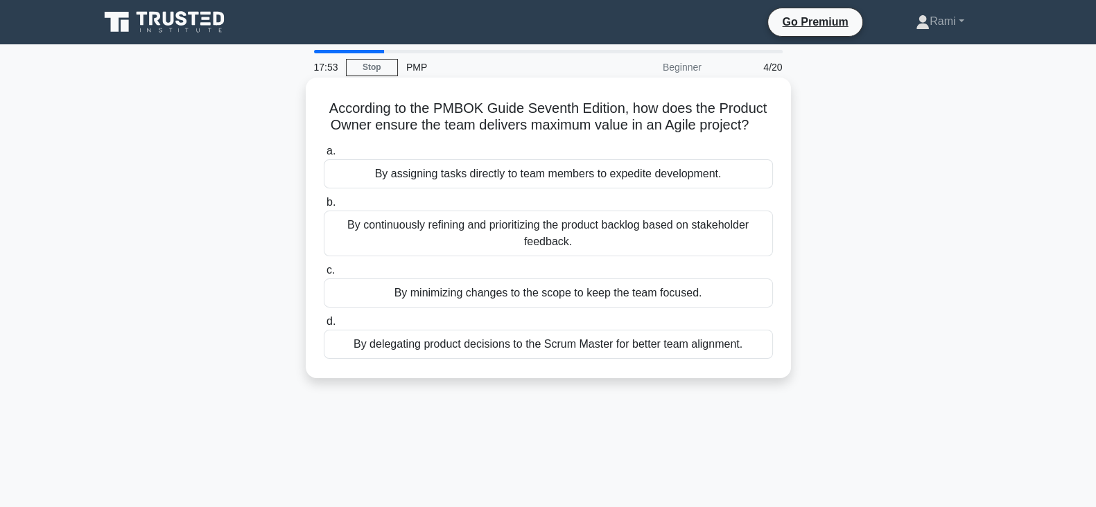
click at [600, 234] on div "By continuously refining and prioritizing the product backlog based on stakehol…" at bounding box center [548, 234] width 449 height 46
click at [324, 207] on input "b. By continuously refining and prioritizing the product backlog based on stake…" at bounding box center [324, 202] width 0 height 9
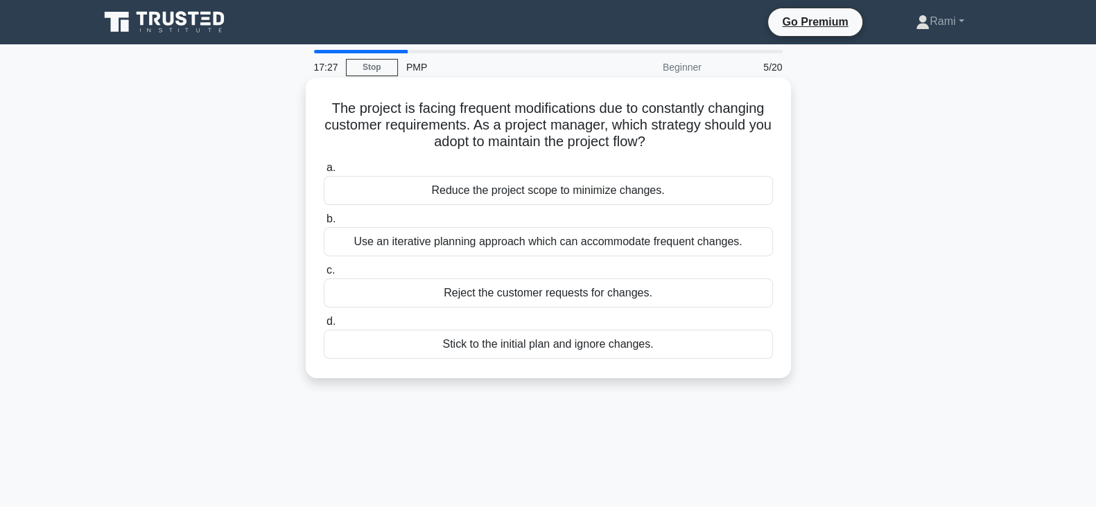
click at [414, 152] on div "The project is facing frequent modifications due to constantly changing custome…" at bounding box center [548, 228] width 474 height 290
click at [570, 240] on div "Use an iterative planning approach which can accommodate frequent changes." at bounding box center [548, 241] width 449 height 29
click at [324, 224] on input "b. Use an iterative planning approach which can accommodate frequent changes." at bounding box center [324, 219] width 0 height 9
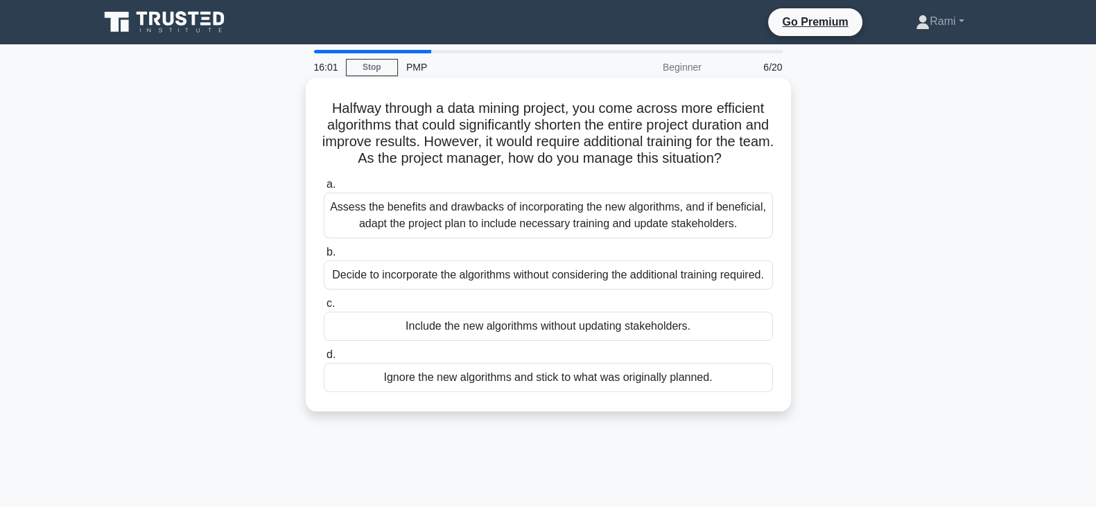
click at [485, 168] on h5 "Halfway through a data mining project, you come across more efficient algorithm…" at bounding box center [548, 134] width 452 height 68
click at [561, 230] on div "Assess the benefits and drawbacks of incorporating the new algorithms, and if b…" at bounding box center [548, 216] width 449 height 46
click at [324, 189] on input "a. Assess the benefits and drawbacks of incorporating the new algorithms, and i…" at bounding box center [324, 184] width 0 height 9
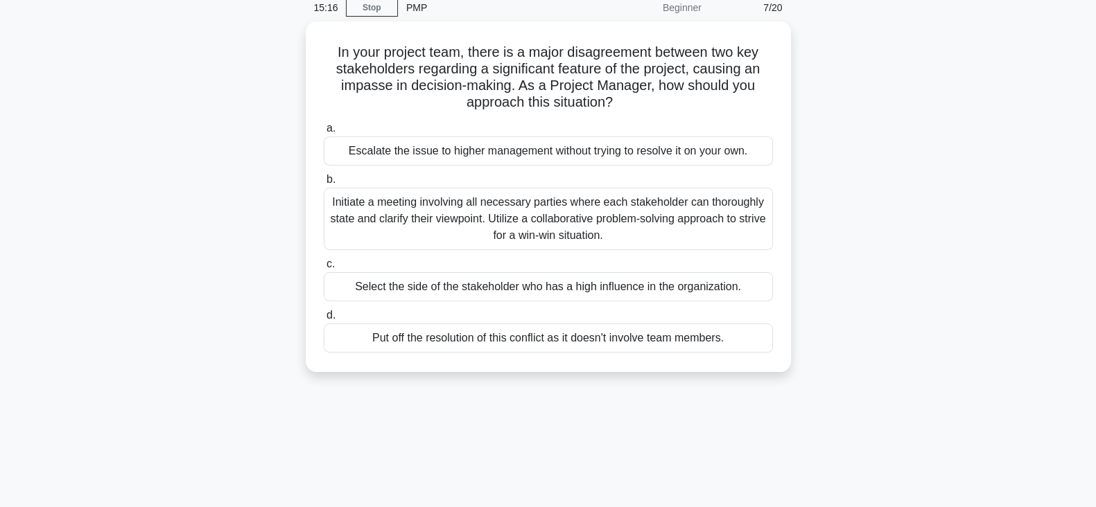
scroll to position [86, 0]
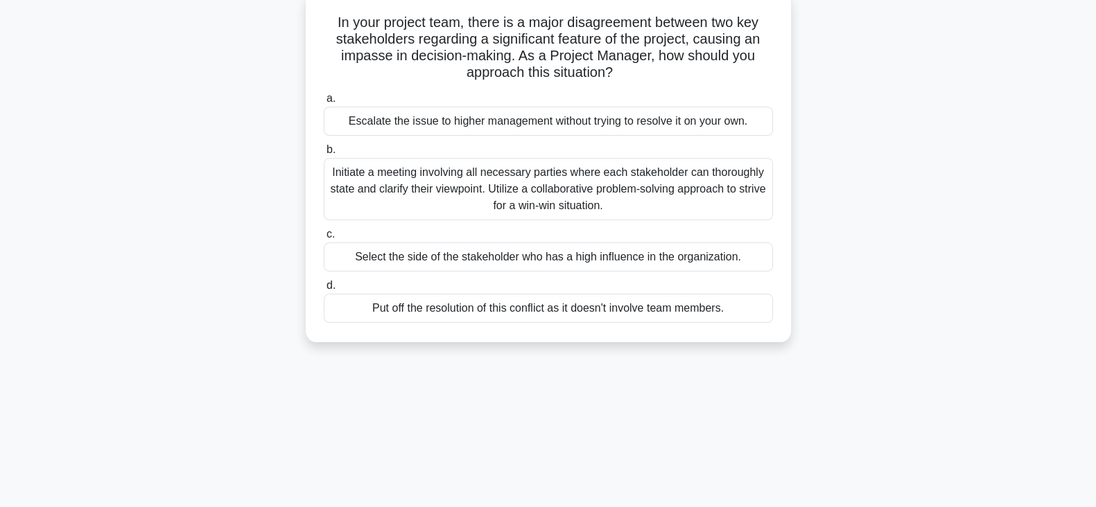
click at [600, 192] on div "Initiate a meeting involving all necessary parties where each stakeholder can t…" at bounding box center [548, 189] width 449 height 62
click at [324, 155] on input "b. Initiate a meeting involving all necessary parties where each stakeholder ca…" at bounding box center [324, 150] width 0 height 9
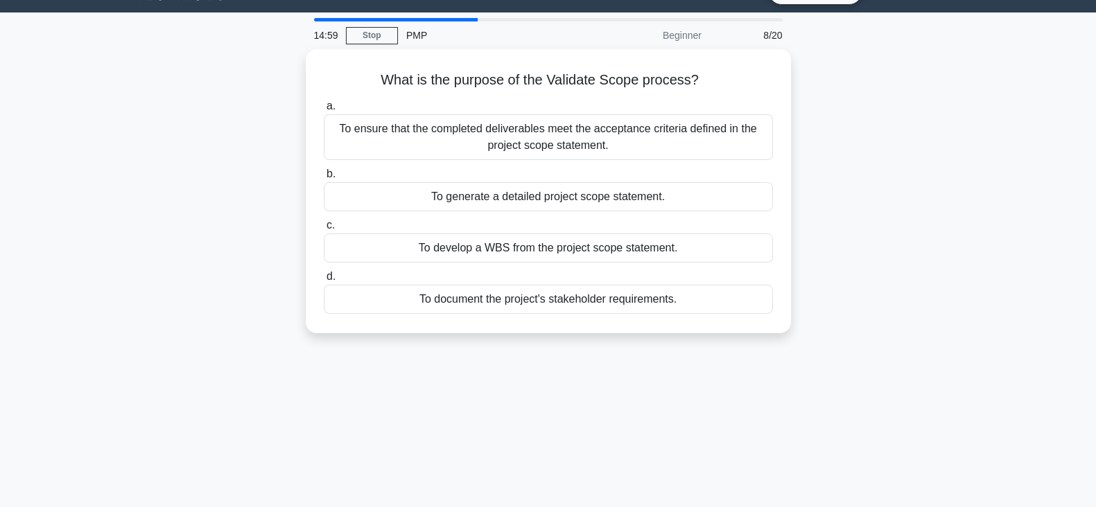
scroll to position [0, 0]
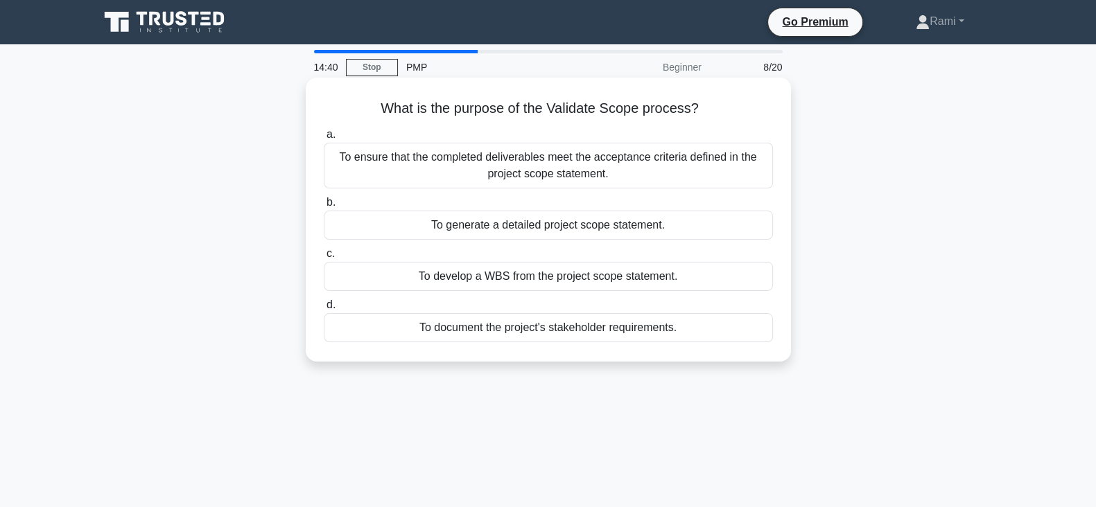
click at [553, 176] on div "To ensure that the completed deliverables meet the acceptance criteria defined …" at bounding box center [548, 166] width 449 height 46
click at [324, 139] on input "a. To ensure that the completed deliverables meet the acceptance criteria defin…" at bounding box center [324, 134] width 0 height 9
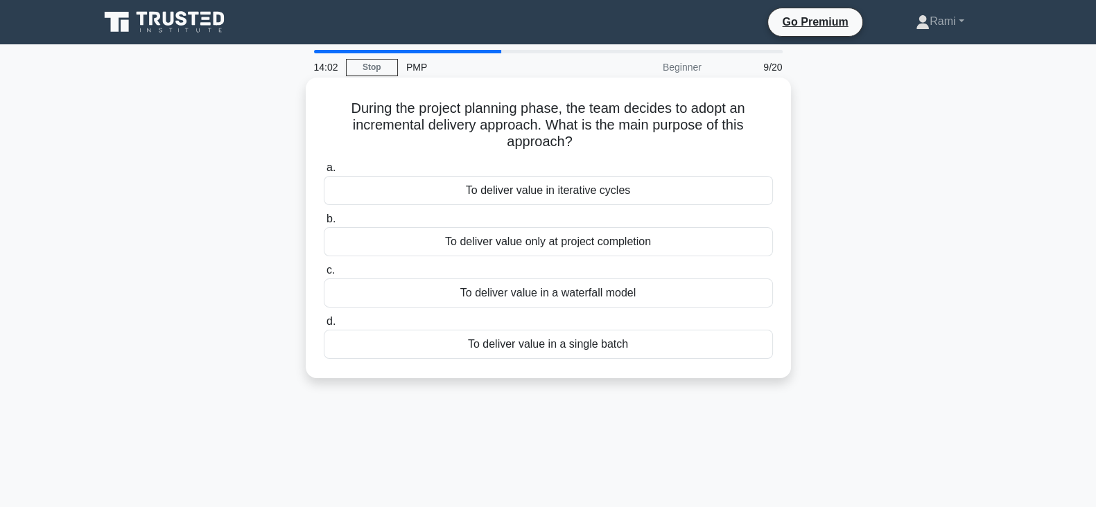
click at [600, 194] on div "To deliver value in iterative cycles" at bounding box center [548, 190] width 449 height 29
click at [324, 173] on input "a. To deliver value in iterative cycles" at bounding box center [324, 168] width 0 height 9
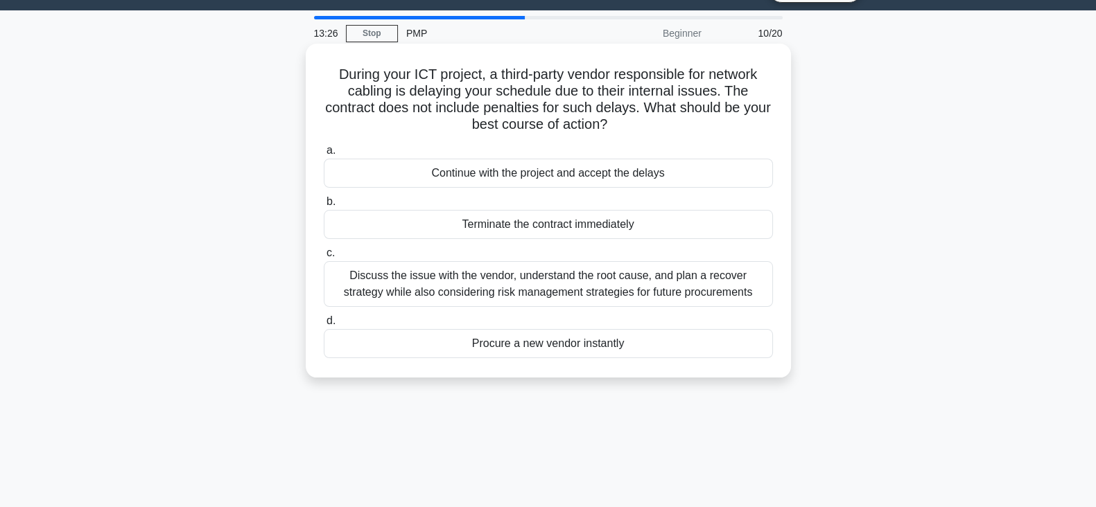
scroll to position [86, 0]
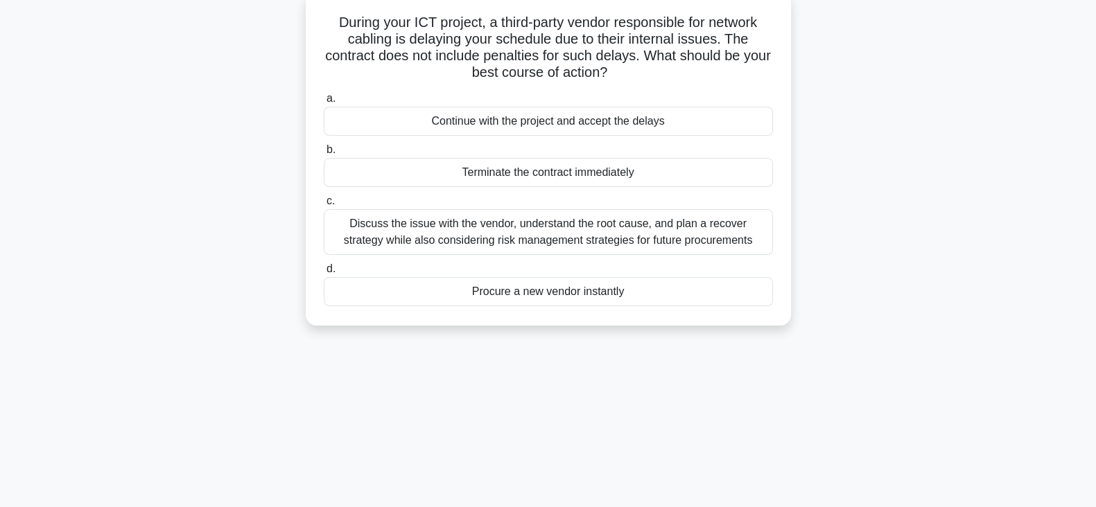
click at [620, 234] on div "Discuss the issue with the vendor, understand the root cause, and plan a recove…" at bounding box center [548, 232] width 449 height 46
click at [324, 206] on input "c. Discuss the issue with the vendor, understand the root cause, and plan a rec…" at bounding box center [324, 201] width 0 height 9
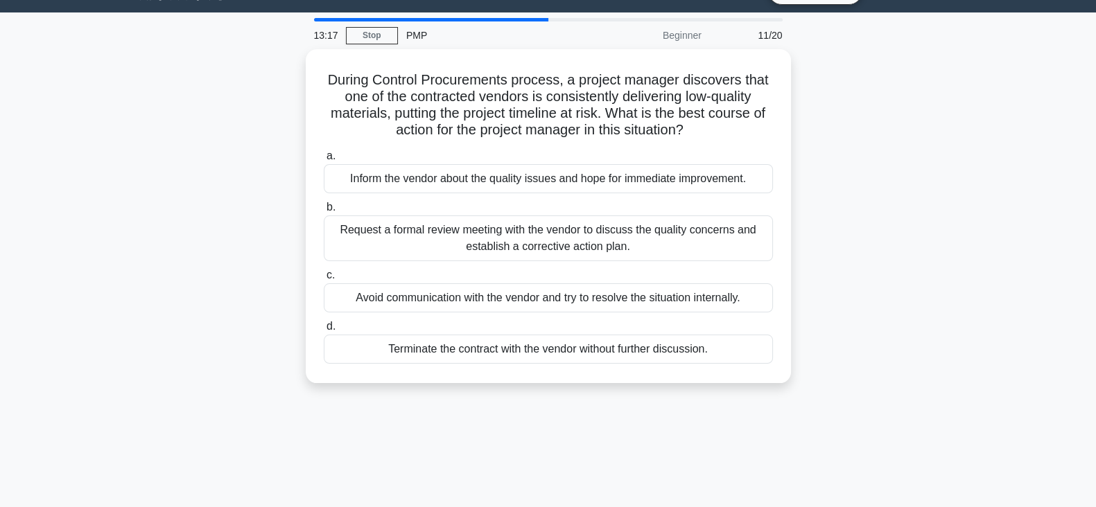
scroll to position [0, 0]
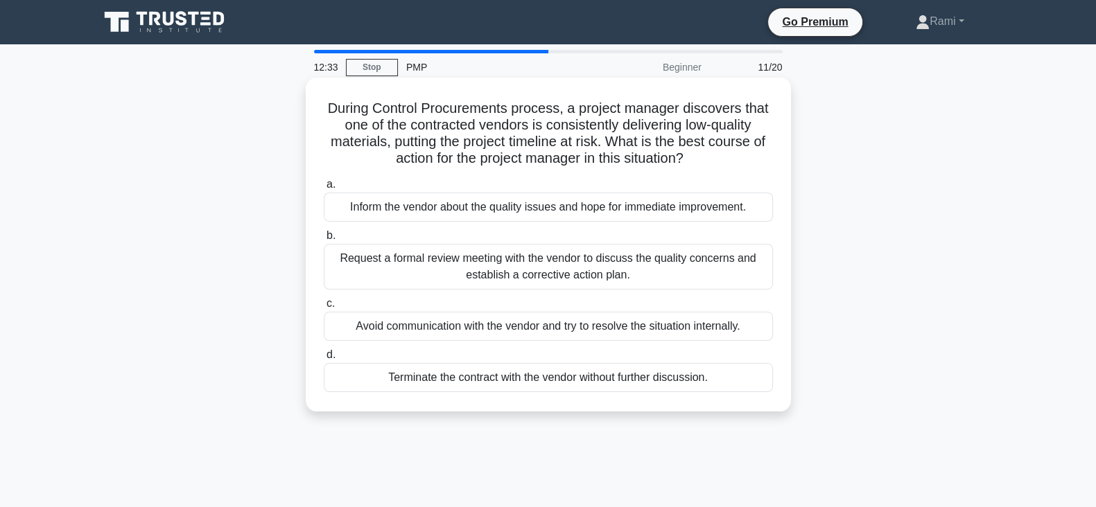
click at [544, 272] on div "Request a formal review meeting with the vendor to discuss the quality concerns…" at bounding box center [548, 267] width 449 height 46
click at [324, 240] on input "b. Request a formal review meeting with the vendor to discuss the quality conce…" at bounding box center [324, 235] width 0 height 9
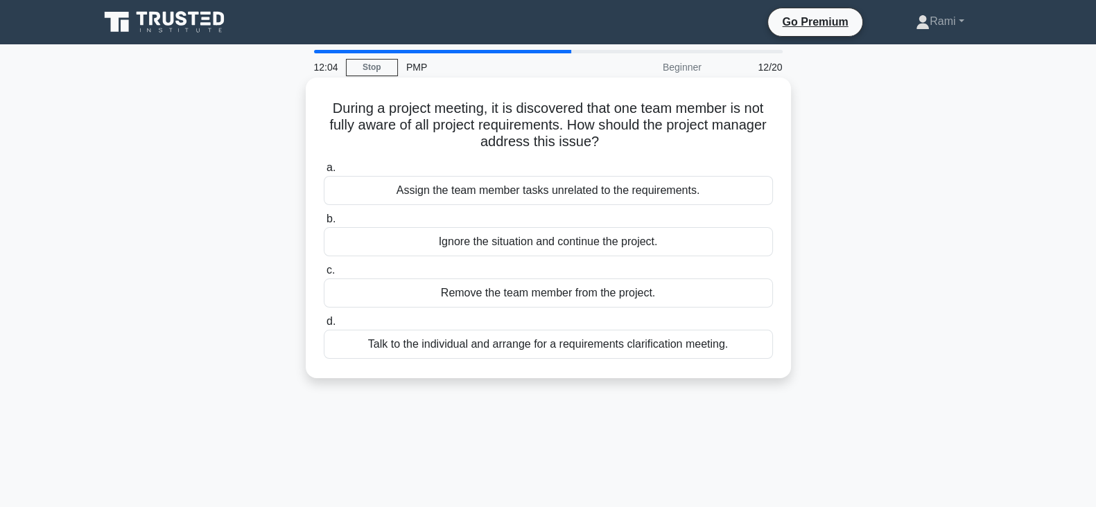
click at [525, 336] on div "Talk to the individual and arrange for a requirements clarification meeting." at bounding box center [548, 344] width 449 height 29
click at [324, 326] on input "d. Talk to the individual and arrange for a requirements clarification meeting." at bounding box center [324, 321] width 0 height 9
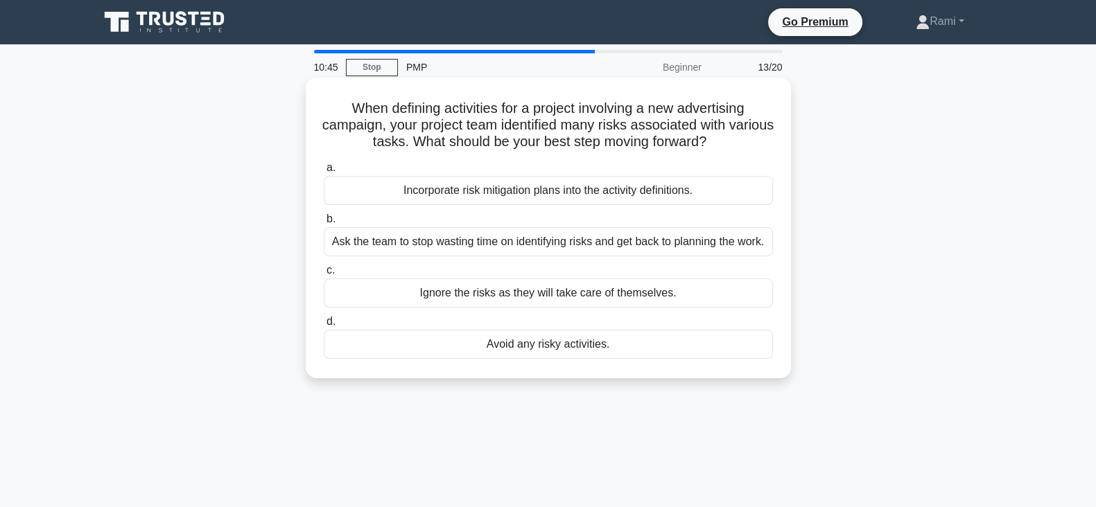
click at [584, 192] on div "Incorporate risk mitigation plans into the activity definitions." at bounding box center [548, 190] width 449 height 29
click at [324, 173] on input "a. Incorporate risk mitigation plans into the activity definitions." at bounding box center [324, 168] width 0 height 9
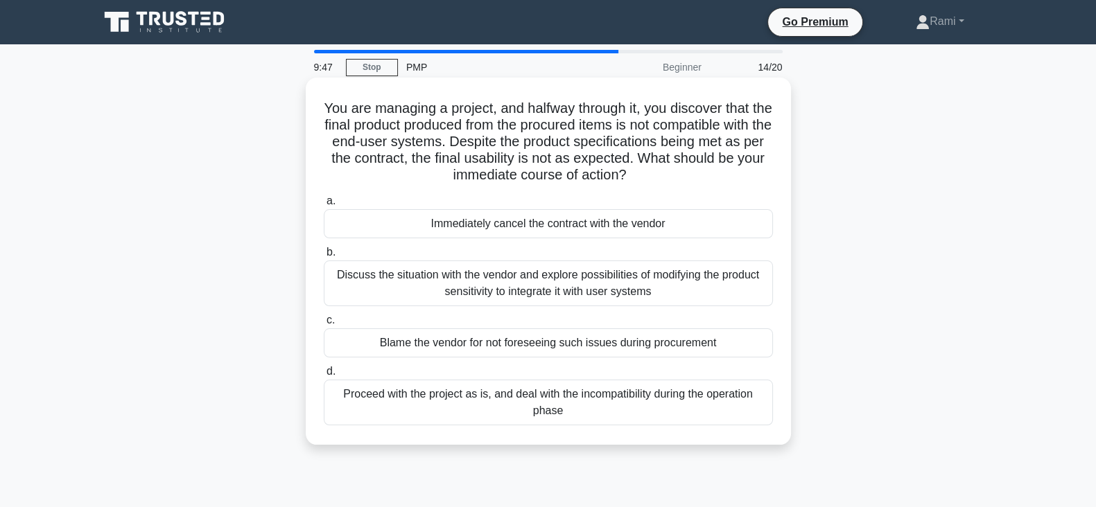
click at [579, 288] on div "Discuss the situation with the vendor and explore possibilities of modifying th…" at bounding box center [548, 284] width 449 height 46
click at [324, 257] on input "b. Discuss the situation with the vendor and explore possibilities of modifying…" at bounding box center [324, 252] width 0 height 9
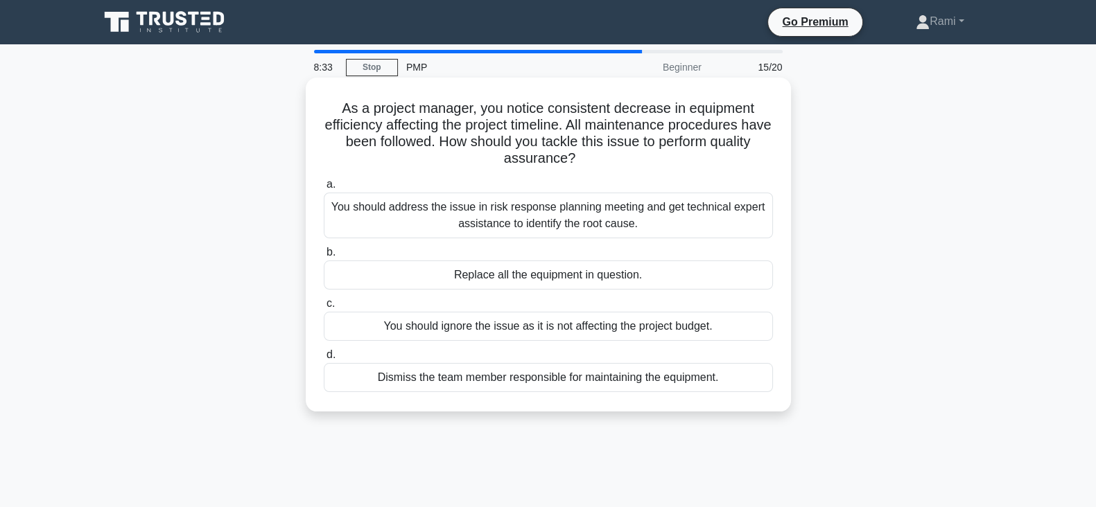
click at [588, 228] on div "You should address the issue in risk response planning meeting and get technica…" at bounding box center [548, 216] width 449 height 46
click at [324, 189] on input "a. You should address the issue in risk response planning meeting and get techn…" at bounding box center [324, 184] width 0 height 9
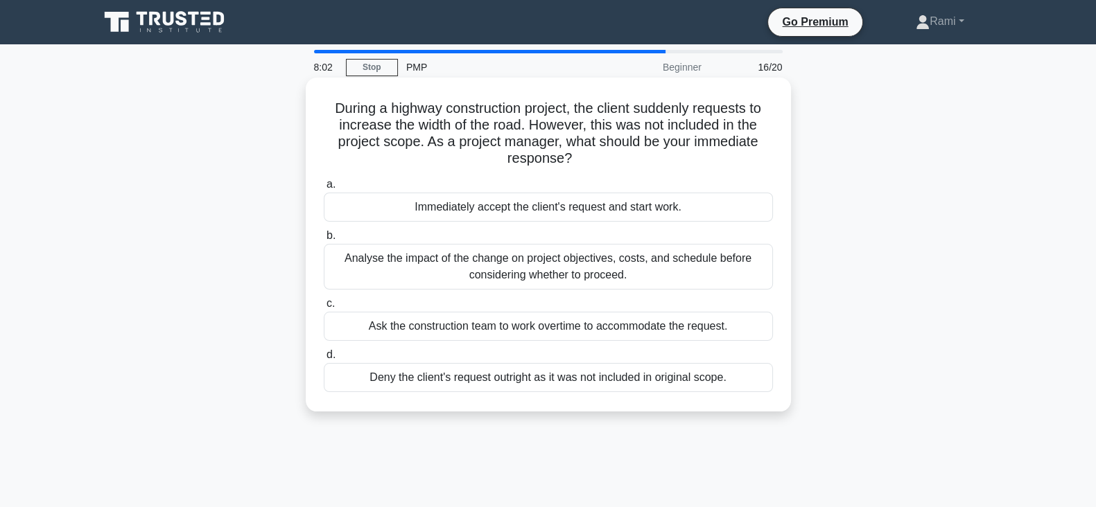
click at [567, 267] on div "Analyse the impact of the change on project objectives, costs, and schedule bef…" at bounding box center [548, 267] width 449 height 46
click at [426, 260] on div "Analyse the impact of the change on project objectives, costs, and schedule bef…" at bounding box center [548, 267] width 449 height 46
click at [324, 240] on input "b. Analyse the impact of the change on project objectives, costs, and schedule …" at bounding box center [324, 235] width 0 height 9
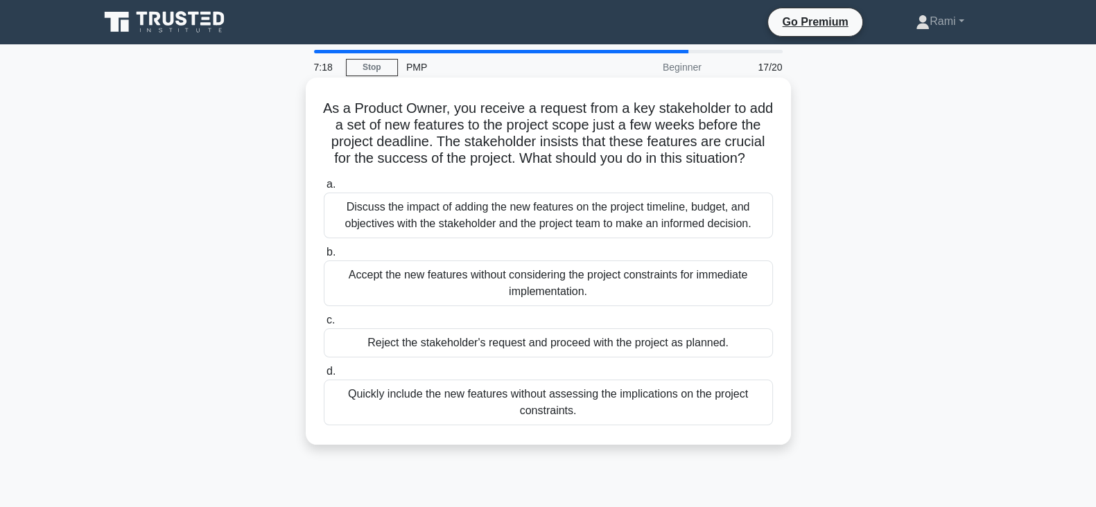
click at [549, 227] on div "Discuss the impact of adding the new features on the project timeline, budget, …" at bounding box center [548, 216] width 449 height 46
click at [324, 189] on input "a. Discuss the impact of adding the new features on the project timeline, budge…" at bounding box center [324, 184] width 0 height 9
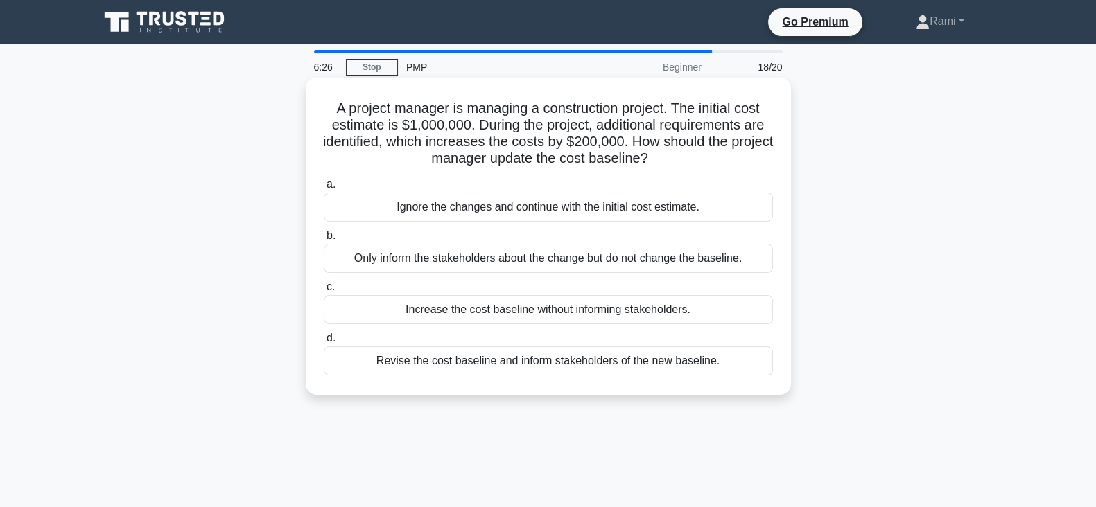
click at [502, 362] on div "Revise the cost baseline and inform stakeholders of the new baseline." at bounding box center [548, 361] width 449 height 29
click at [324, 343] on input "d. Revise the cost baseline and inform stakeholders of the new baseline." at bounding box center [324, 338] width 0 height 9
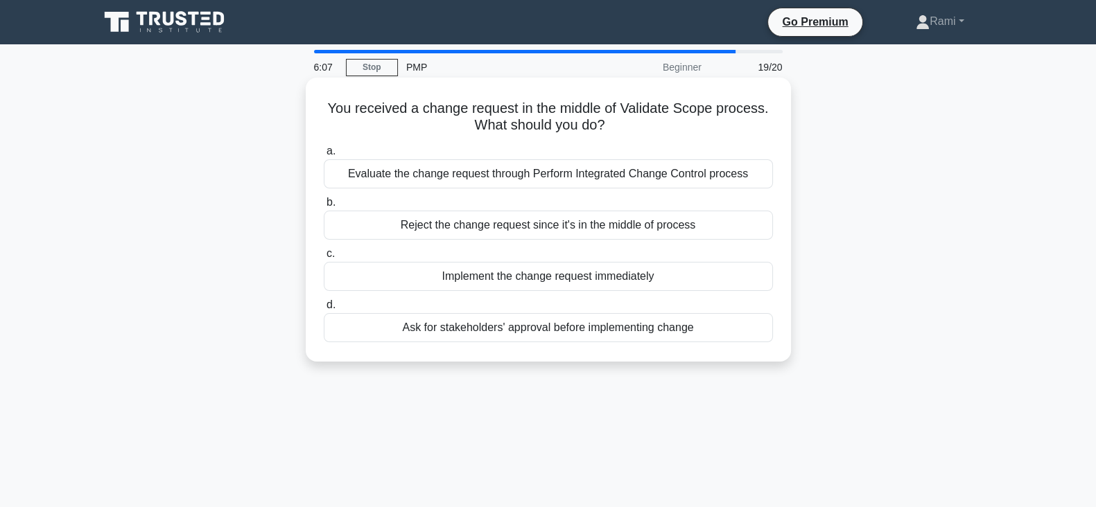
click at [523, 180] on div "Evaluate the change request through Perform Integrated Change Control process" at bounding box center [548, 173] width 449 height 29
click at [324, 156] on input "a. Evaluate the change request through Perform Integrated Change Control process" at bounding box center [324, 151] width 0 height 9
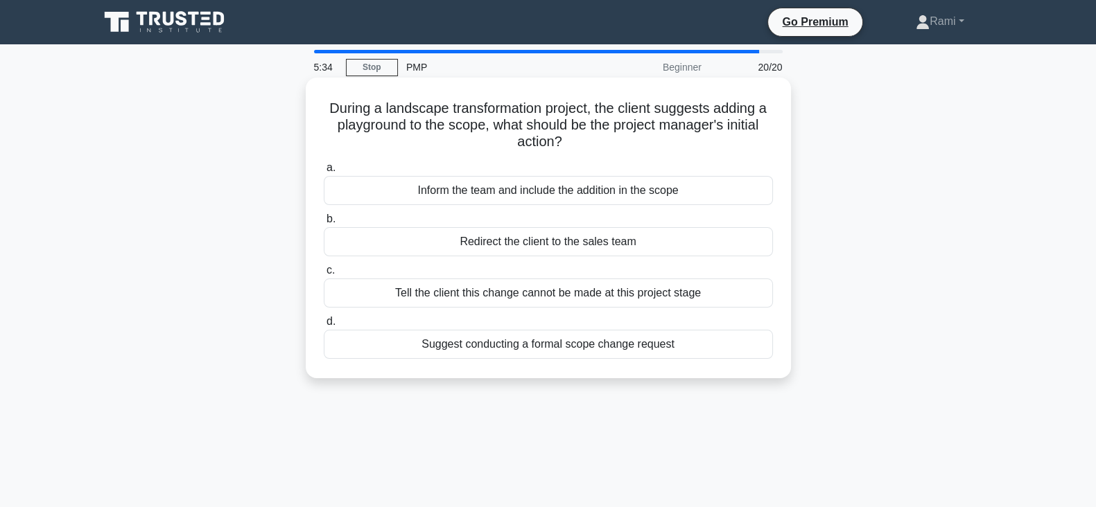
click at [544, 344] on div "Suggest conducting a formal scope change request" at bounding box center [548, 344] width 449 height 29
click at [324, 326] on input "d. Suggest conducting a formal scope change request" at bounding box center [324, 321] width 0 height 9
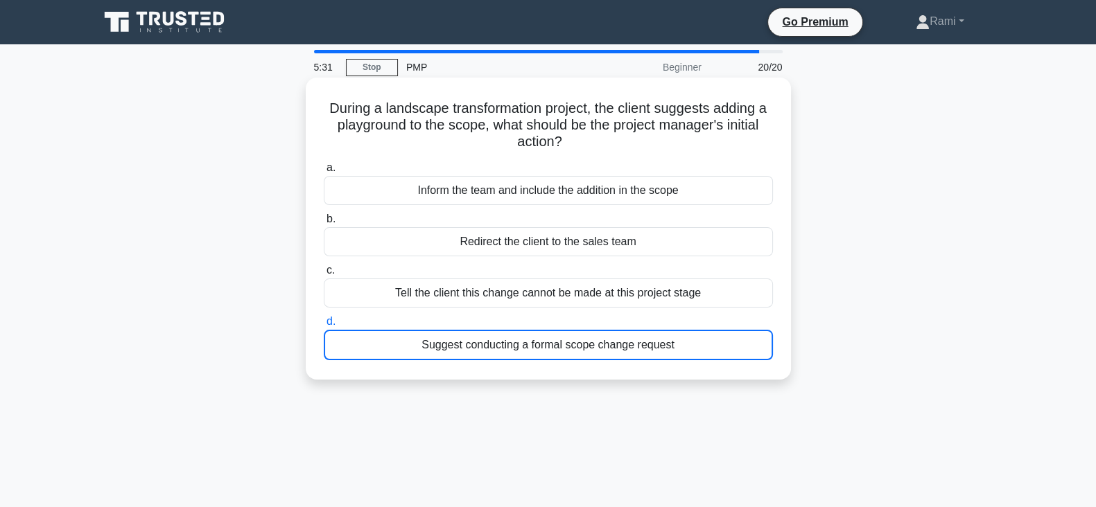
click at [409, 347] on div "Suggest conducting a formal scope change request" at bounding box center [548, 345] width 449 height 30
click at [324, 326] on input "d. Suggest conducting a formal scope change request" at bounding box center [324, 321] width 0 height 9
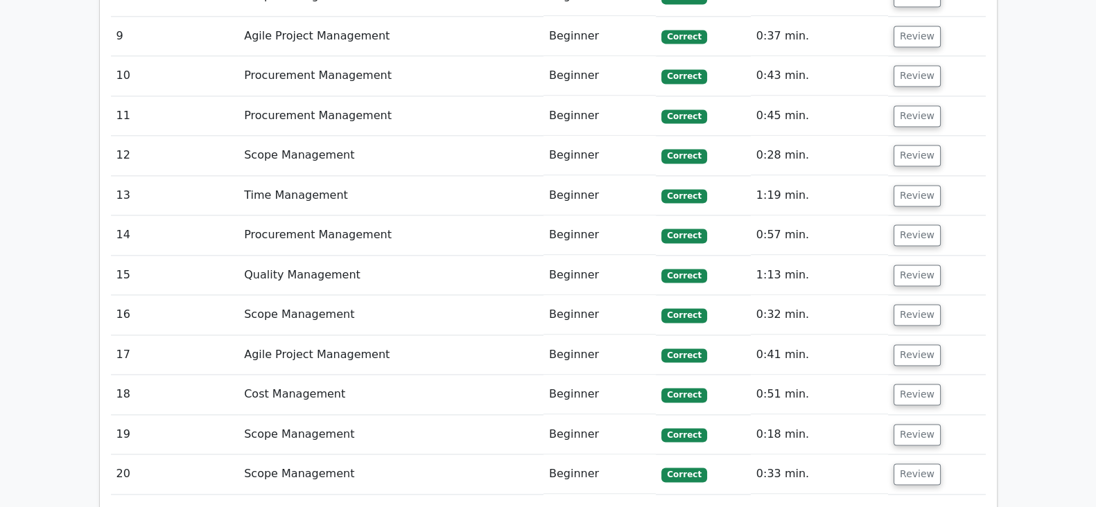
scroll to position [2512, 0]
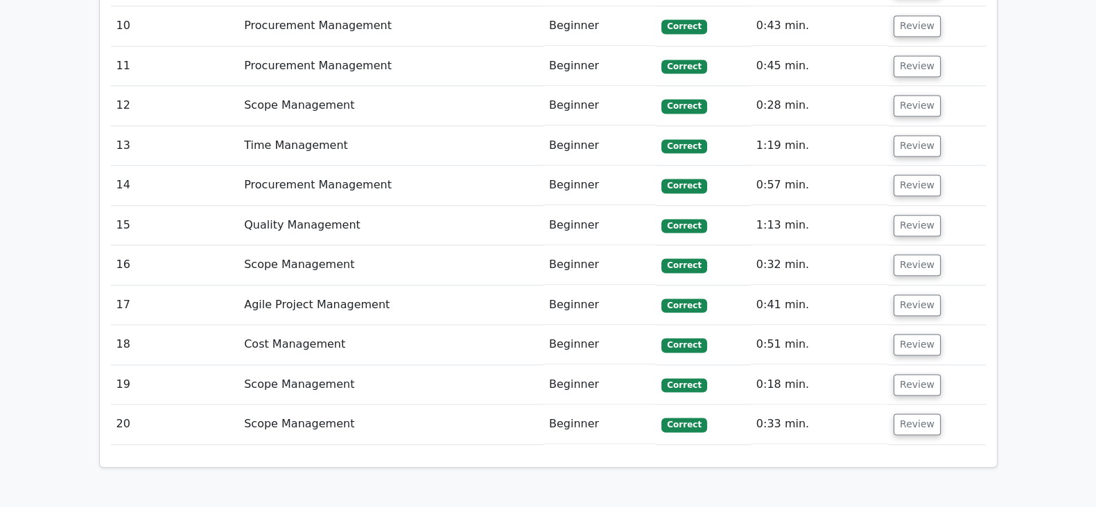
click at [778, 126] on td "1:19 min." at bounding box center [819, 146] width 137 height 40
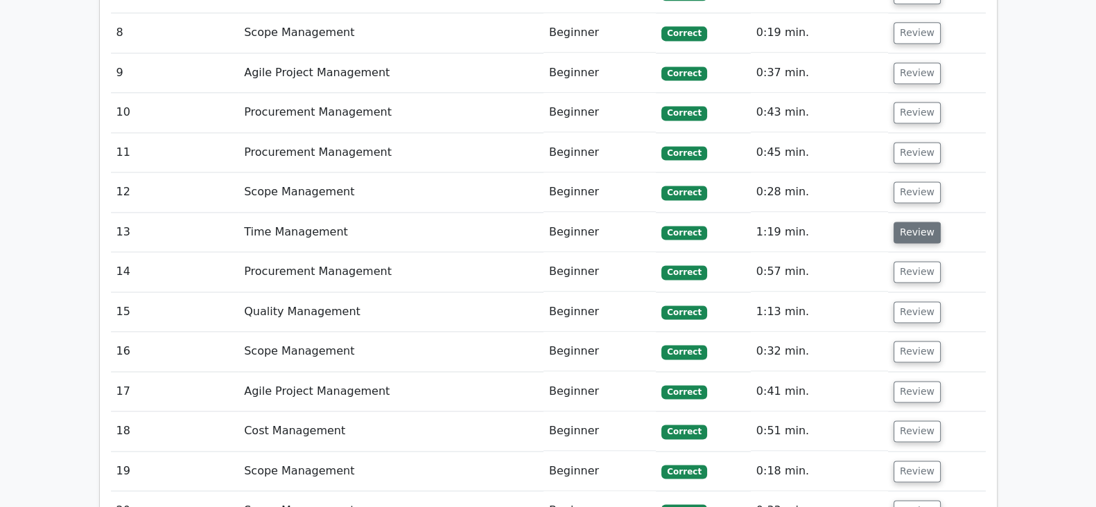
click at [908, 222] on button "Review" at bounding box center [916, 232] width 47 height 21
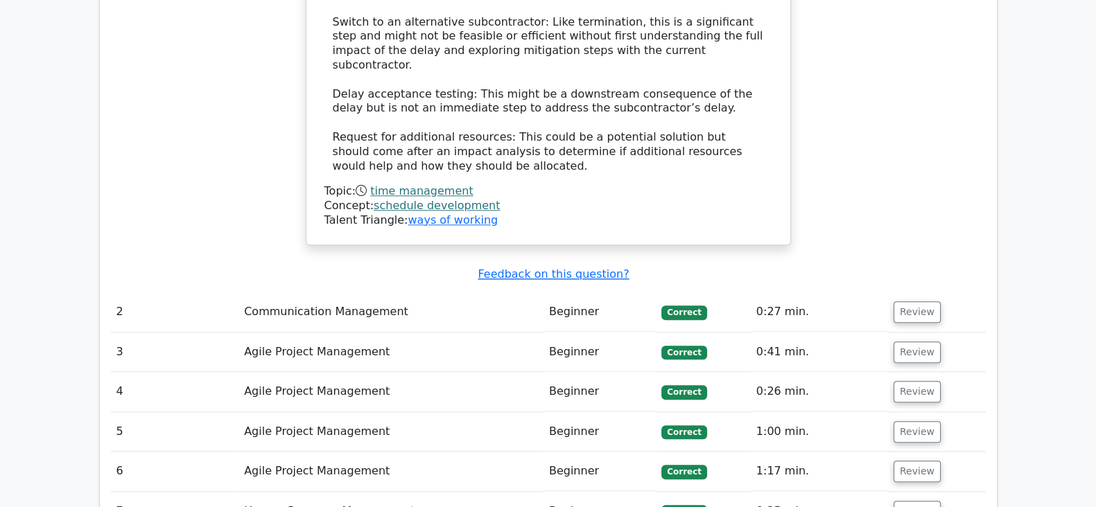
scroll to position [2079, 0]
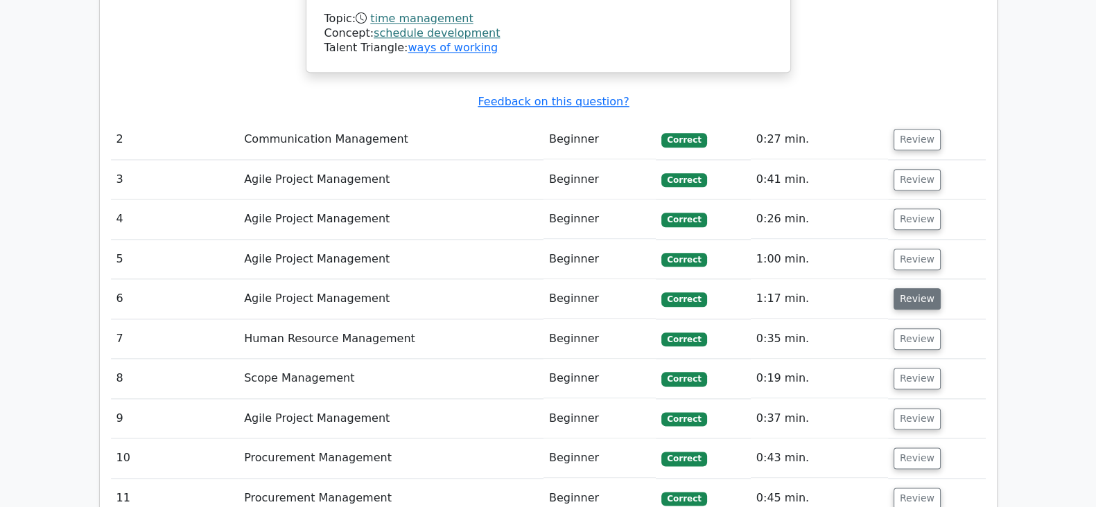
click at [925, 288] on button "Review" at bounding box center [916, 298] width 47 height 21
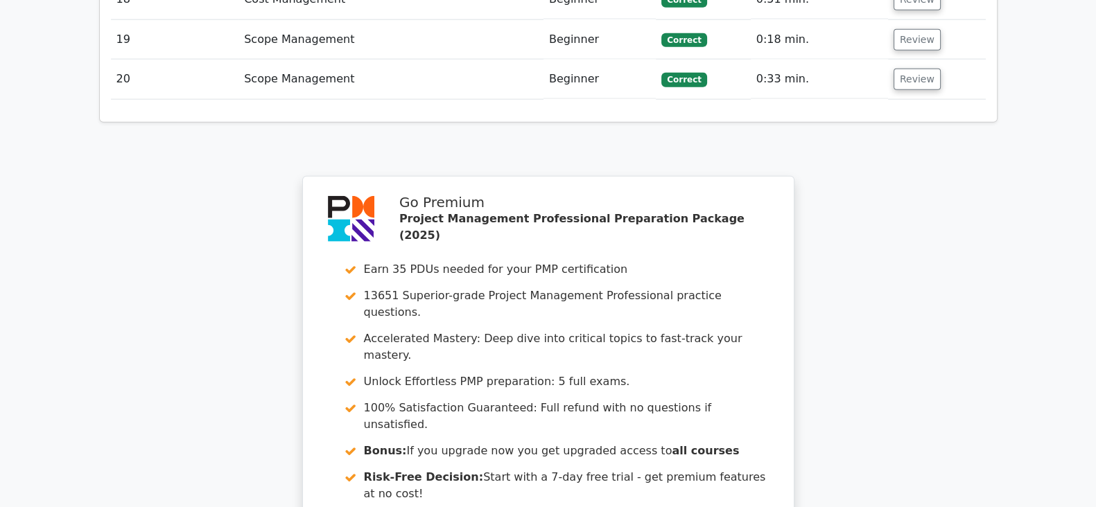
scroll to position [4335, 0]
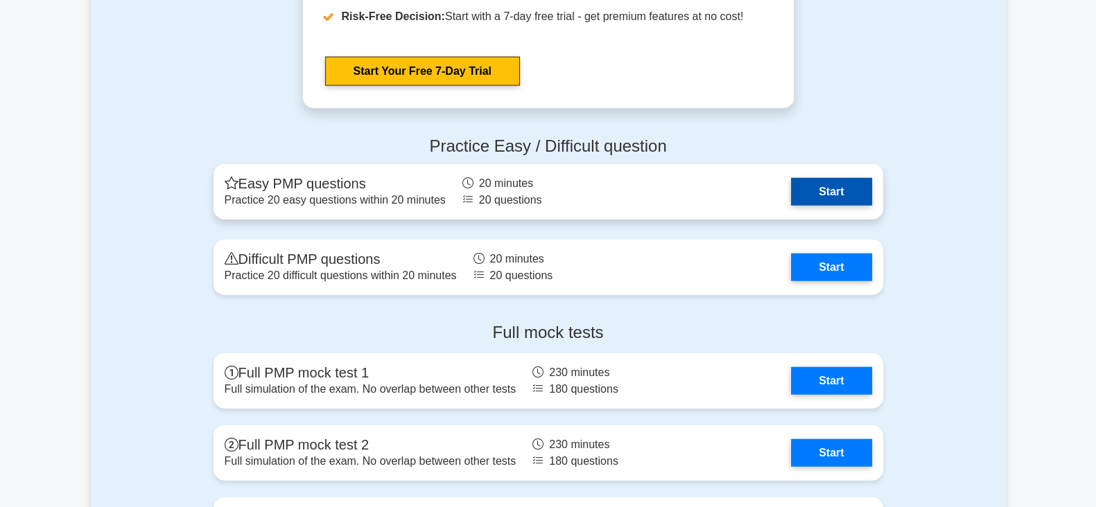
scroll to position [4245, 0]
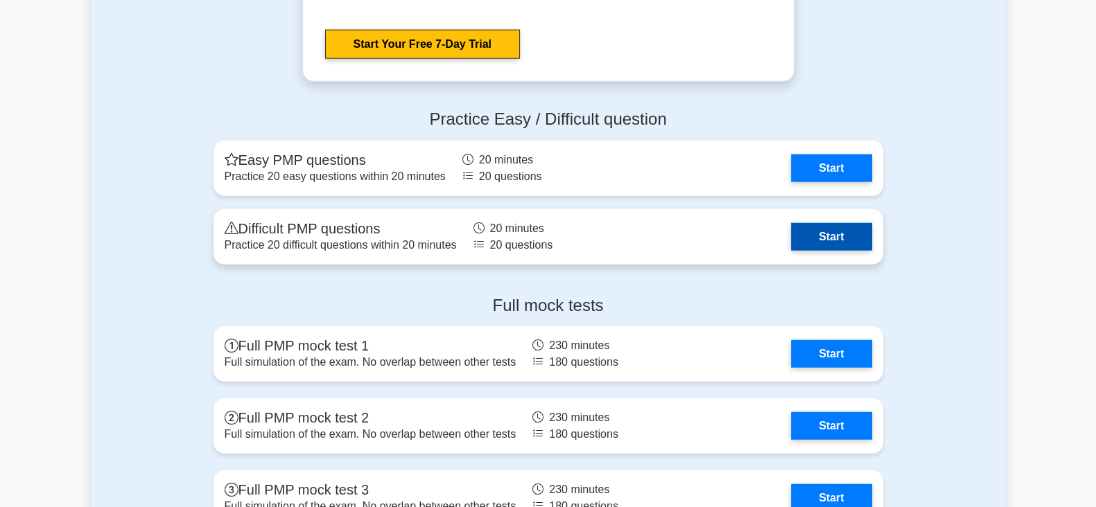
click at [791, 230] on link "Start" at bounding box center [831, 237] width 80 height 28
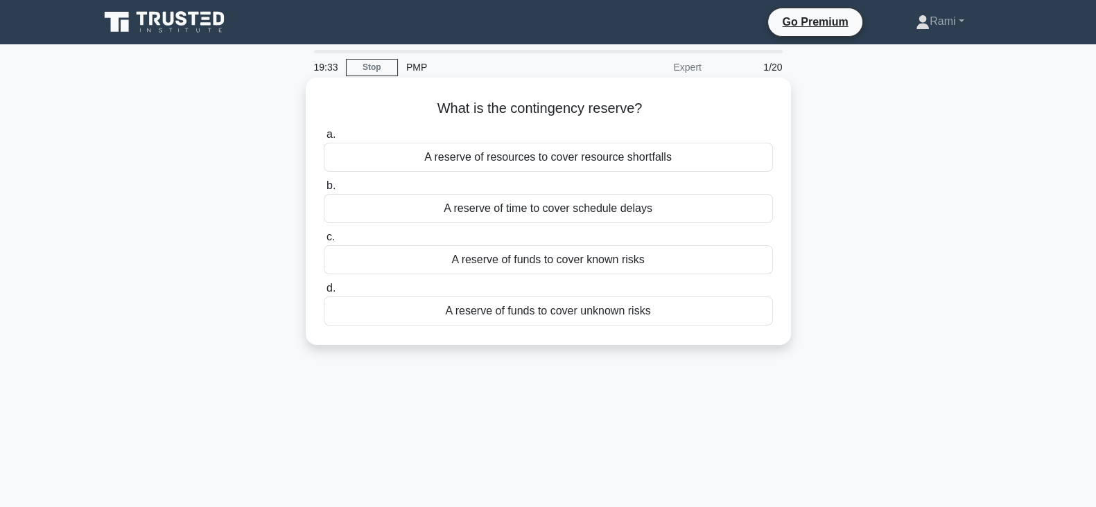
click at [594, 314] on div "A reserve of funds to cover unknown risks" at bounding box center [548, 311] width 449 height 29
click at [324, 293] on input "d. A reserve of funds to cover unknown risks" at bounding box center [324, 288] width 0 height 9
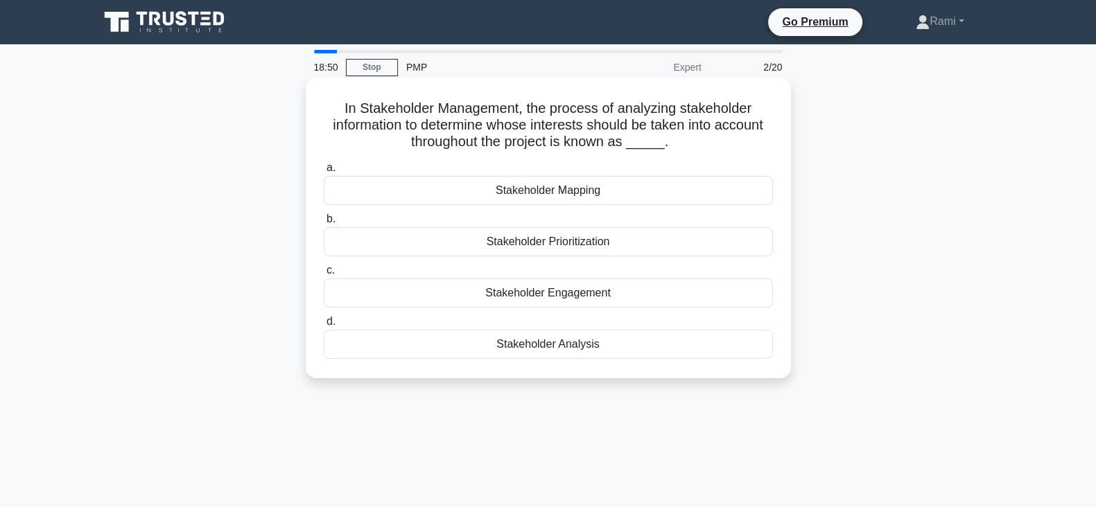
click at [561, 342] on div "Stakeholder Analysis" at bounding box center [548, 344] width 449 height 29
click at [324, 326] on input "d. Stakeholder Analysis" at bounding box center [324, 321] width 0 height 9
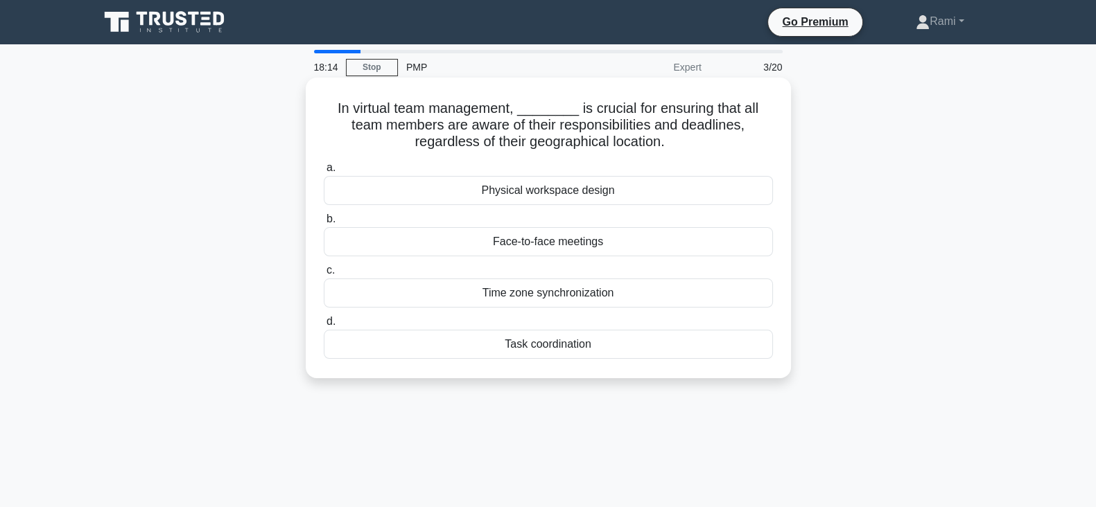
click at [568, 347] on div "Task coordination" at bounding box center [548, 344] width 449 height 29
click at [324, 326] on input "d. Task coordination" at bounding box center [324, 321] width 0 height 9
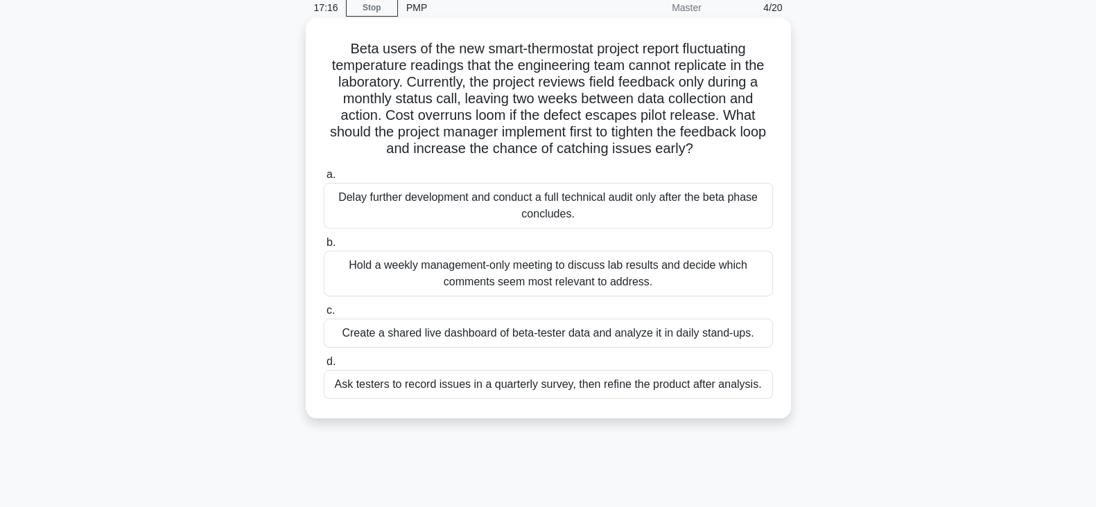
scroll to position [86, 0]
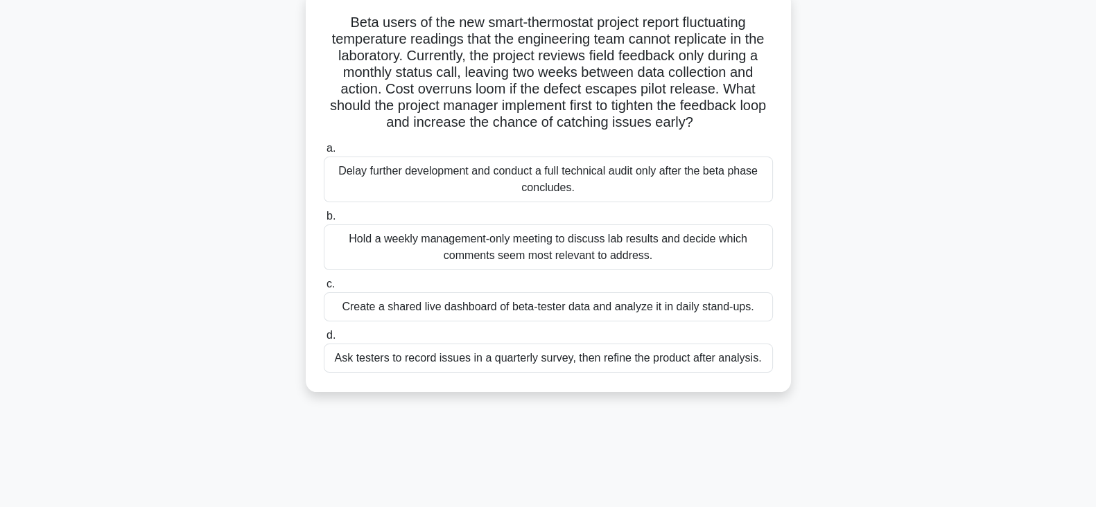
click at [629, 309] on div "Create a shared live dashboard of beta-tester data and analyze it in daily stan…" at bounding box center [548, 306] width 449 height 29
click at [324, 289] on input "c. Create a shared live dashboard of beta-tester data and analyze it in daily s…" at bounding box center [324, 284] width 0 height 9
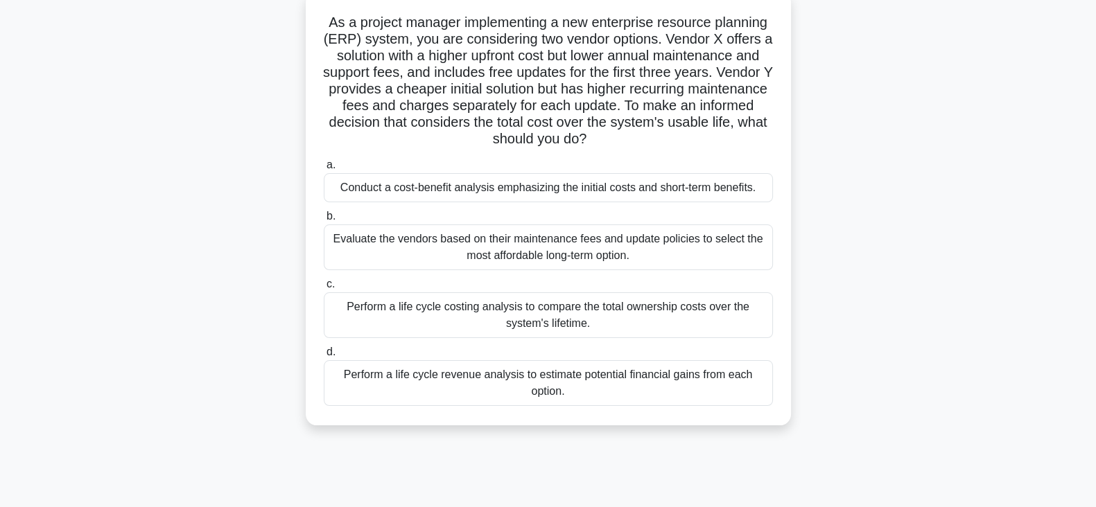
scroll to position [173, 0]
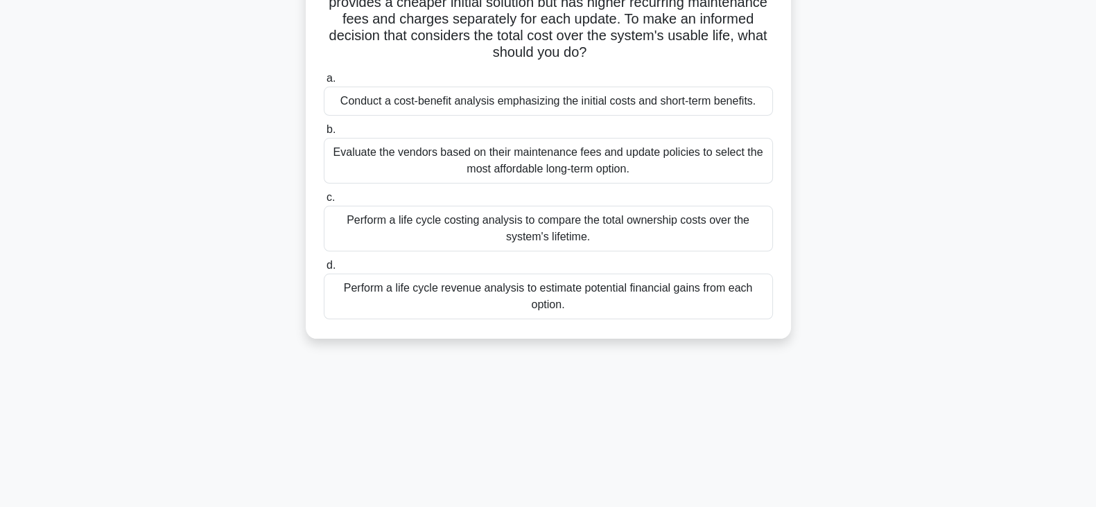
click at [530, 291] on div "Perform a life cycle revenue analysis to estimate potential financial gains fro…" at bounding box center [548, 297] width 449 height 46
click at [324, 270] on input "d. Perform a life cycle revenue analysis to estimate potential financial gains …" at bounding box center [324, 265] width 0 height 9
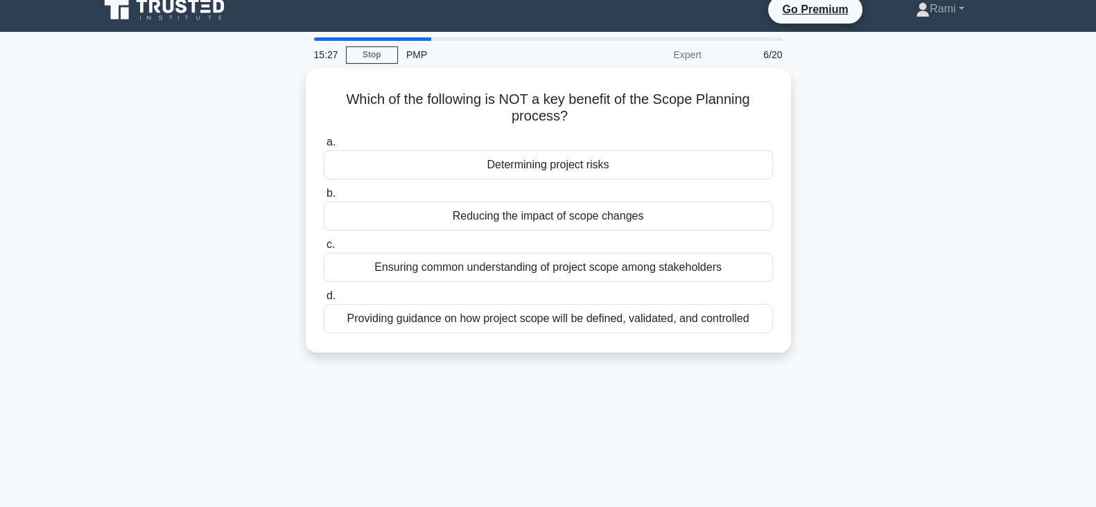
scroll to position [0, 0]
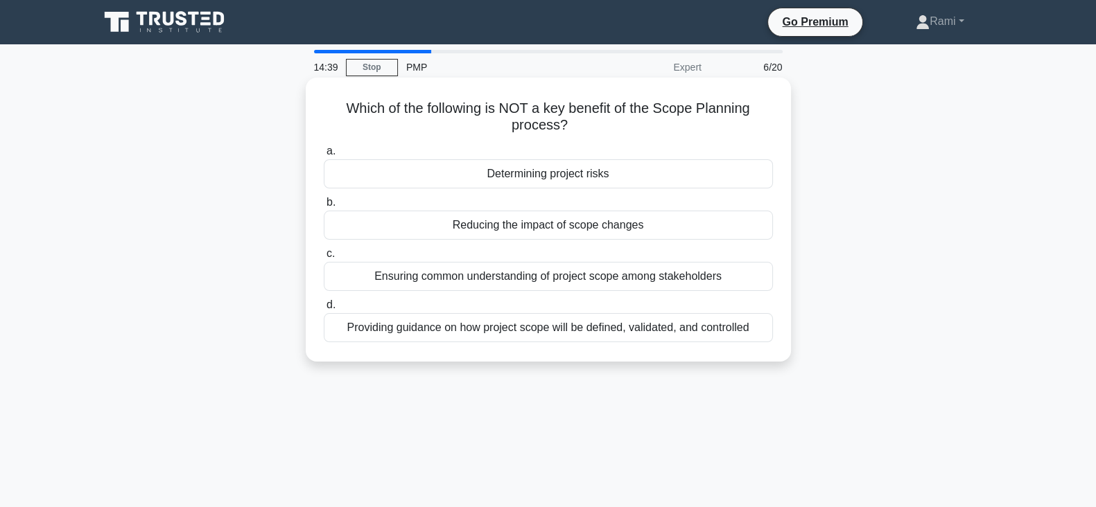
click at [572, 180] on div "Determining project risks" at bounding box center [548, 173] width 449 height 29
click at [324, 156] on input "a. Determining project risks" at bounding box center [324, 151] width 0 height 9
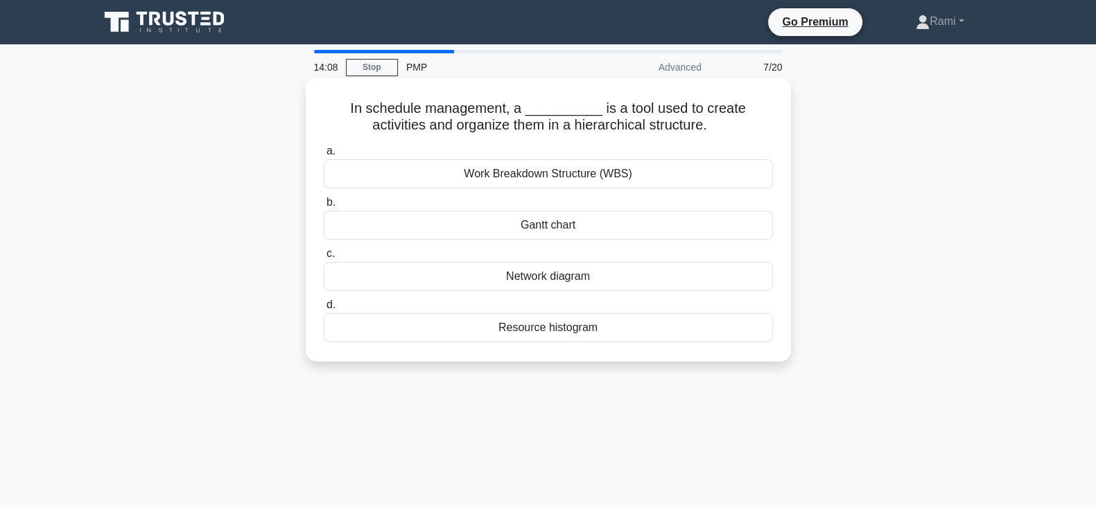
click at [608, 274] on div "Network diagram" at bounding box center [548, 276] width 449 height 29
click at [324, 259] on input "c. Network diagram" at bounding box center [324, 254] width 0 height 9
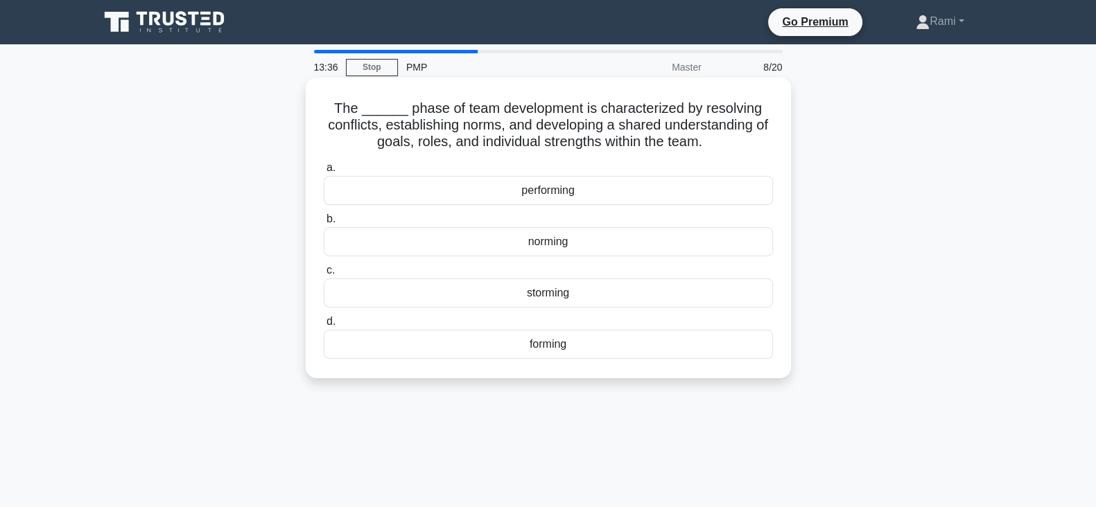
click at [572, 241] on div "norming" at bounding box center [548, 241] width 449 height 29
click at [324, 224] on input "b. norming" at bounding box center [324, 219] width 0 height 9
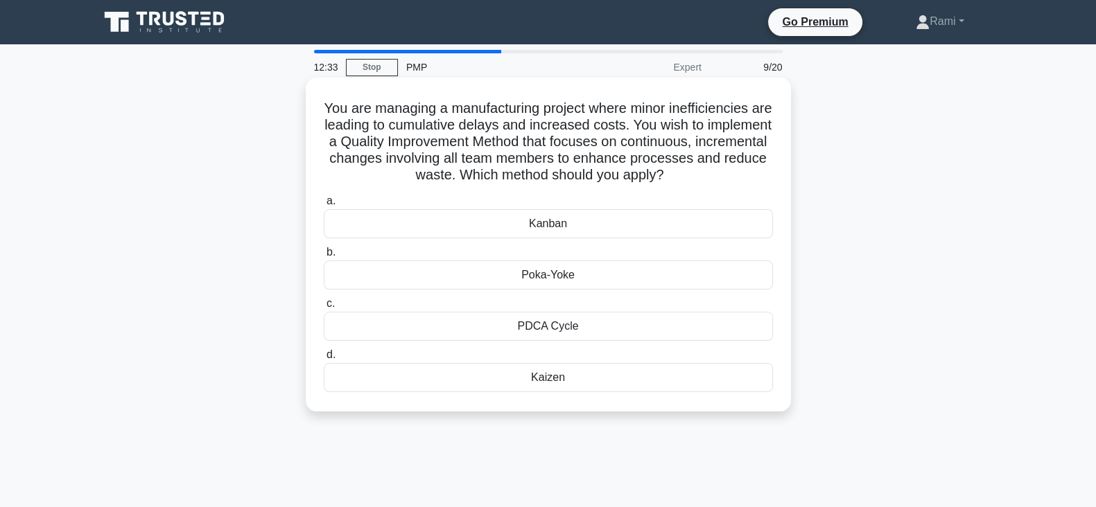
click at [561, 376] on div "Kaizen" at bounding box center [548, 377] width 449 height 29
click at [324, 360] on input "d. [GEOGRAPHIC_DATA]" at bounding box center [324, 355] width 0 height 9
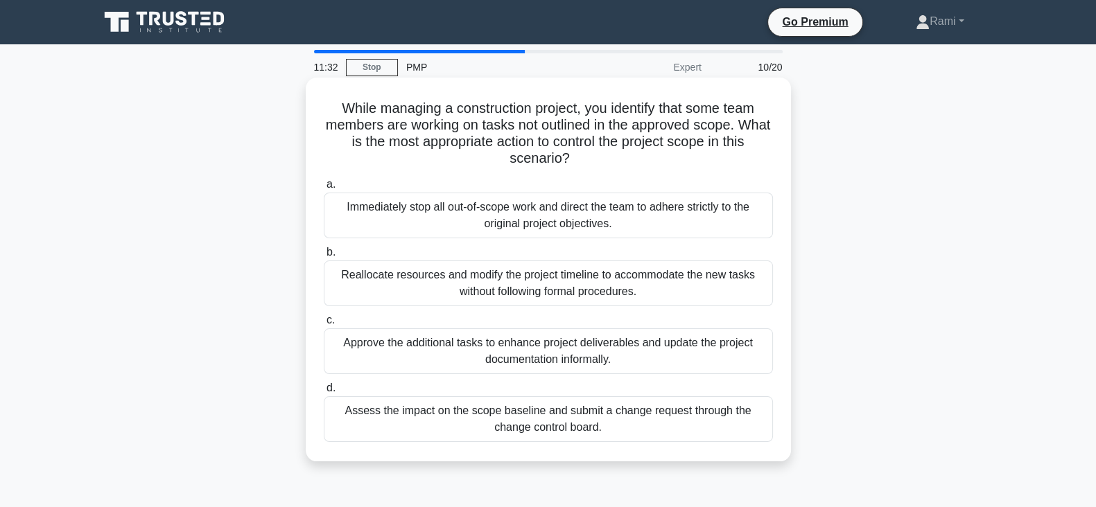
click at [536, 220] on div "Immediately stop all out-of-scope work and direct the team to adhere strictly t…" at bounding box center [548, 216] width 449 height 46
click at [324, 189] on input "a. Immediately stop all out-of-scope work and direct the team to adhere strictl…" at bounding box center [324, 184] width 0 height 9
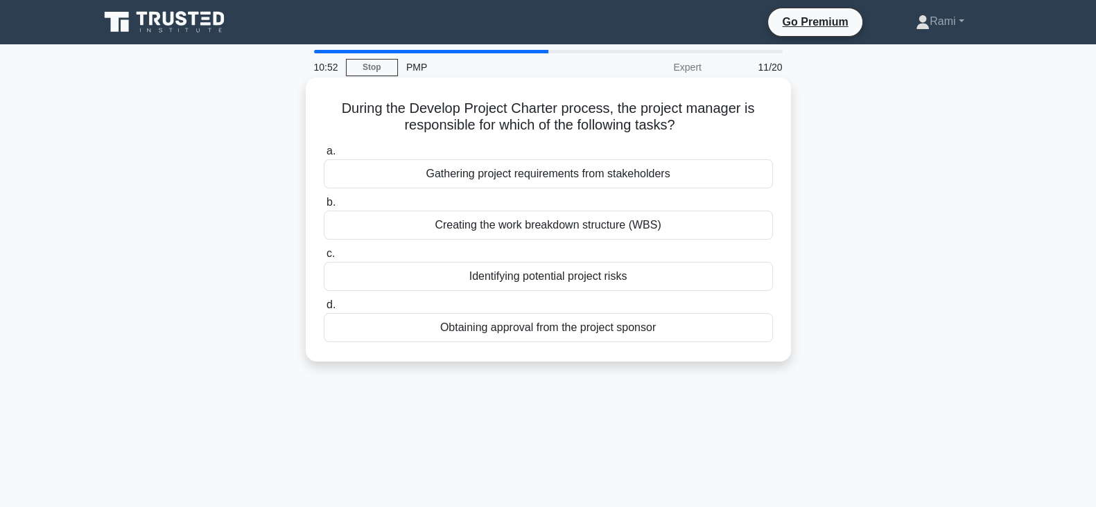
click at [523, 332] on div "Obtaining approval from the project sponsor" at bounding box center [548, 327] width 449 height 29
click at [324, 310] on input "d. Obtaining approval from the project sponsor" at bounding box center [324, 305] width 0 height 9
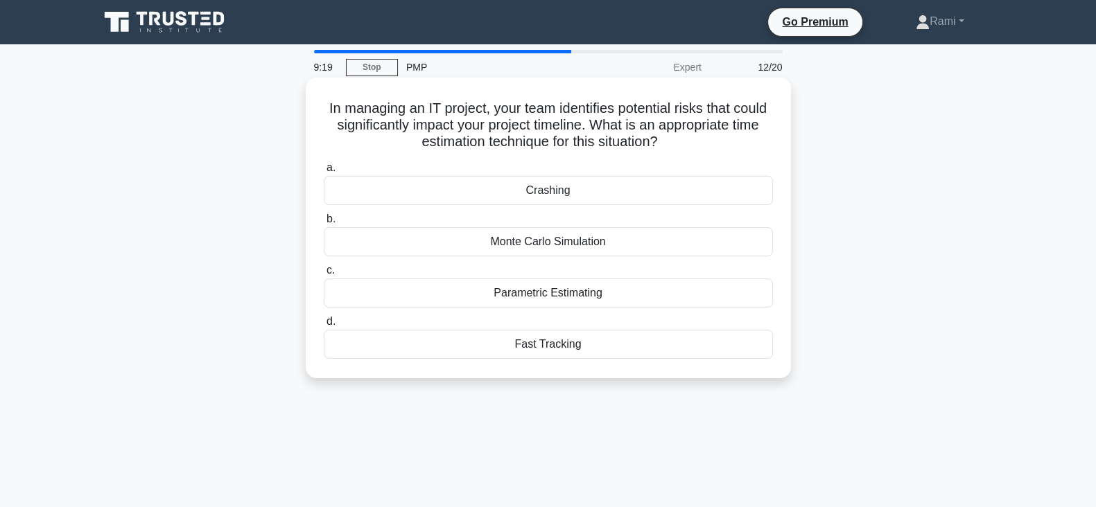
click at [579, 341] on div "Fast Tracking" at bounding box center [548, 344] width 449 height 29
click at [324, 326] on input "d. Fast Tracking" at bounding box center [324, 321] width 0 height 9
